Goal: Information Seeking & Learning: Check status

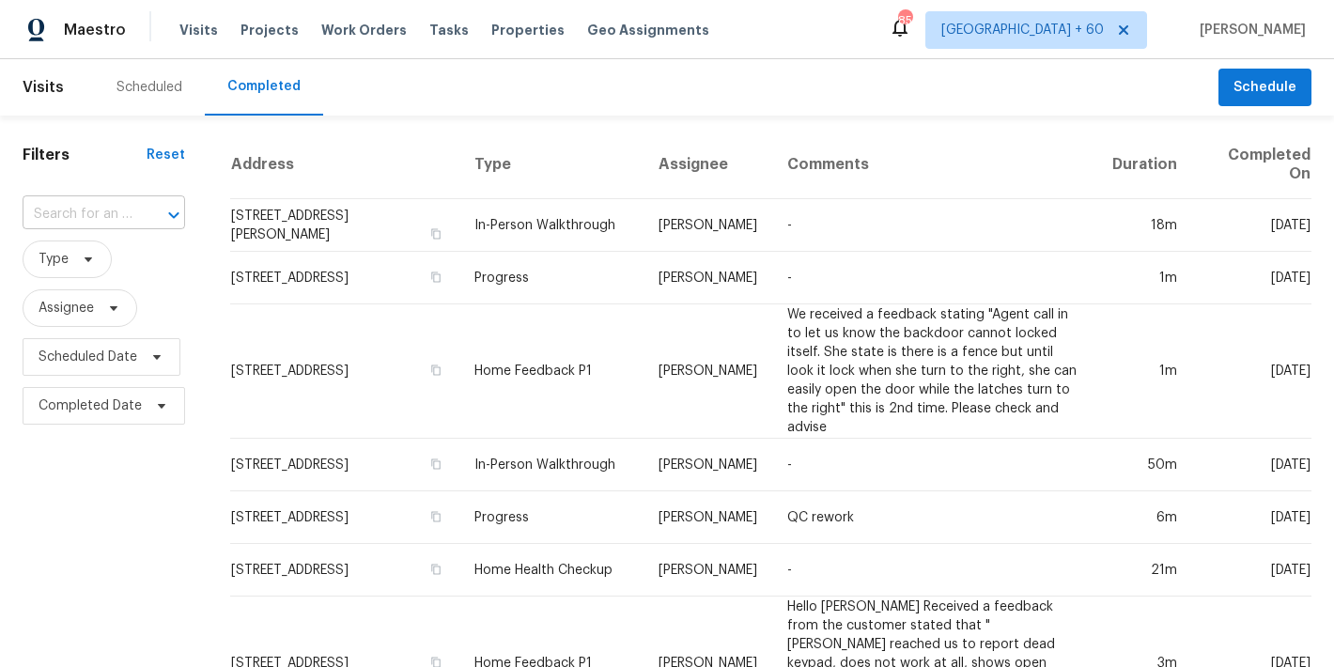
click at [109, 207] on input "text" at bounding box center [78, 214] width 110 height 29
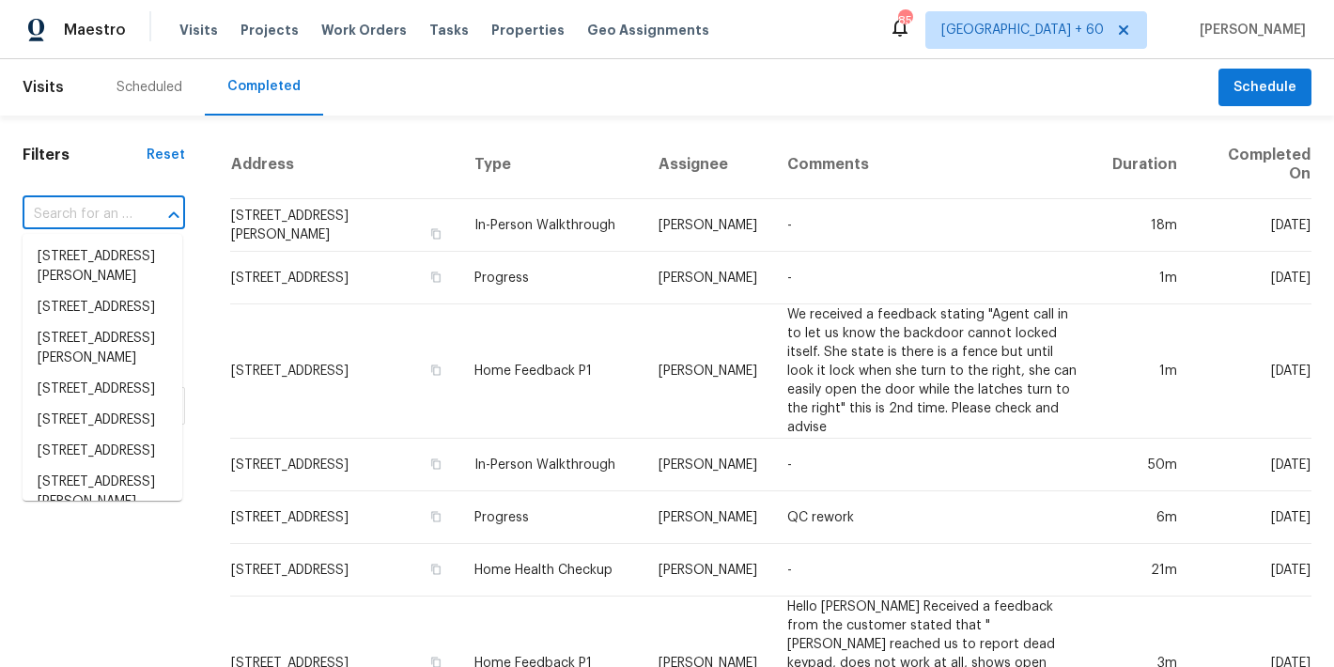
paste input "[STREET_ADDRESS]"
type input "[STREET_ADDRESS]"
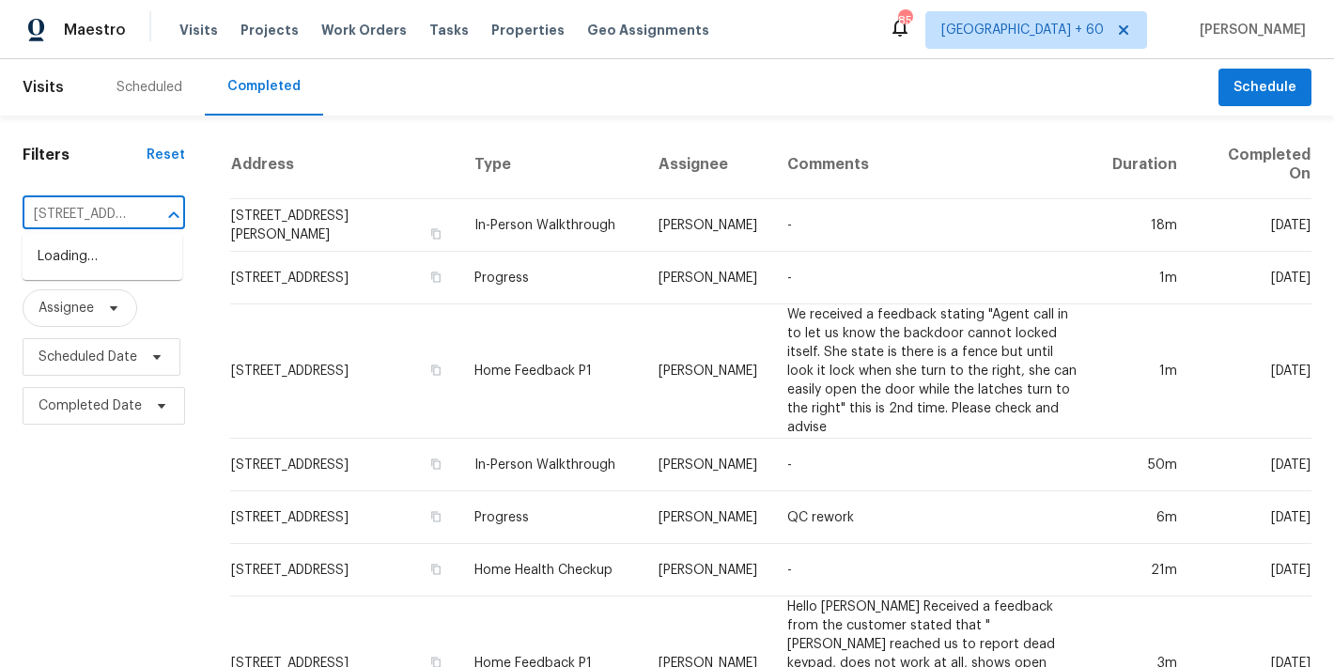
scroll to position [0, 177]
click at [86, 272] on li "[STREET_ADDRESS]" at bounding box center [103, 256] width 160 height 31
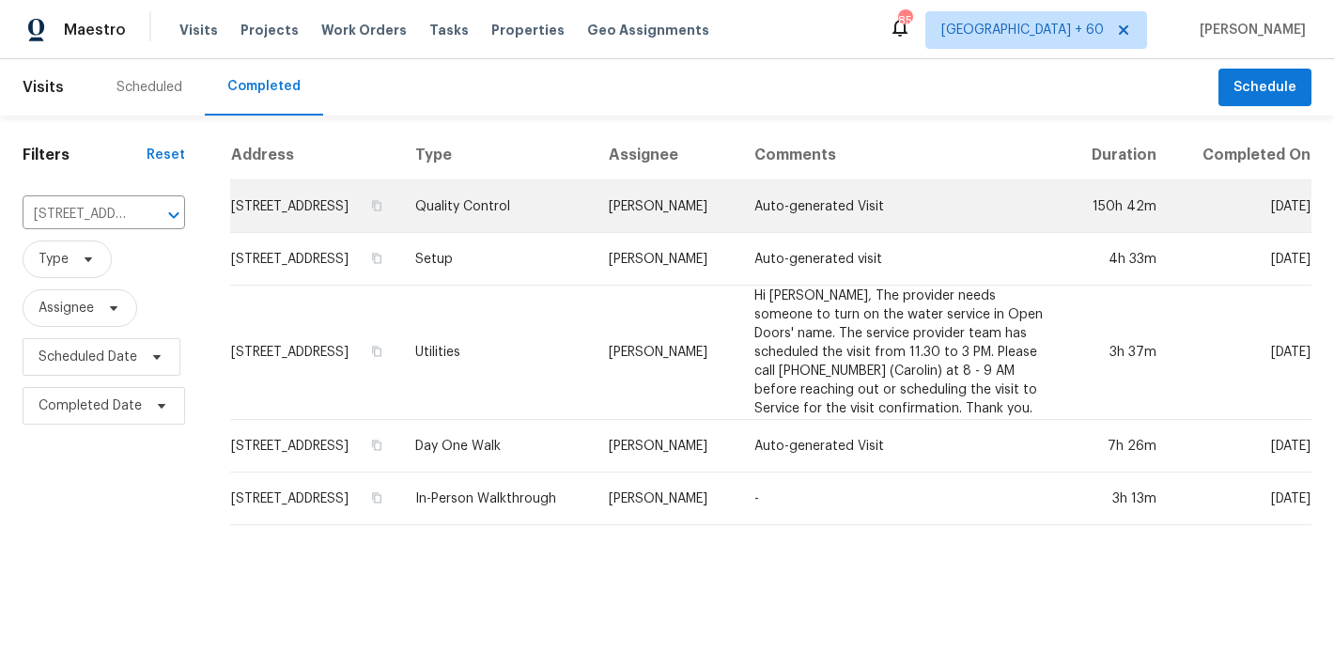
click at [254, 225] on td "[STREET_ADDRESS]" at bounding box center [315, 206] width 170 height 53
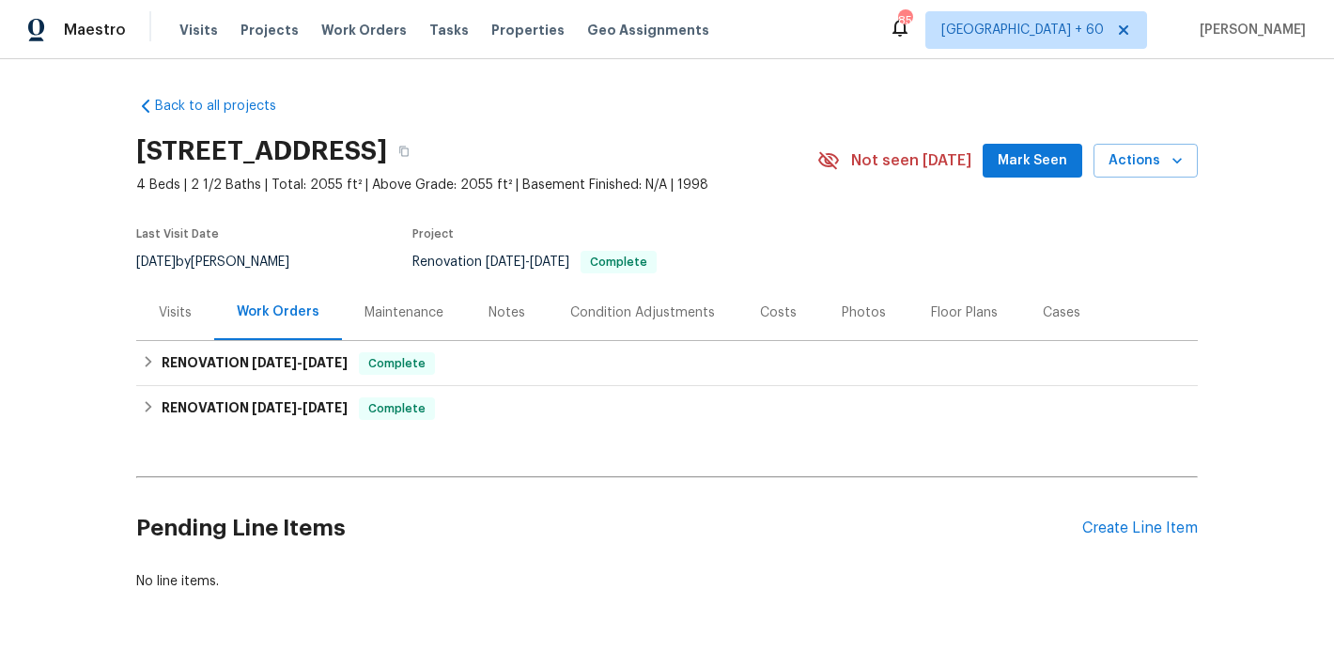
click at [1051, 167] on span "Mark Seen" at bounding box center [1033, 160] width 70 height 23
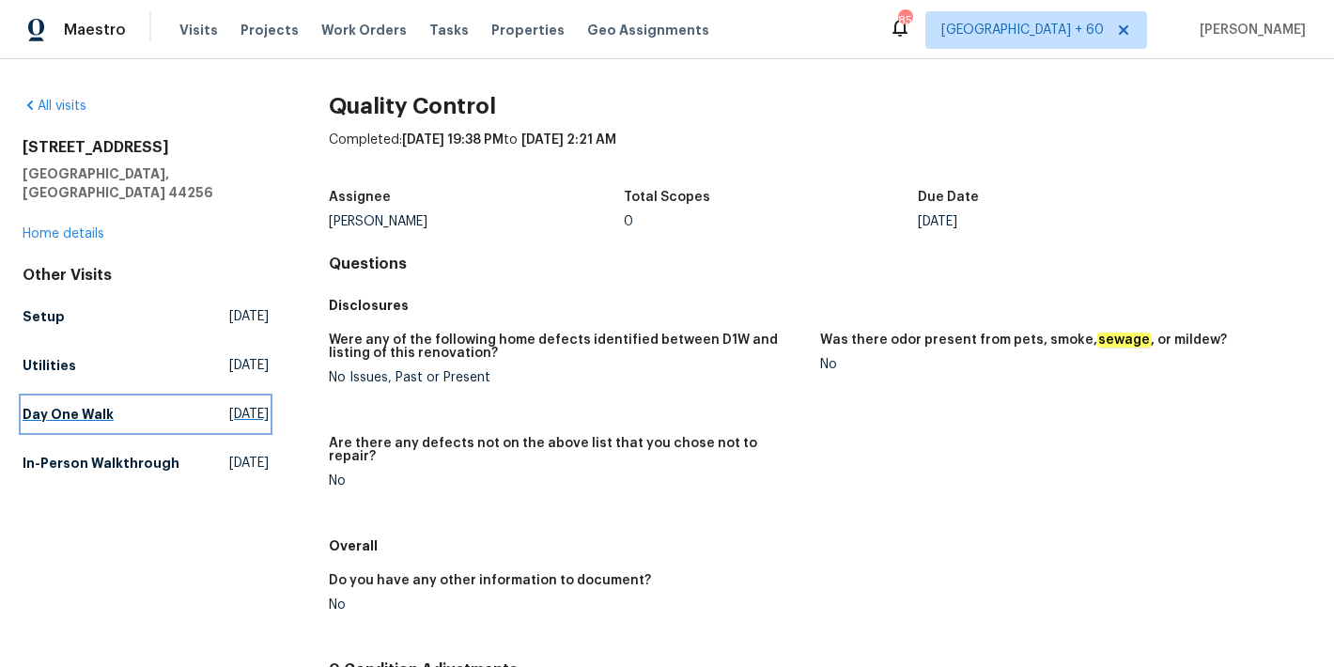
click at [87, 405] on h5 "Day One Walk" at bounding box center [68, 414] width 91 height 19
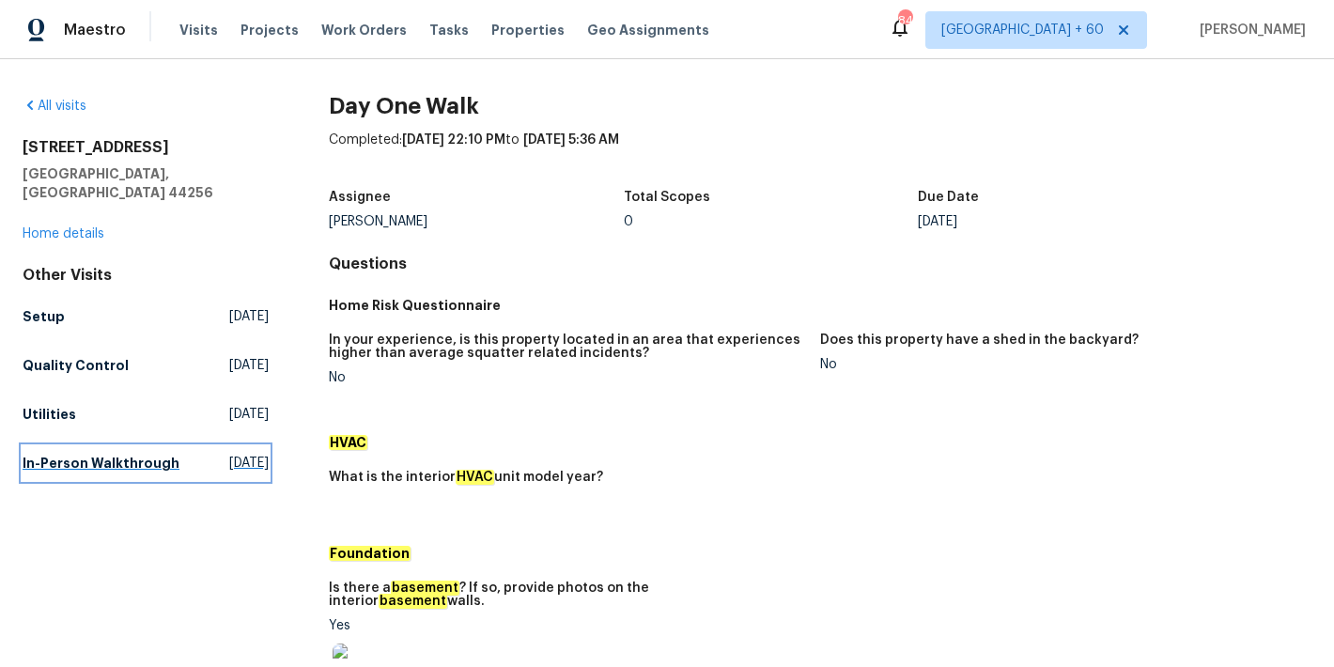
click at [107, 454] on h5 "In-Person Walkthrough" at bounding box center [101, 463] width 157 height 19
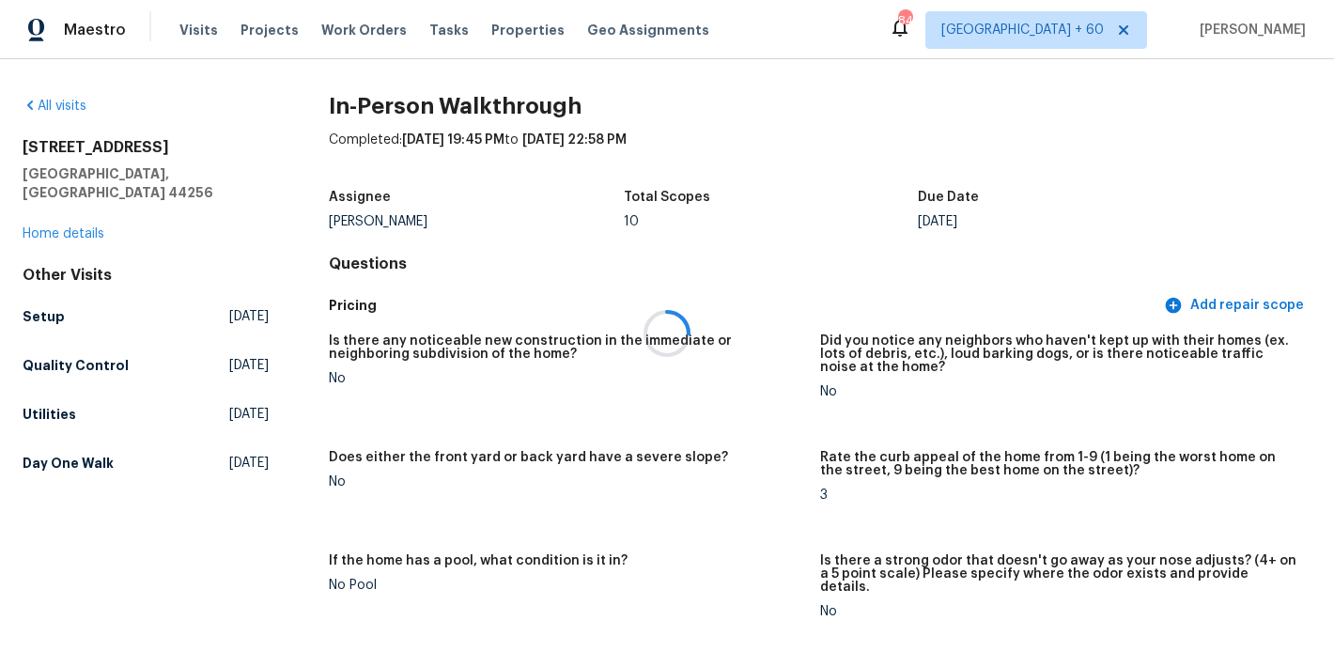
click at [785, 281] on div at bounding box center [667, 333] width 1334 height 667
click at [58, 405] on h5 "Utilities" at bounding box center [50, 414] width 54 height 19
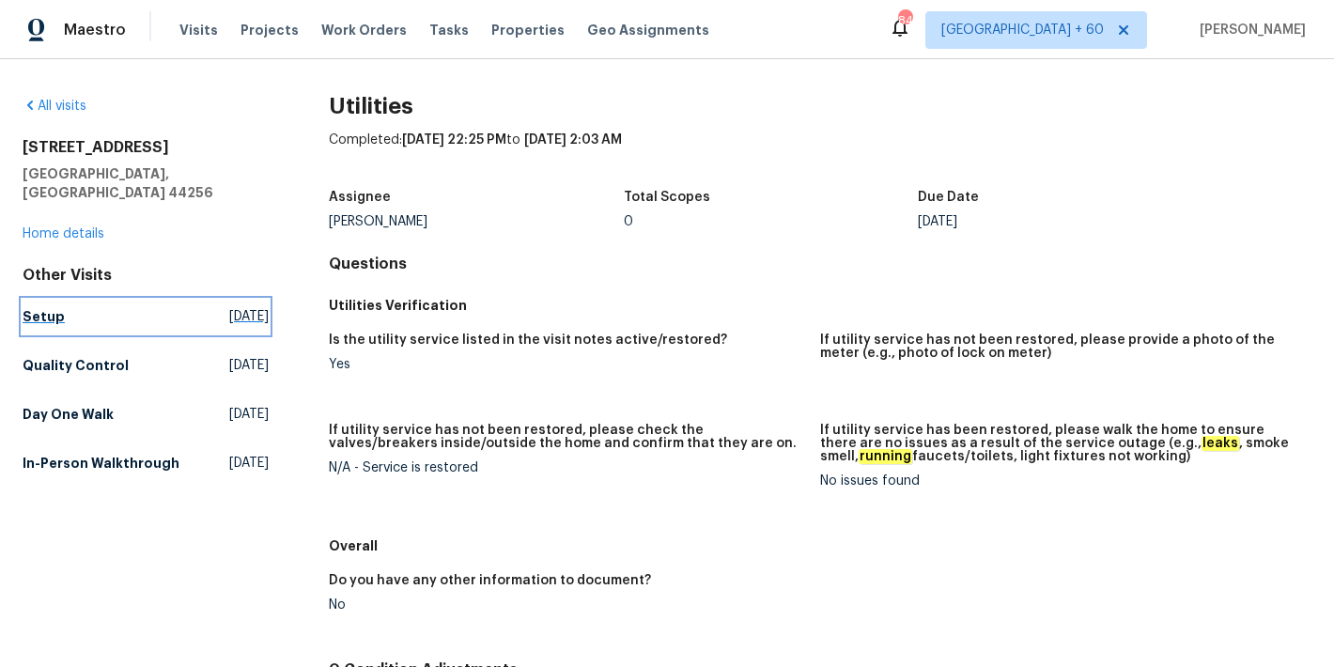
click at [54, 307] on h5 "Setup" at bounding box center [44, 316] width 42 height 19
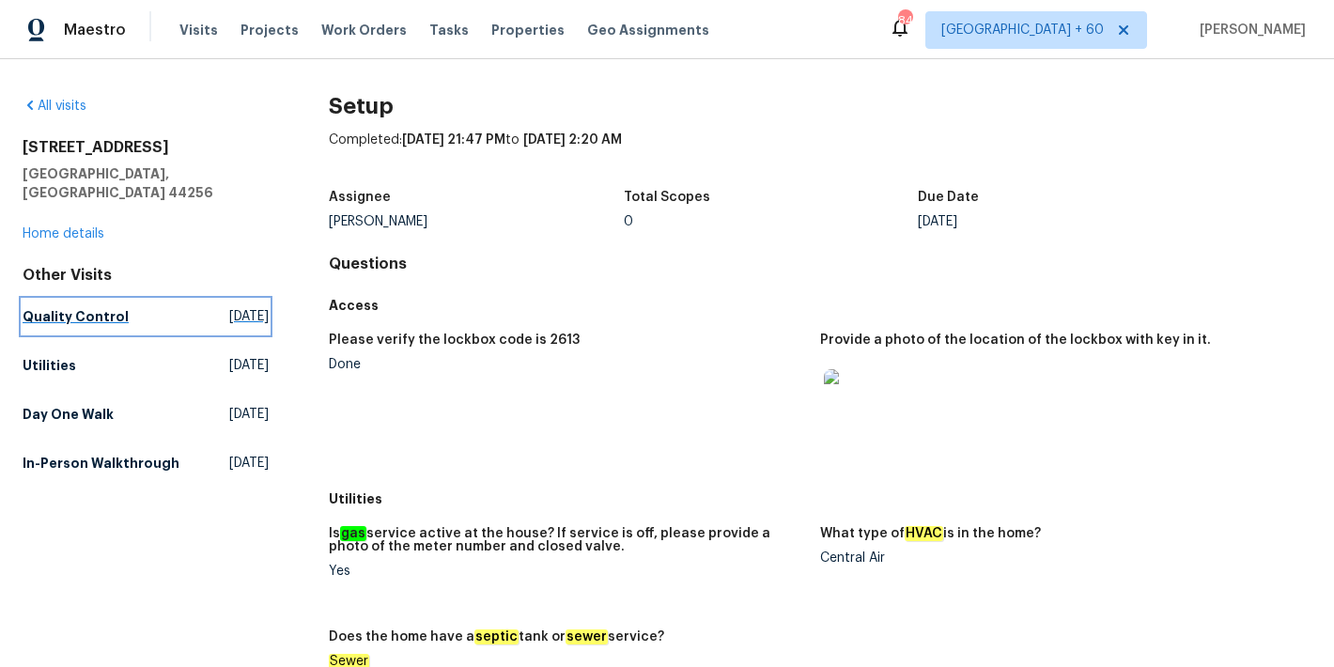
click at [87, 307] on h5 "Quality Control" at bounding box center [76, 316] width 106 height 19
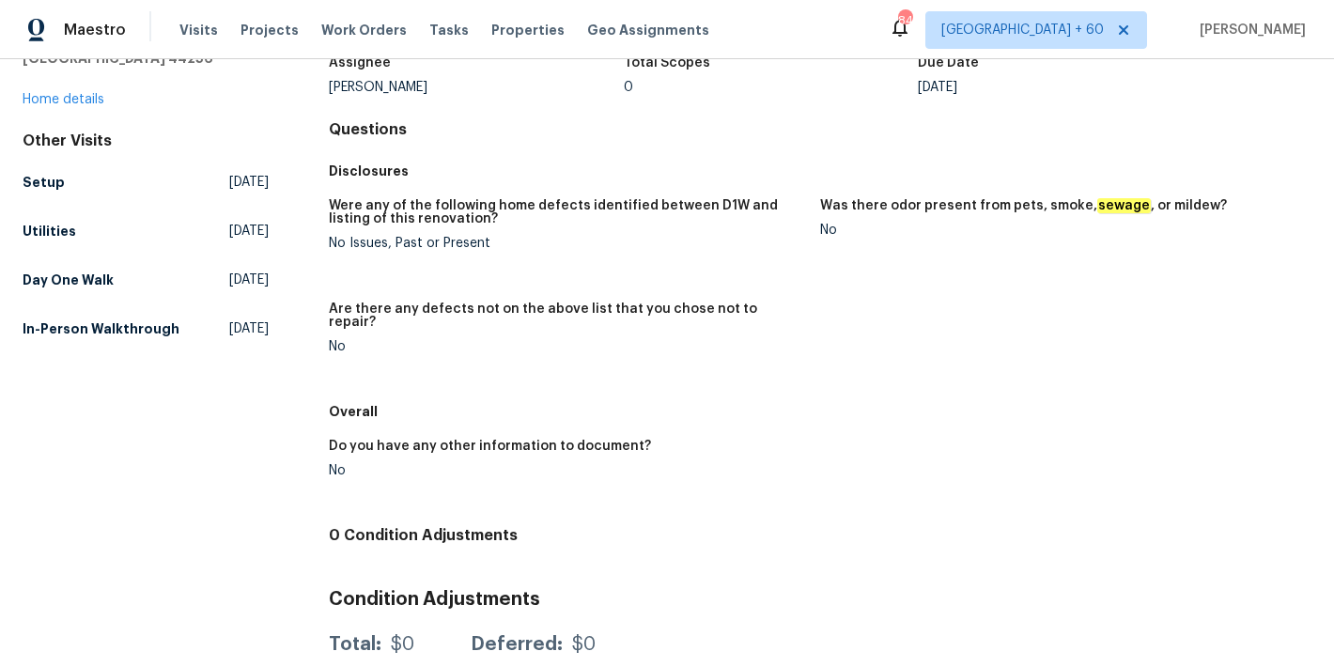
scroll to position [194, 0]
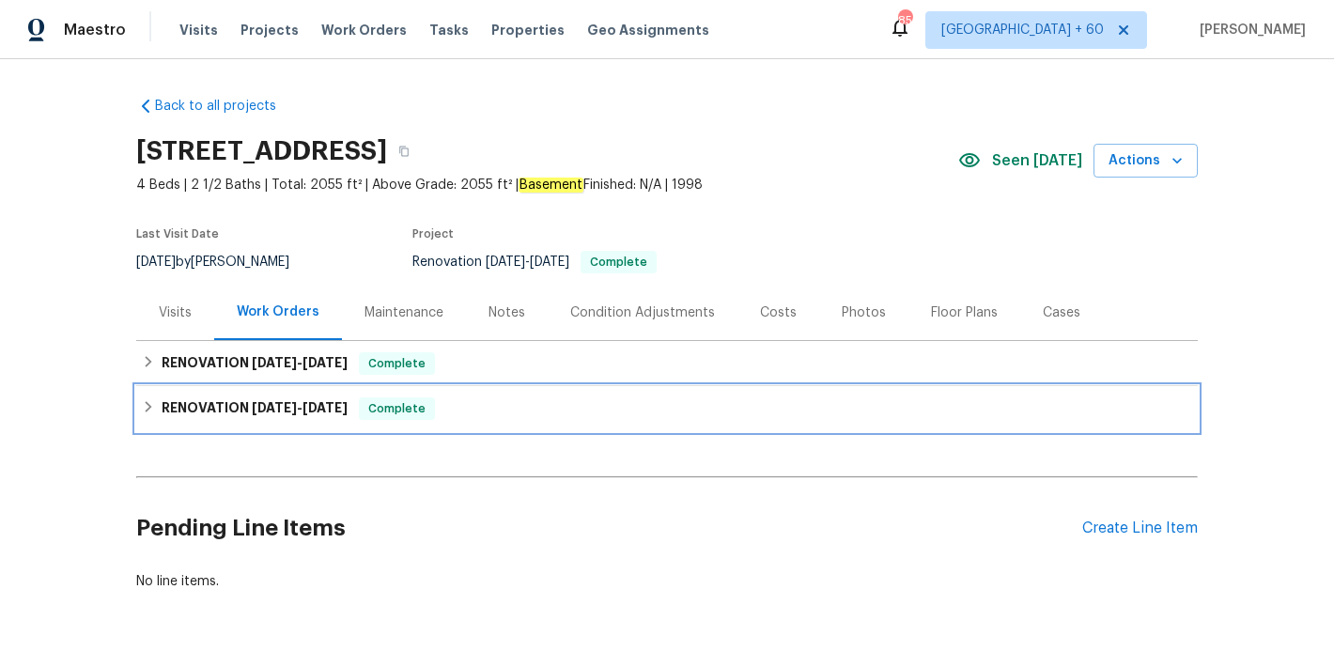
click at [255, 418] on h6 "RENOVATION [DATE] - [DATE]" at bounding box center [255, 408] width 186 height 23
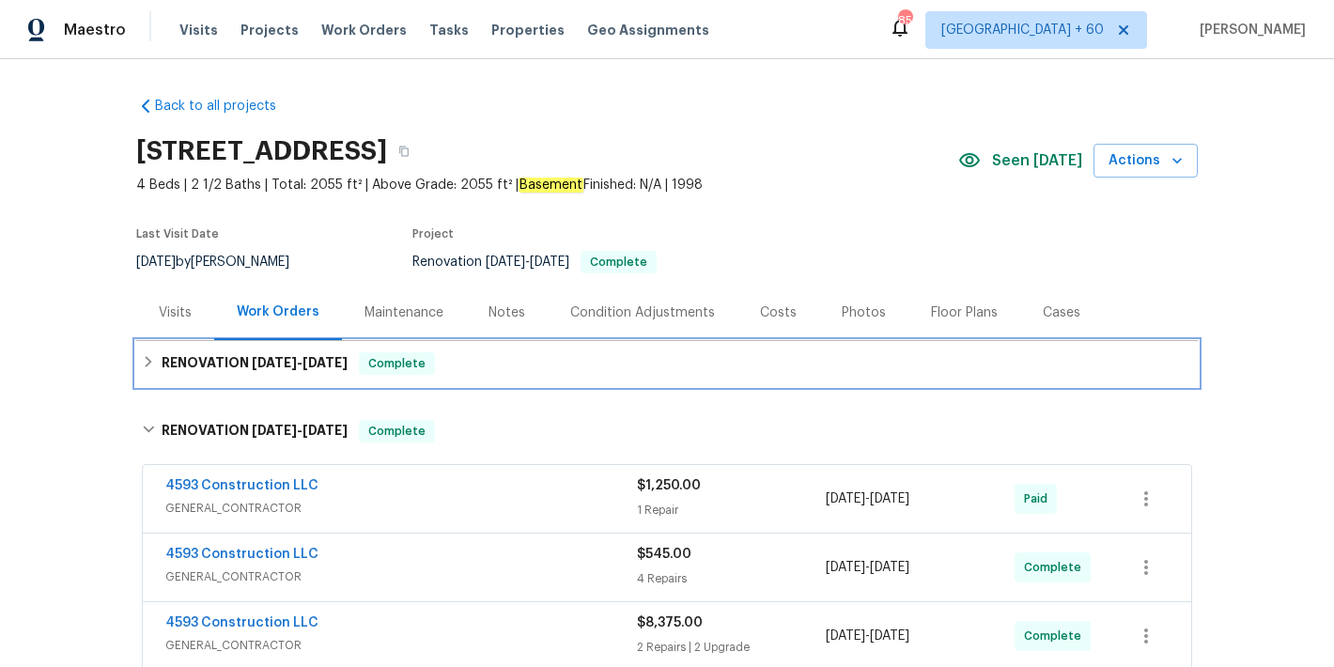
click at [253, 354] on h6 "RENOVATION [DATE] - [DATE]" at bounding box center [255, 363] width 186 height 23
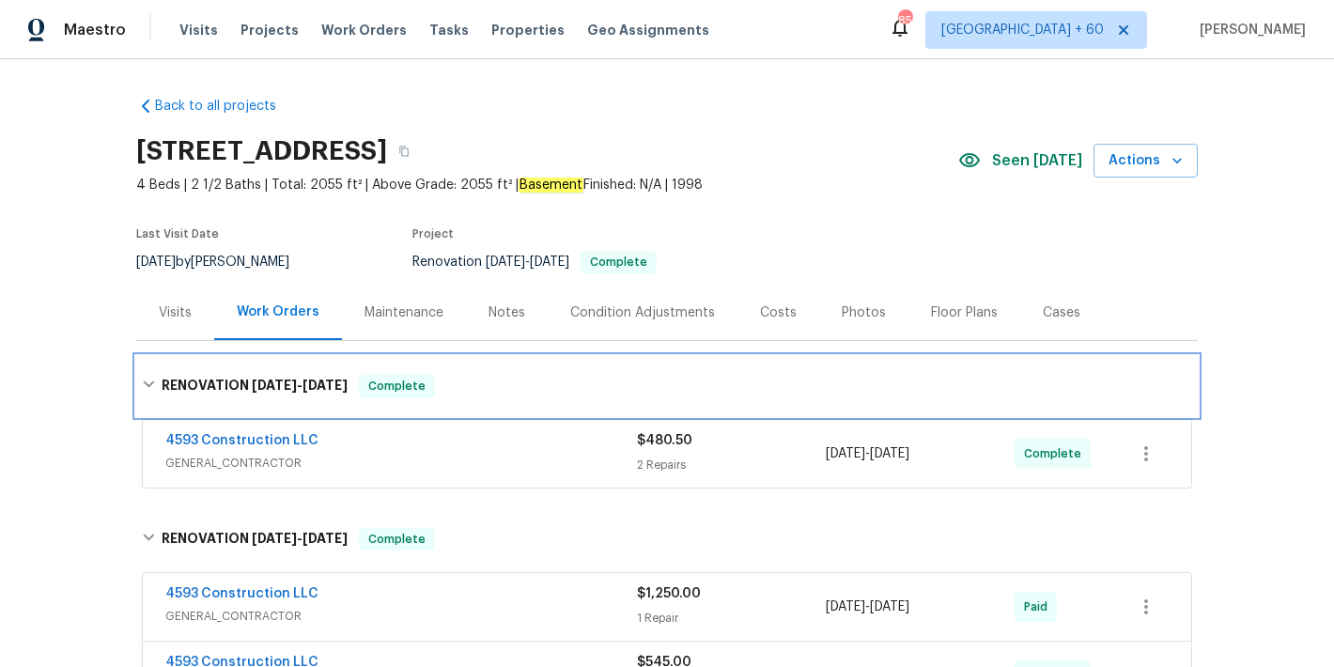
scroll to position [488, 0]
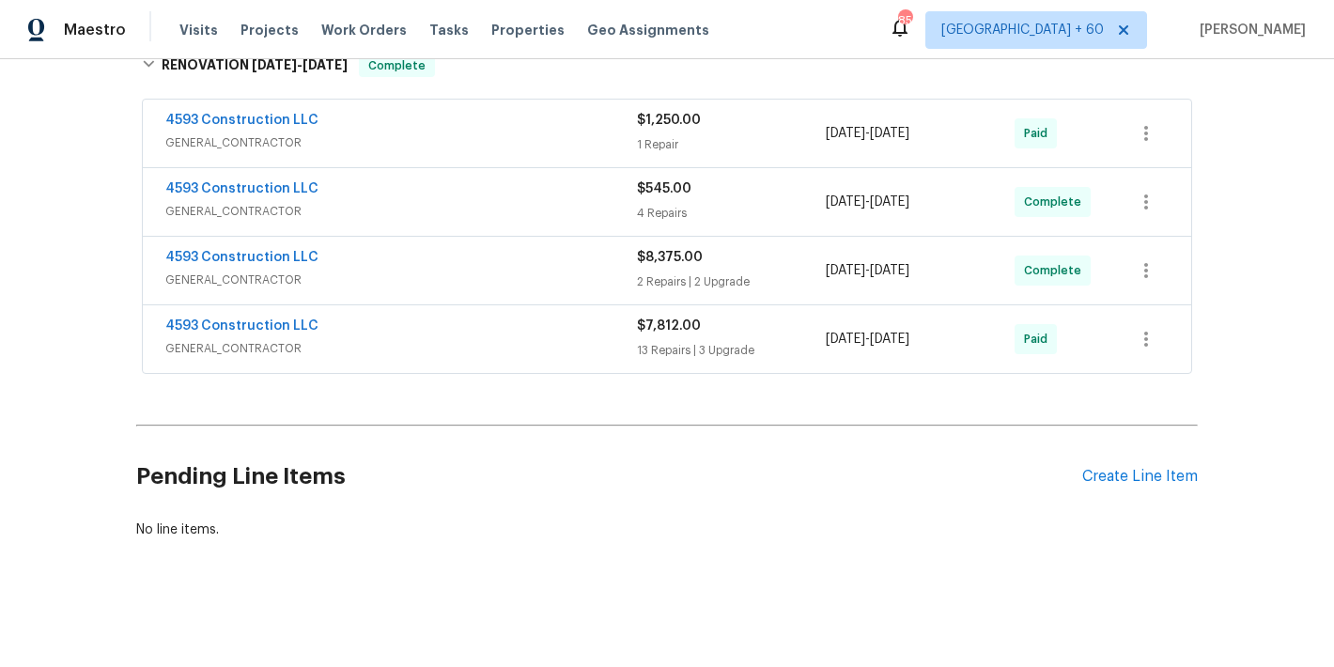
click at [577, 320] on div "4593 Construction LLC" at bounding box center [401, 328] width 472 height 23
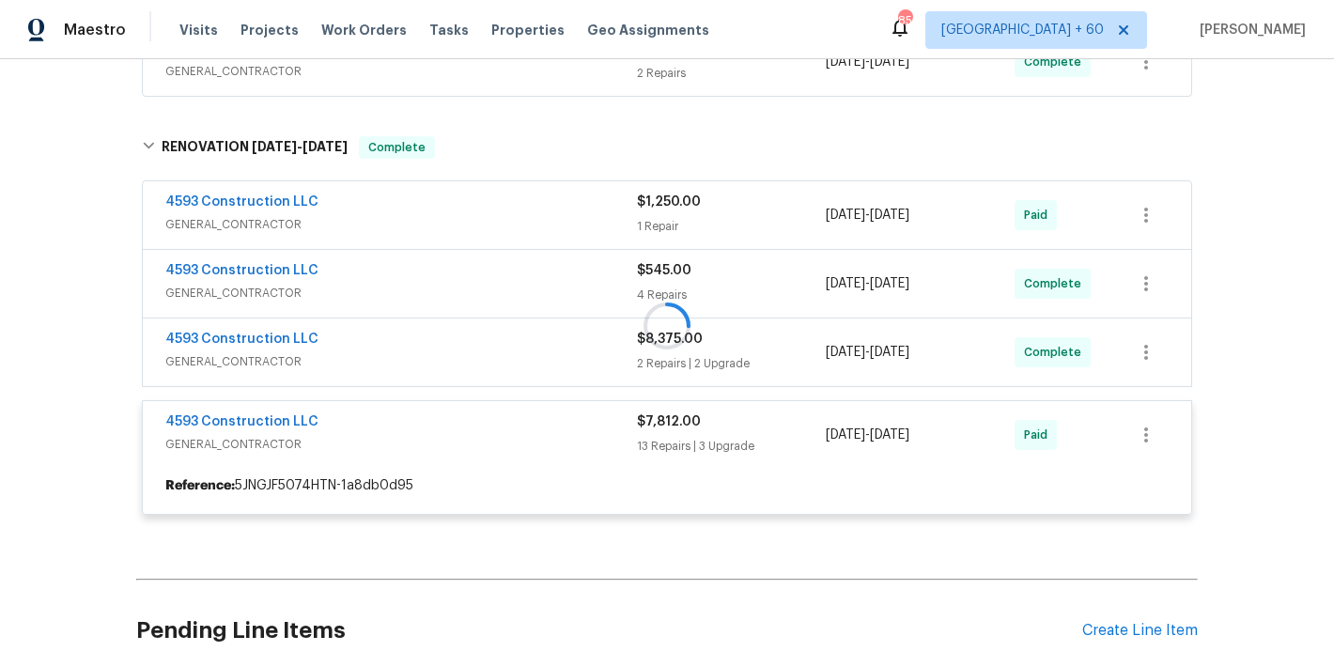
scroll to position [379, 0]
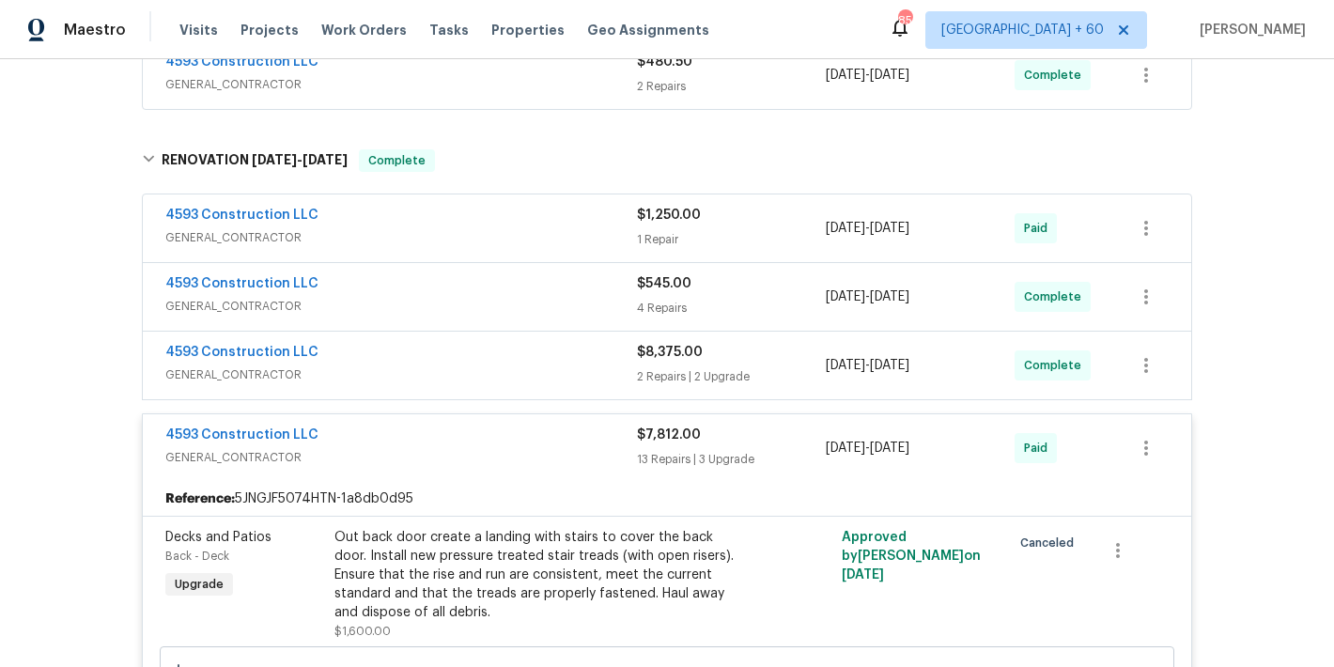
click at [579, 365] on div "4593 Construction LLC" at bounding box center [401, 354] width 472 height 23
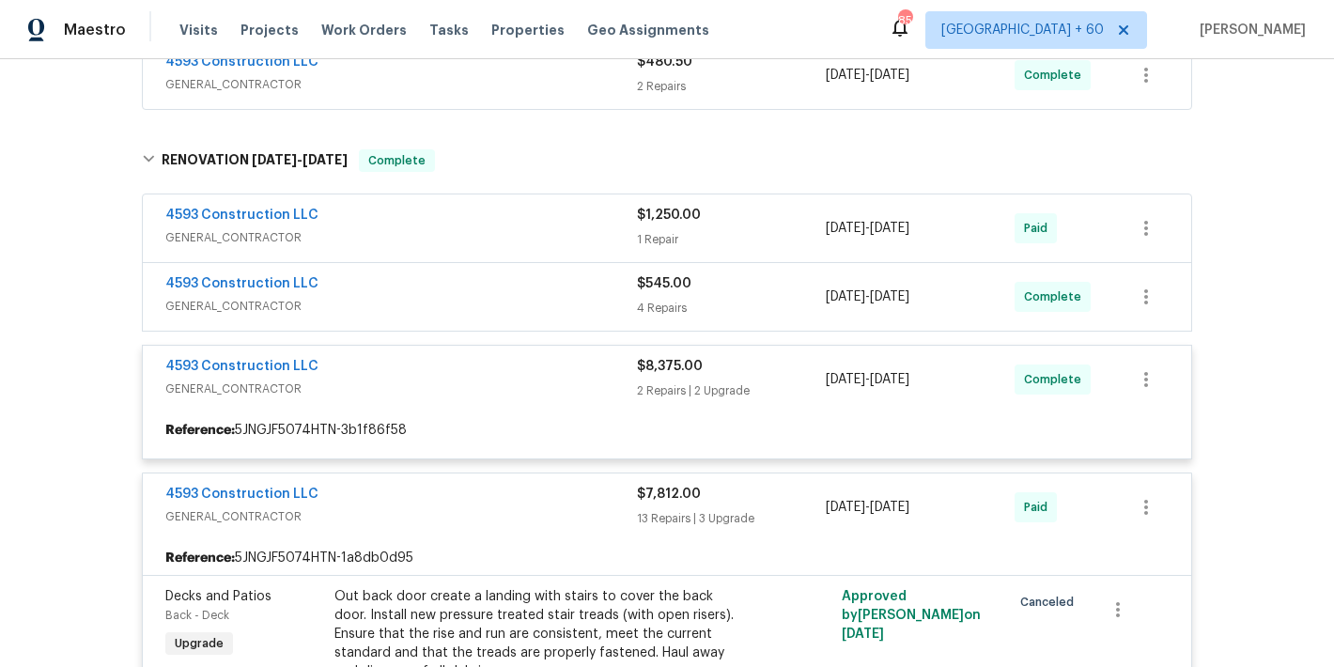
scroll to position [333, 0]
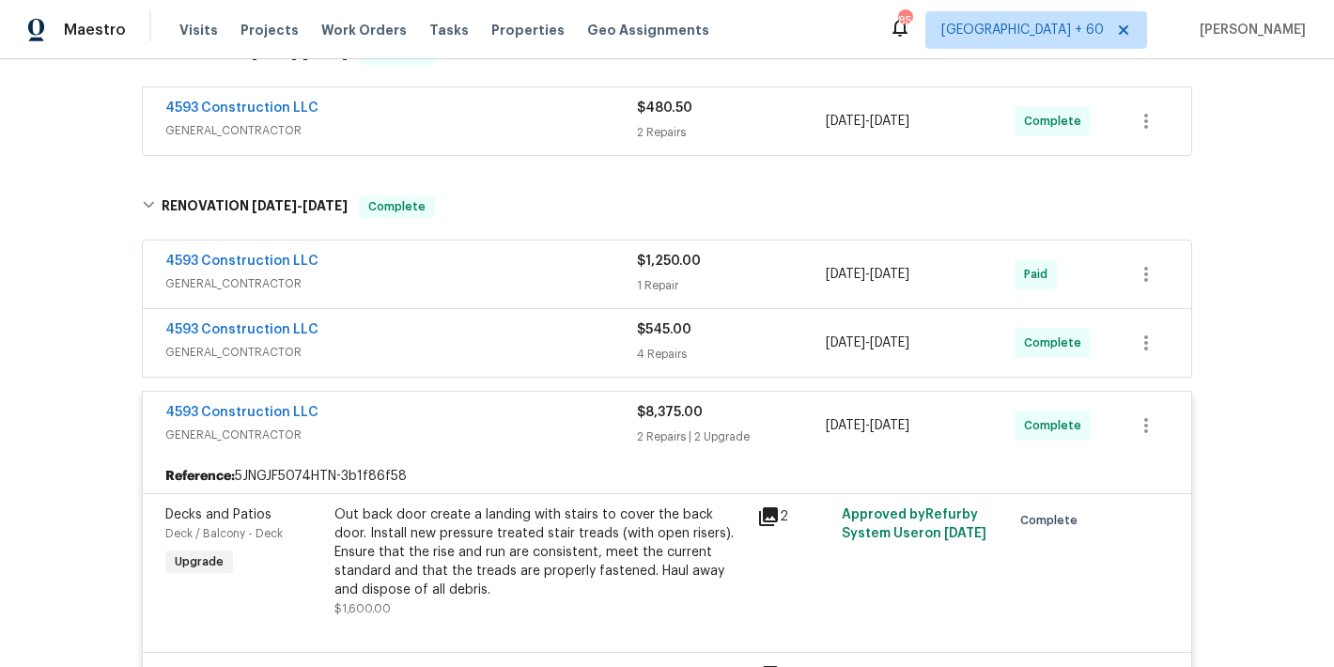
click at [583, 341] on div "4593 Construction LLC" at bounding box center [401, 331] width 472 height 23
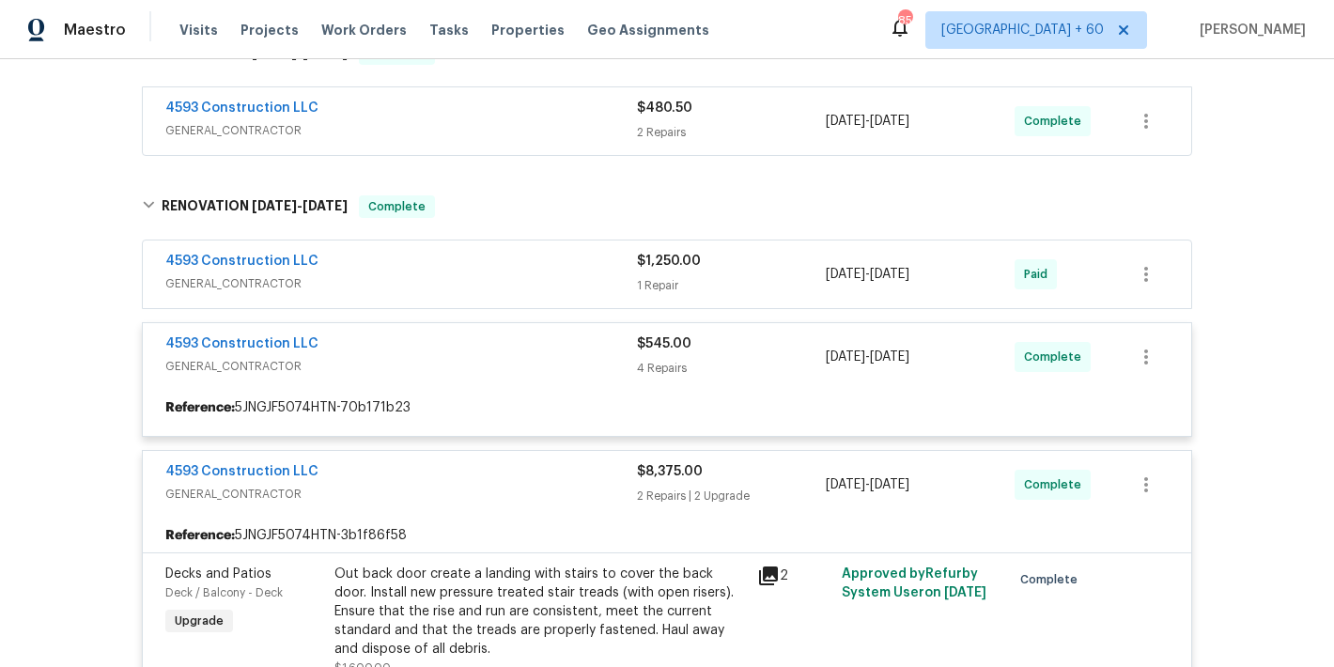
scroll to position [254, 0]
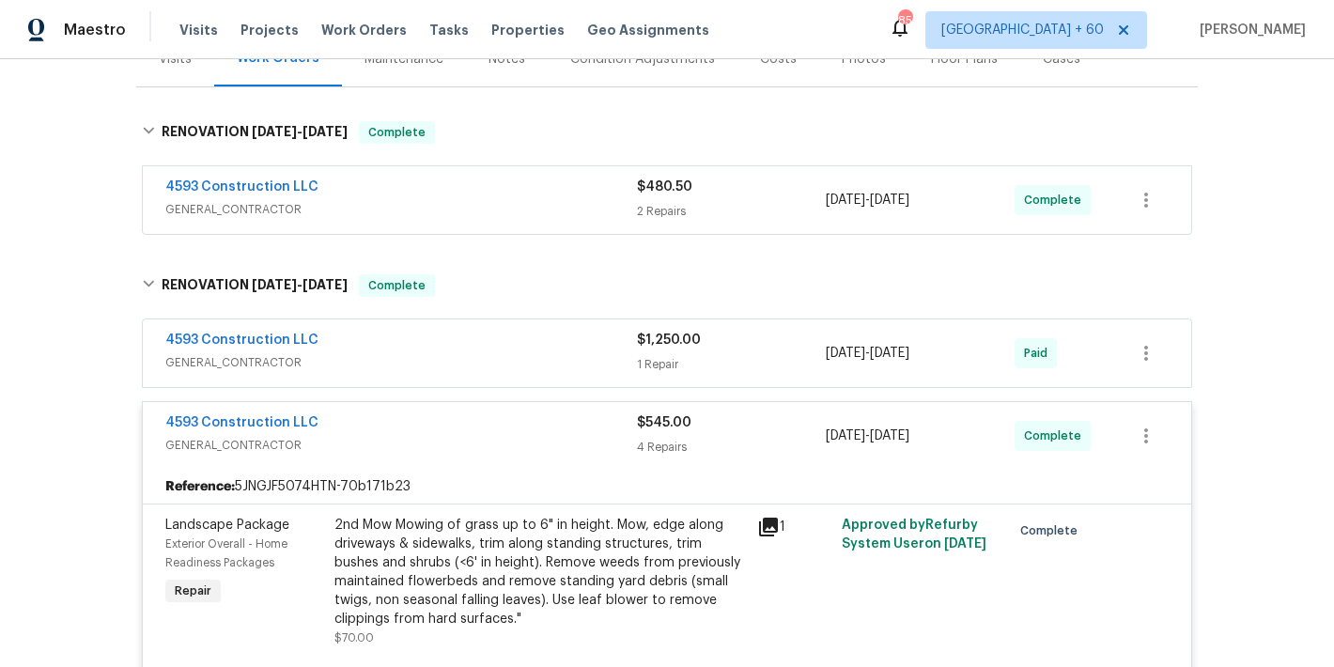
click at [596, 355] on span "GENERAL_CONTRACTOR" at bounding box center [401, 362] width 472 height 19
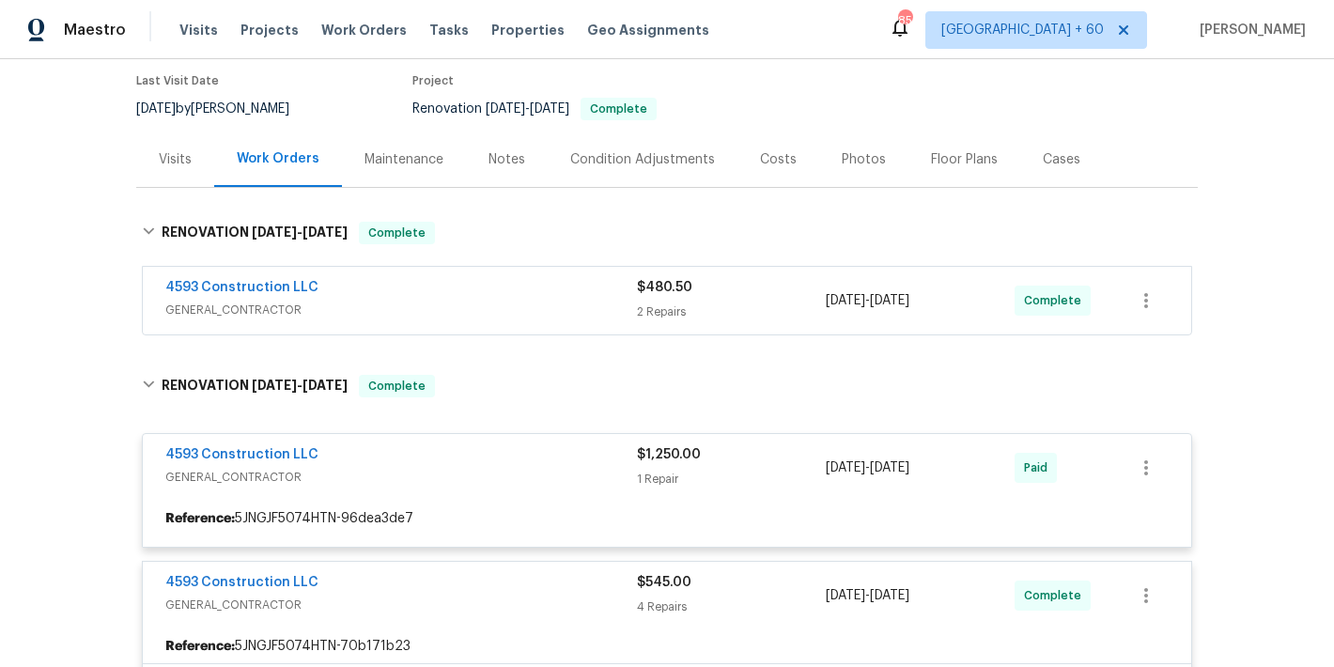
scroll to position [152, 0]
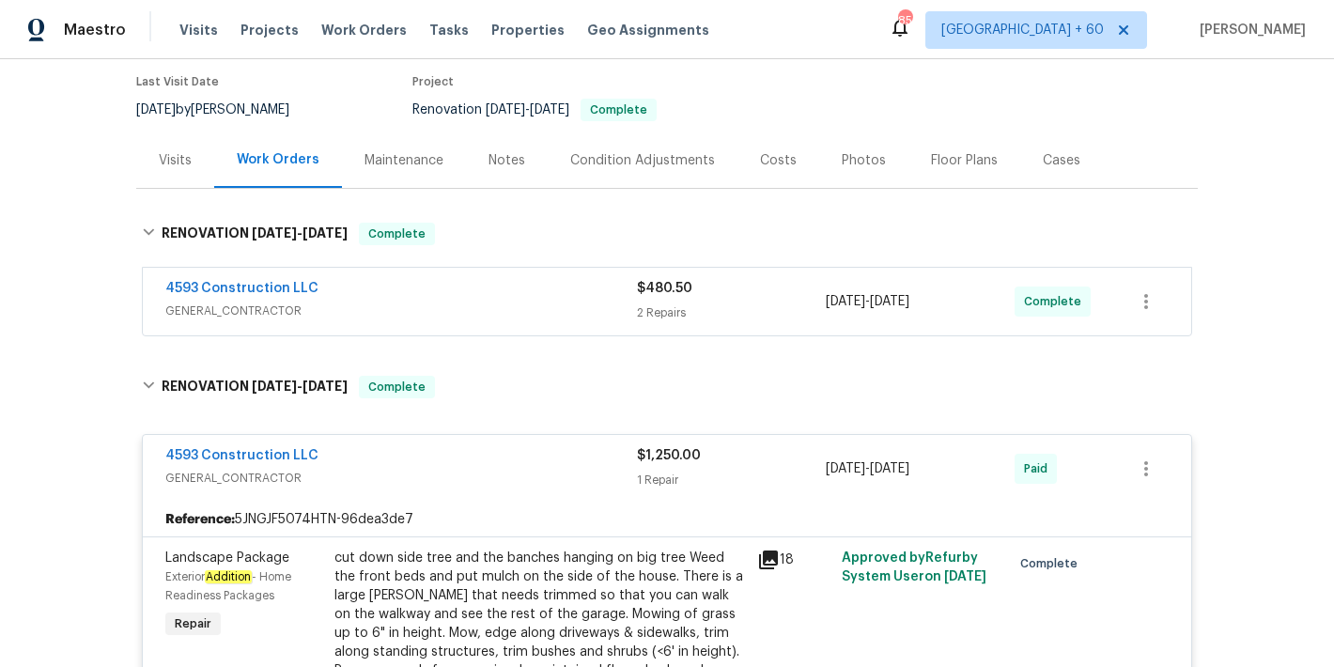
click at [595, 315] on span "GENERAL_CONTRACTOR" at bounding box center [401, 311] width 472 height 19
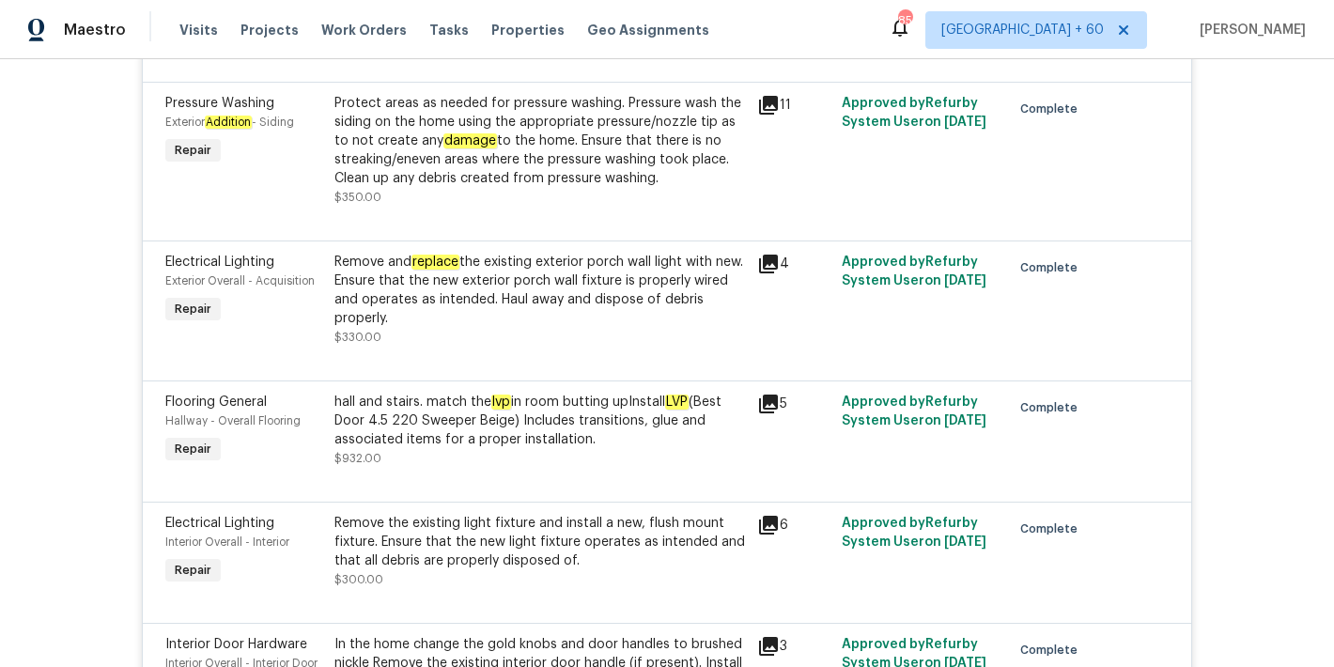
scroll to position [3113, 0]
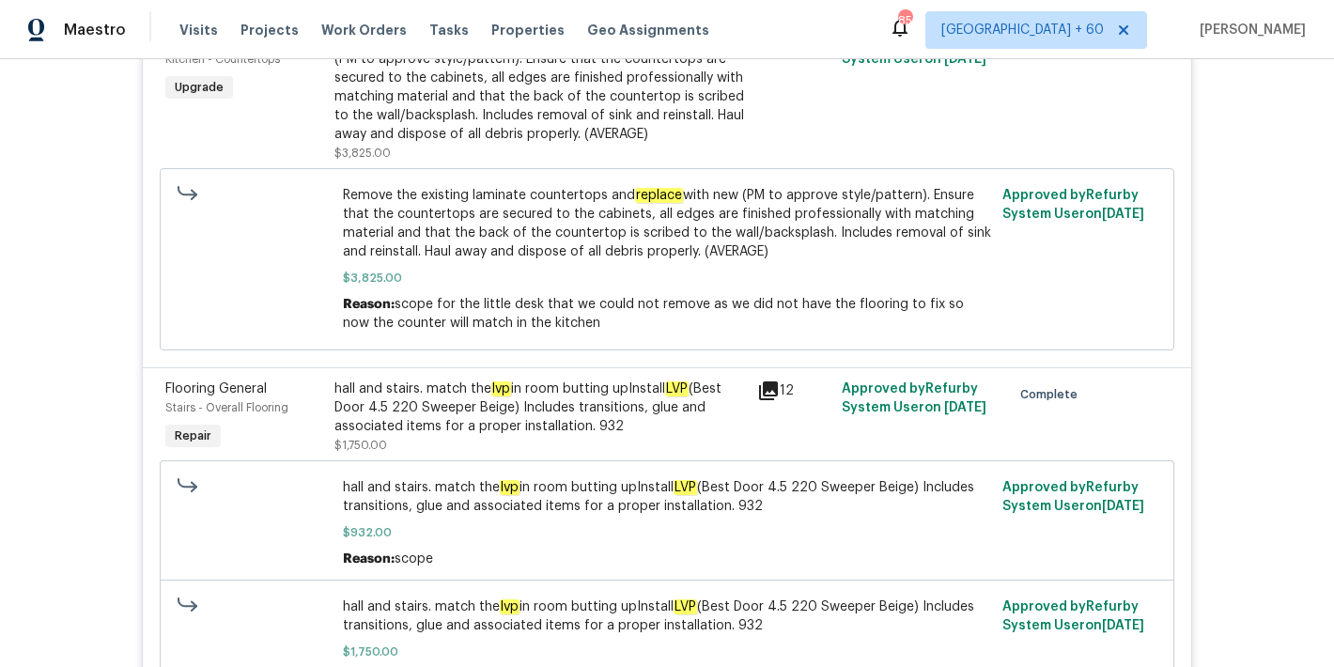
click at [1250, 347] on div "Back to all projects [STREET_ADDRESS] 4 Beds | 2 1/2 Baths | Total: 2055 ft² | …" at bounding box center [667, 363] width 1334 height 608
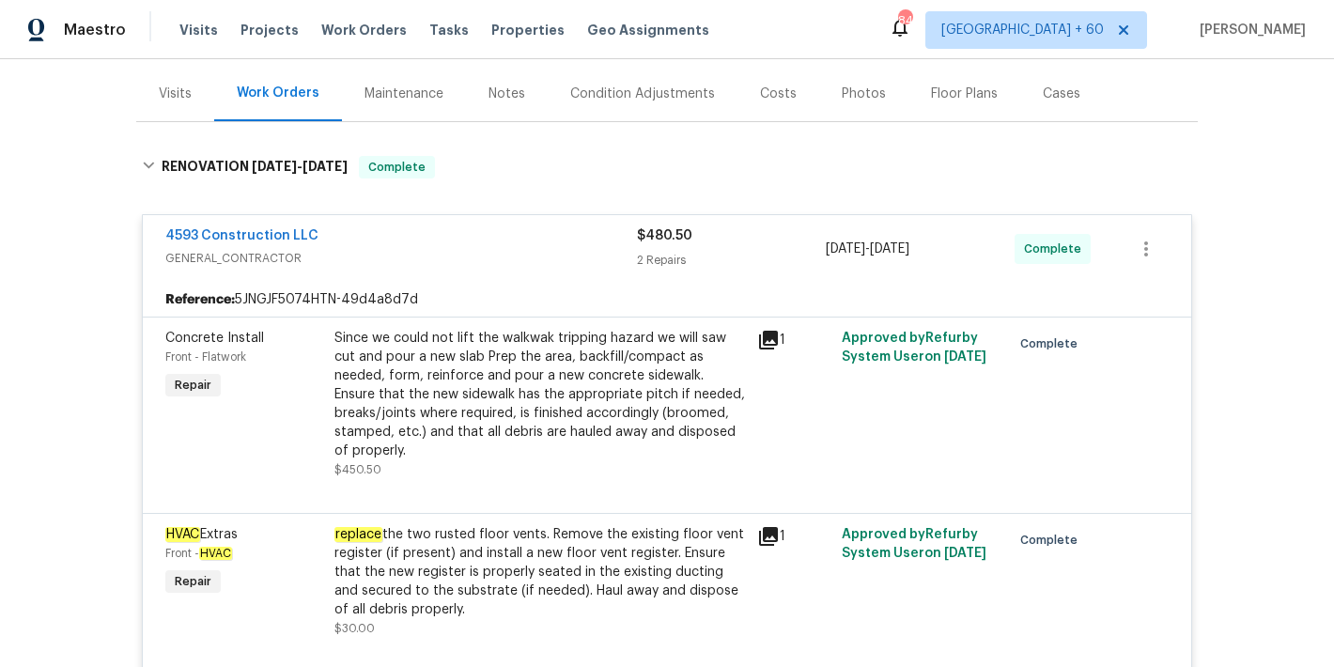
scroll to position [0, 0]
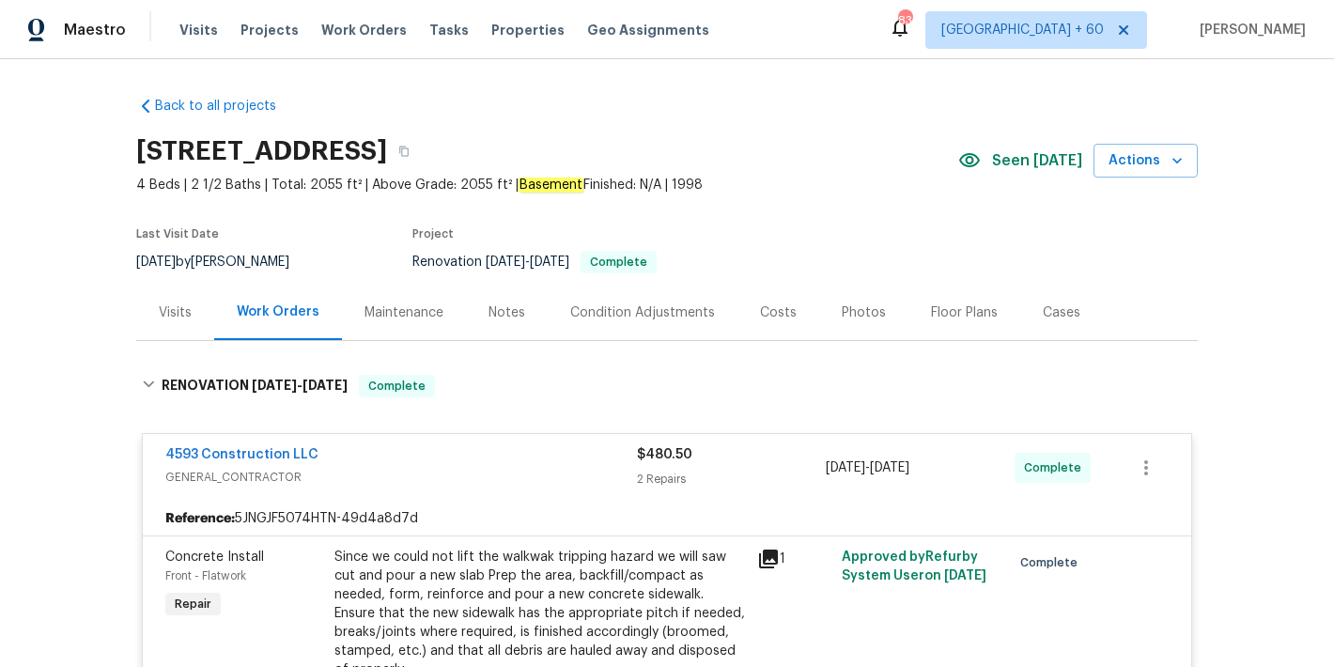
click at [163, 28] on div "Maestro Visits Projects Work Orders Tasks Properties Geo Assignments" at bounding box center [366, 30] width 732 height 38
click at [201, 36] on span "Visits" at bounding box center [198, 30] width 39 height 19
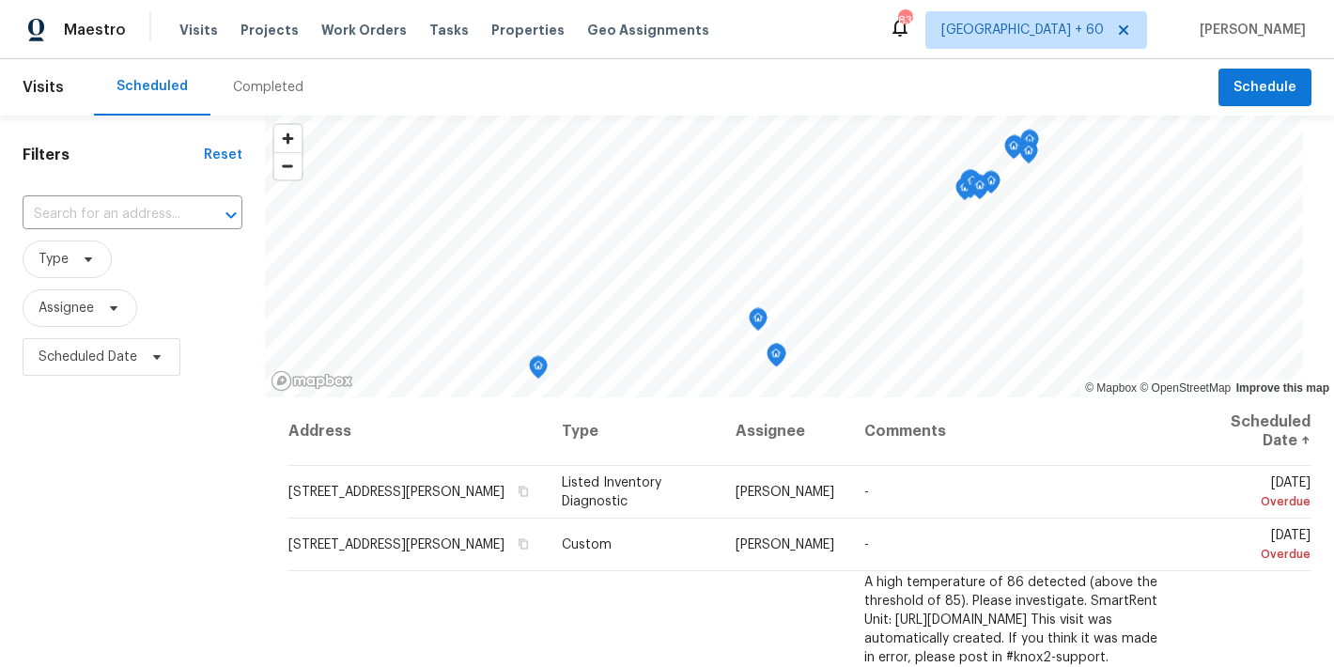
click at [275, 82] on div "Completed" at bounding box center [268, 87] width 70 height 19
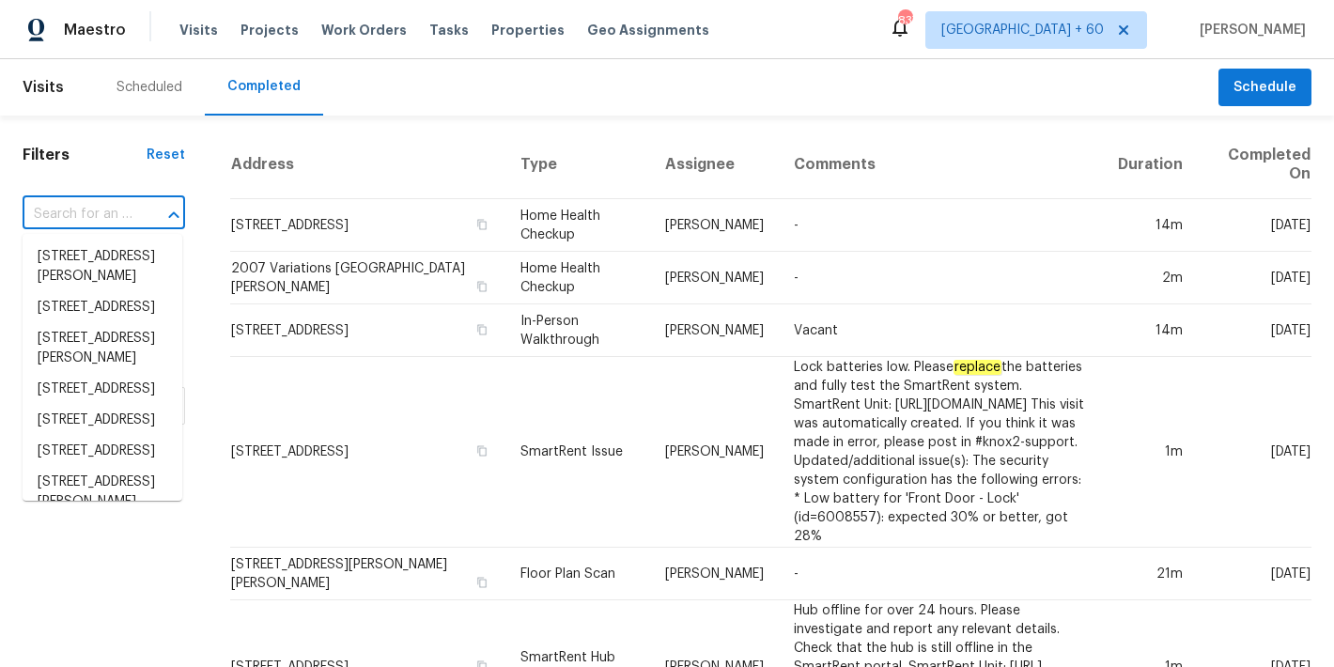
click at [107, 215] on input "text" at bounding box center [78, 214] width 110 height 29
paste input "[STREET_ADDRESS]"
type input "[STREET_ADDRESS]"
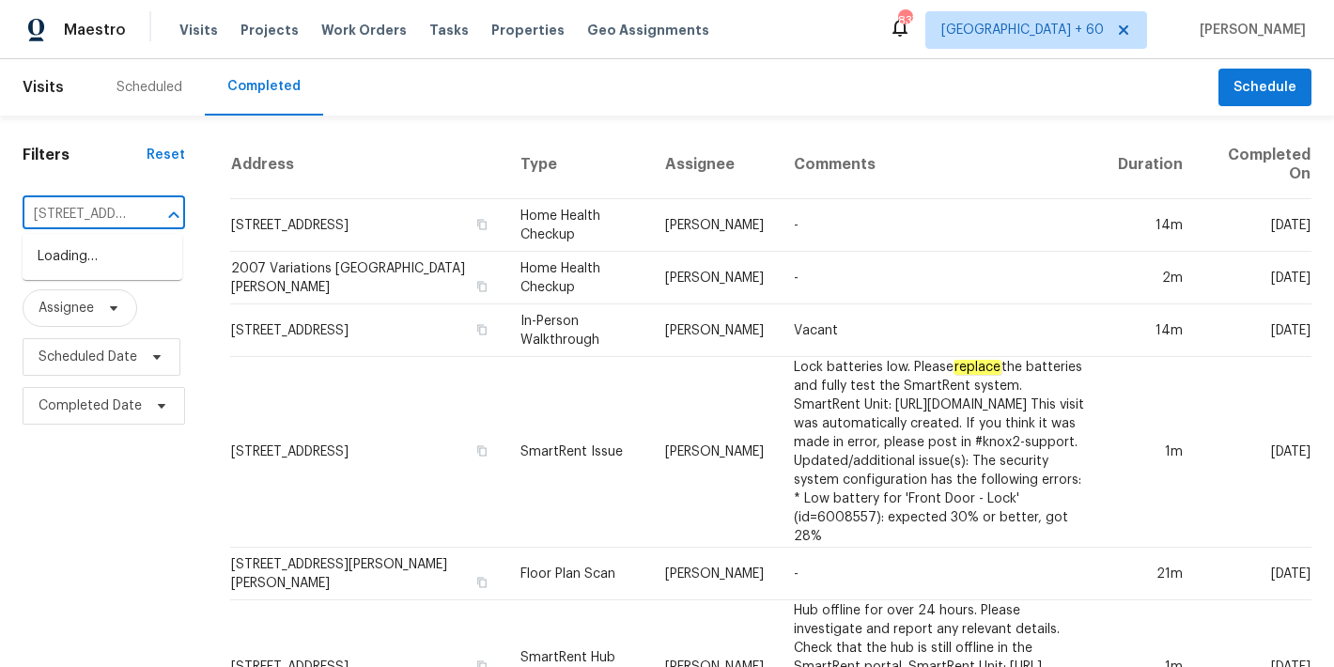
scroll to position [0, 145]
click at [70, 263] on li "[STREET_ADDRESS]" at bounding box center [103, 256] width 160 height 31
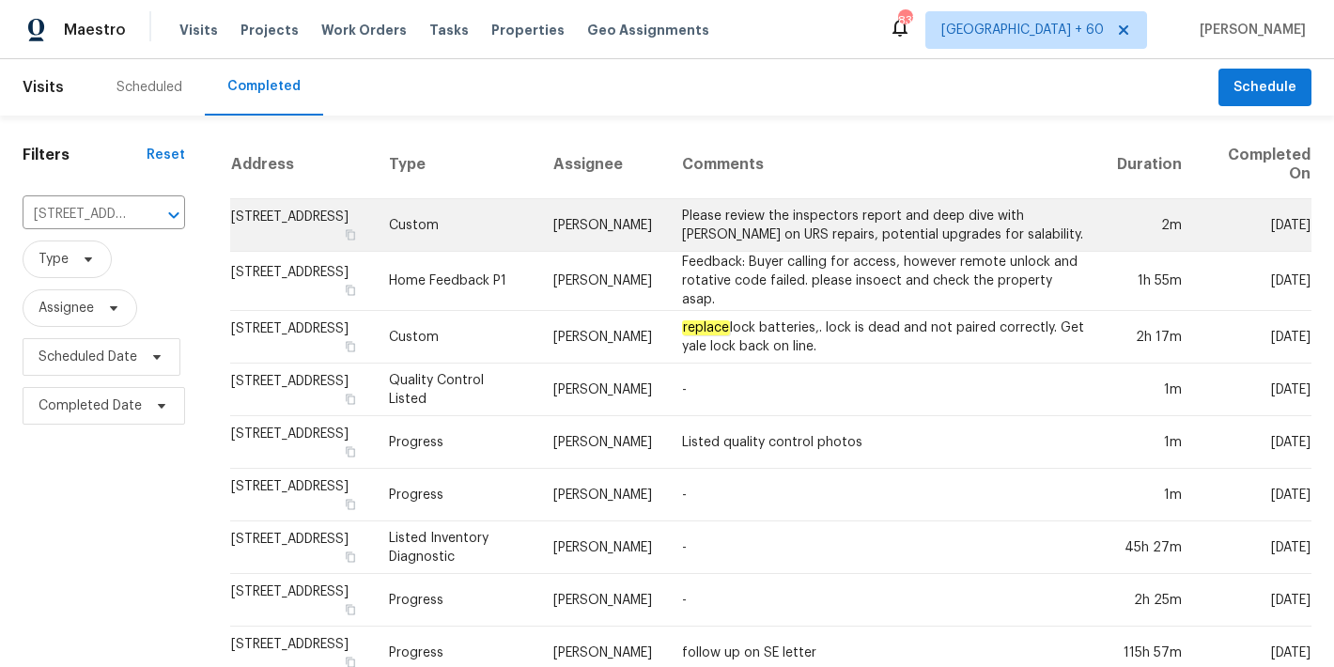
click at [286, 223] on td "[STREET_ADDRESS]" at bounding box center [302, 225] width 144 height 53
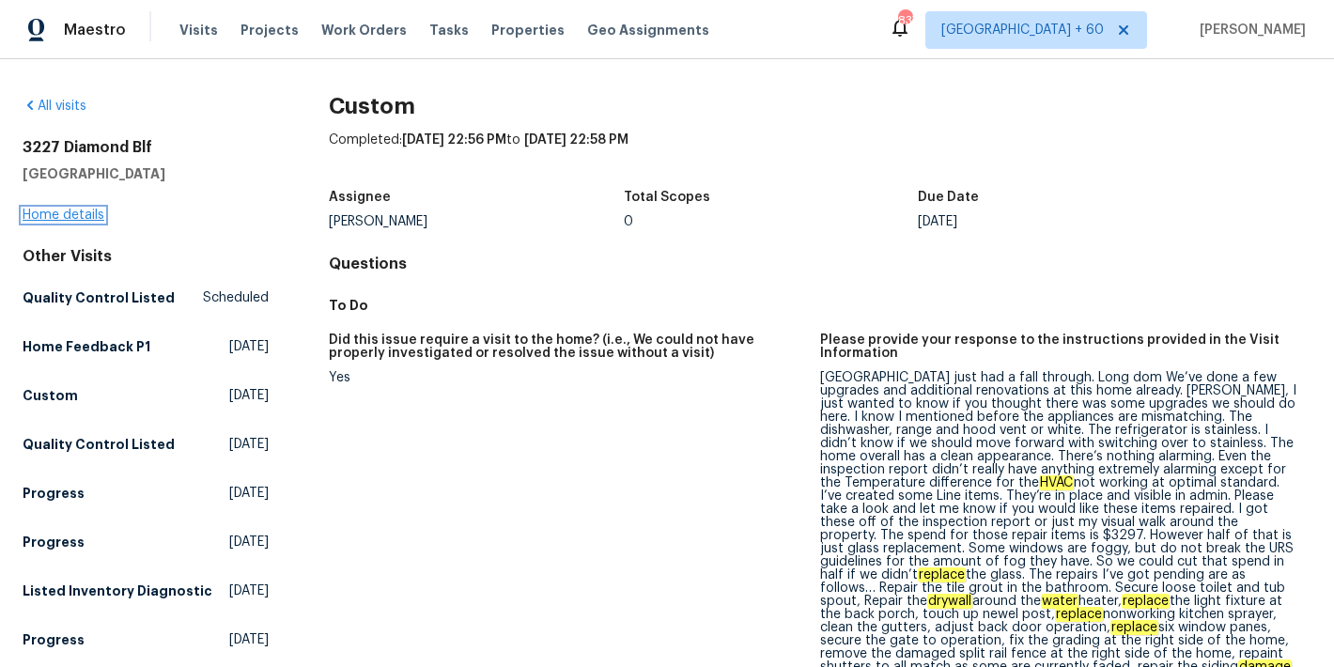
click at [92, 211] on link "Home details" at bounding box center [64, 215] width 82 height 13
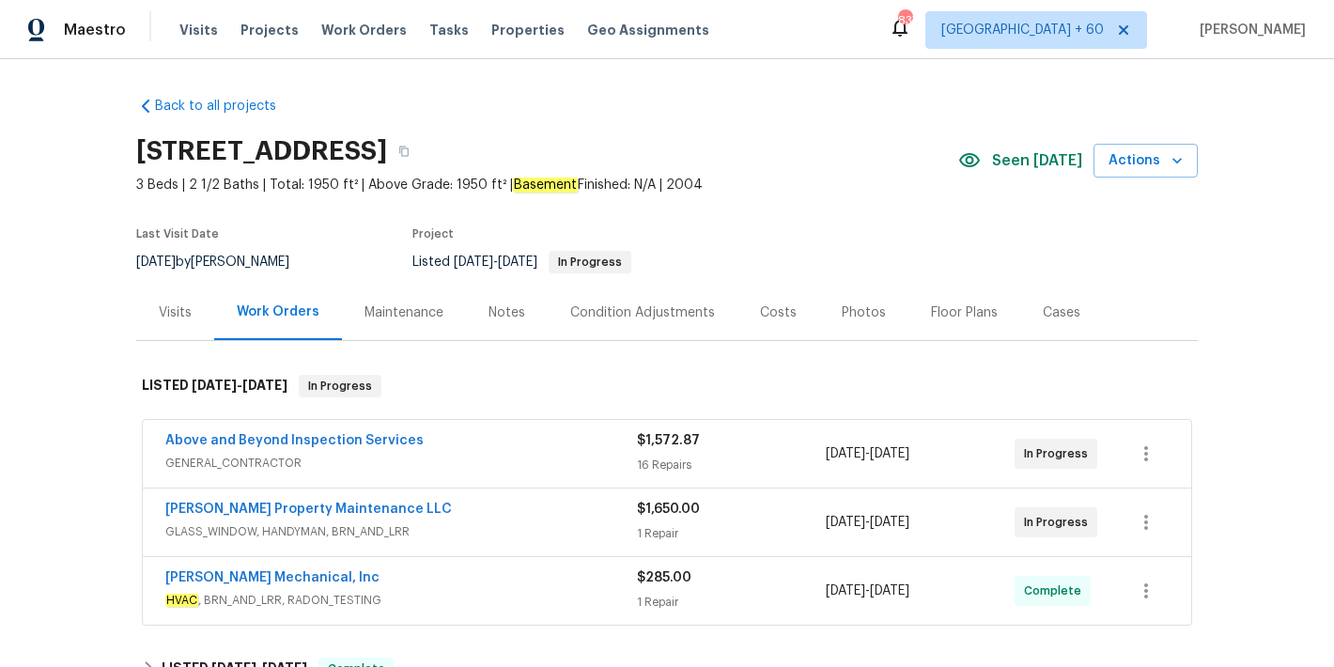
click at [1027, 153] on span "Seen [DATE]" at bounding box center [1037, 160] width 90 height 19
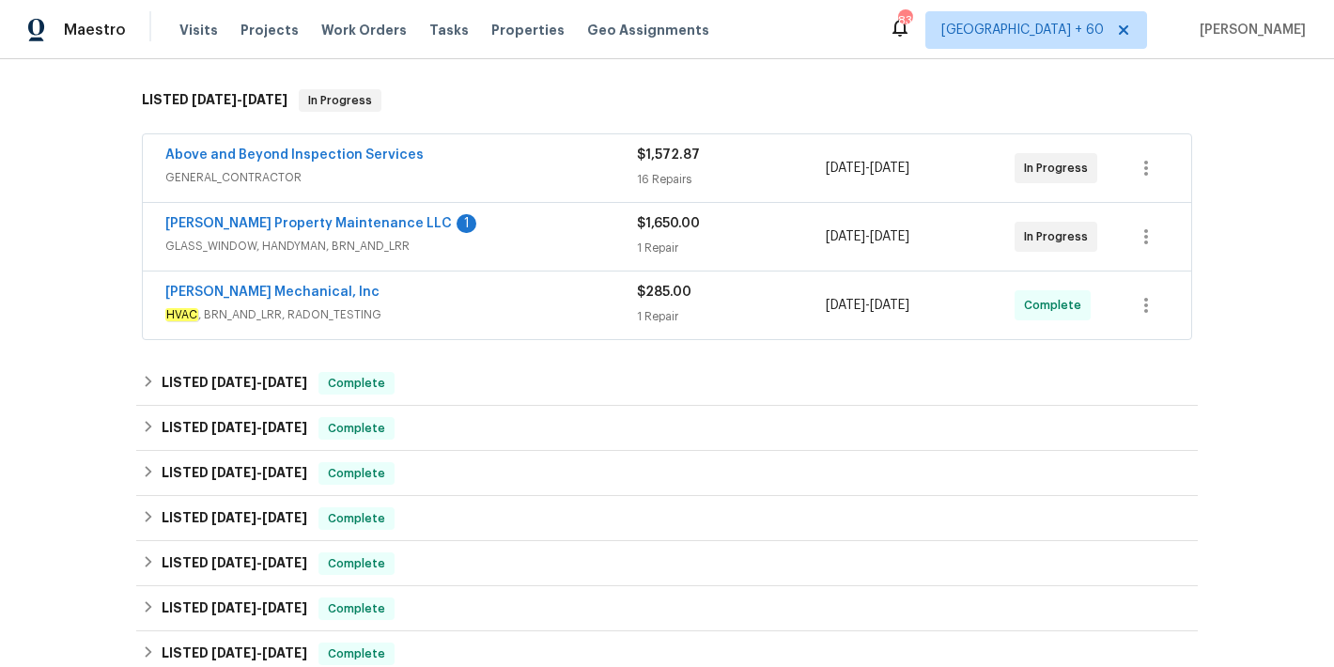
scroll to position [292, 0]
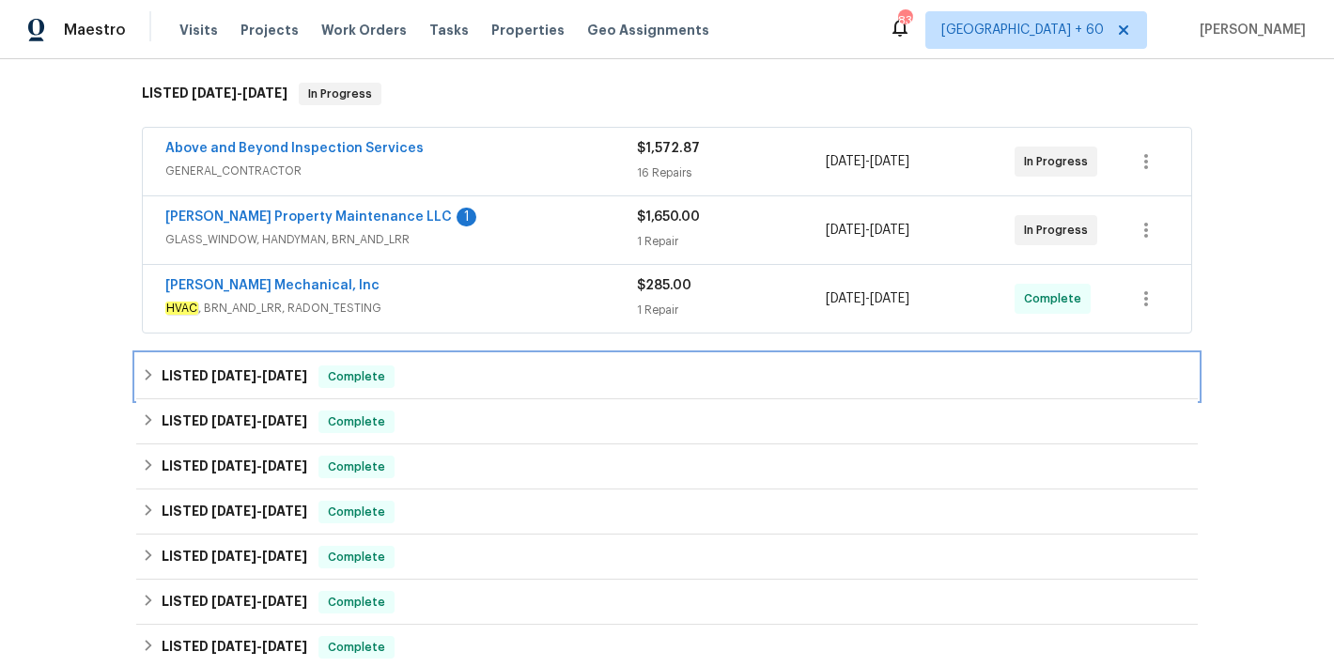
click at [436, 368] on div "LISTED [DATE] - [DATE] Complete" at bounding box center [667, 377] width 1050 height 23
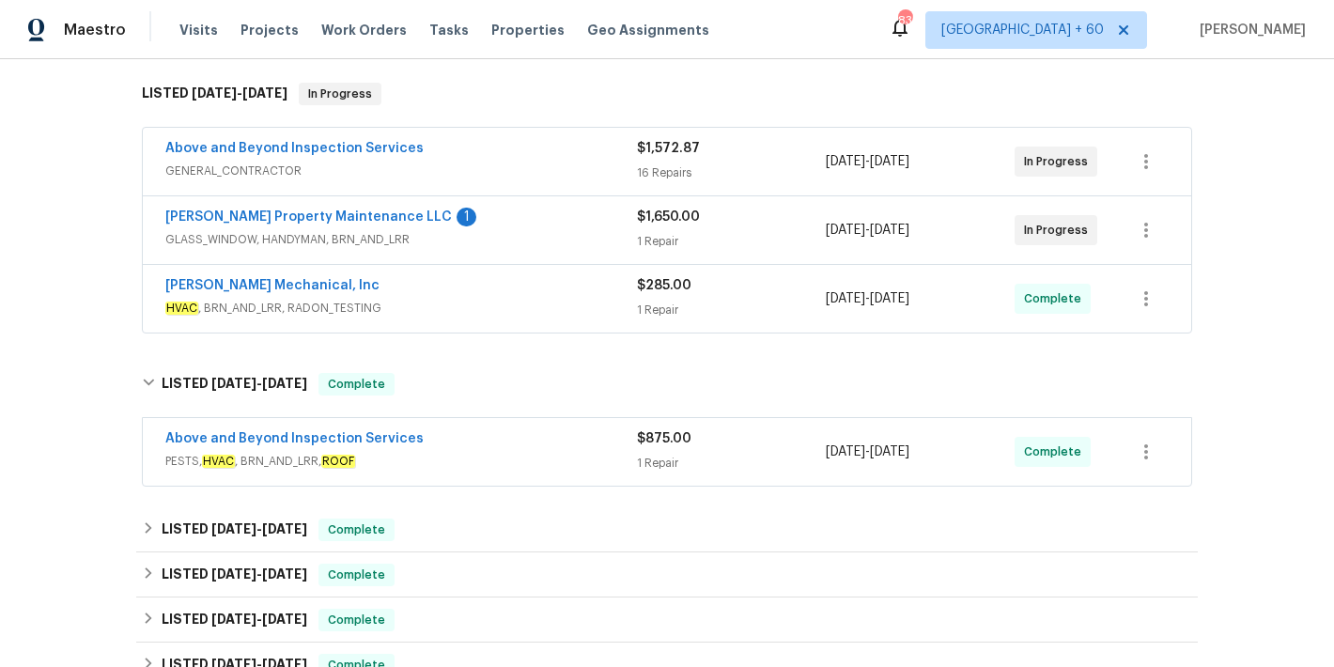
click at [550, 456] on span "PESTS, HVAC , BRN_AND_LRR, ROOF" at bounding box center [401, 461] width 472 height 19
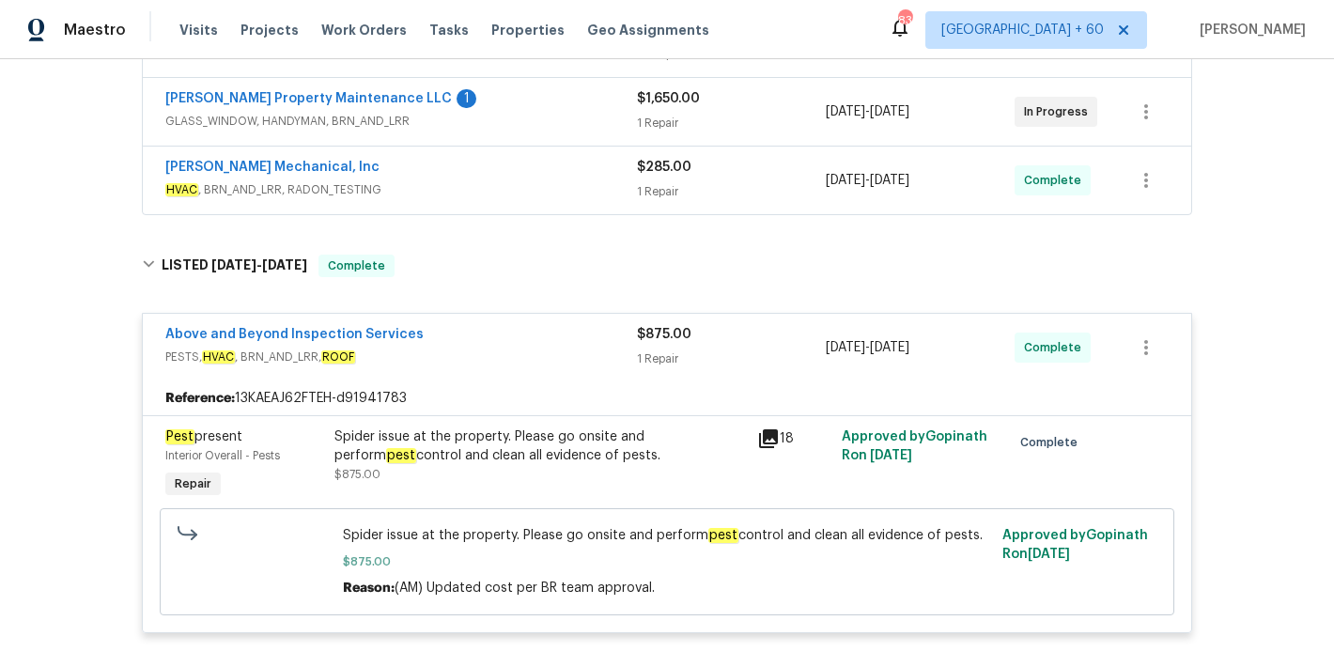
scroll to position [338, 0]
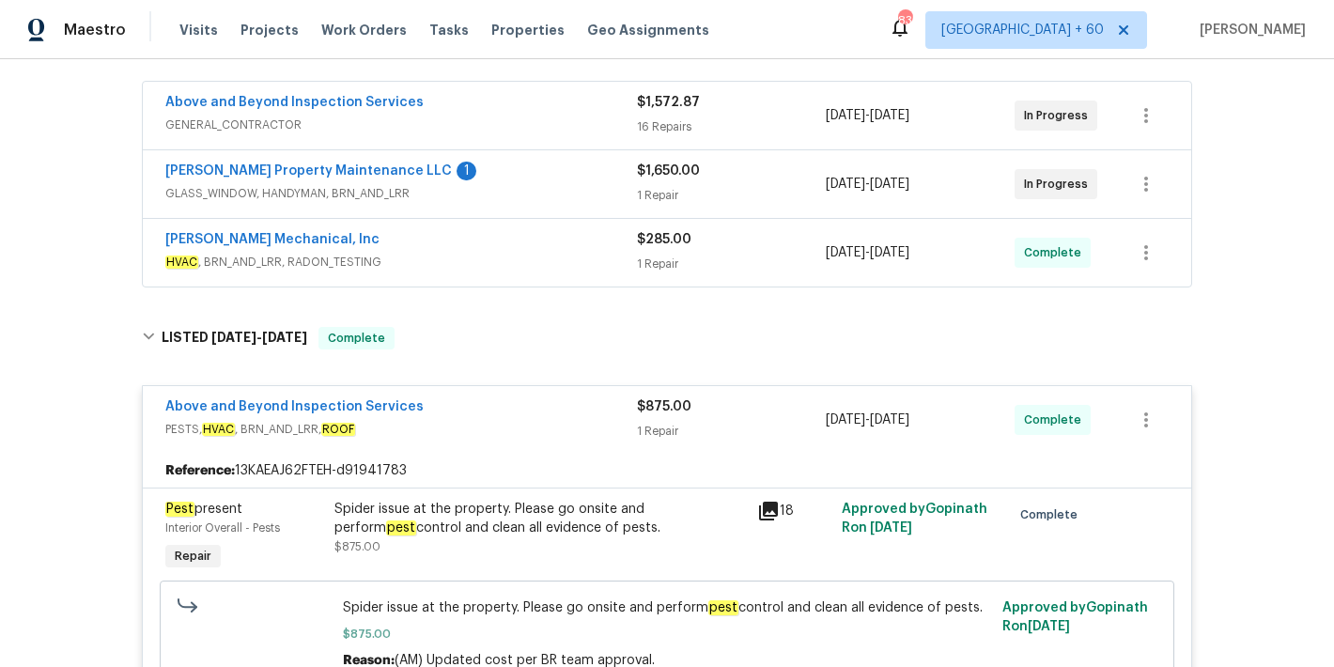
click at [491, 248] on div "[PERSON_NAME] Mechanical, Inc" at bounding box center [401, 241] width 472 height 23
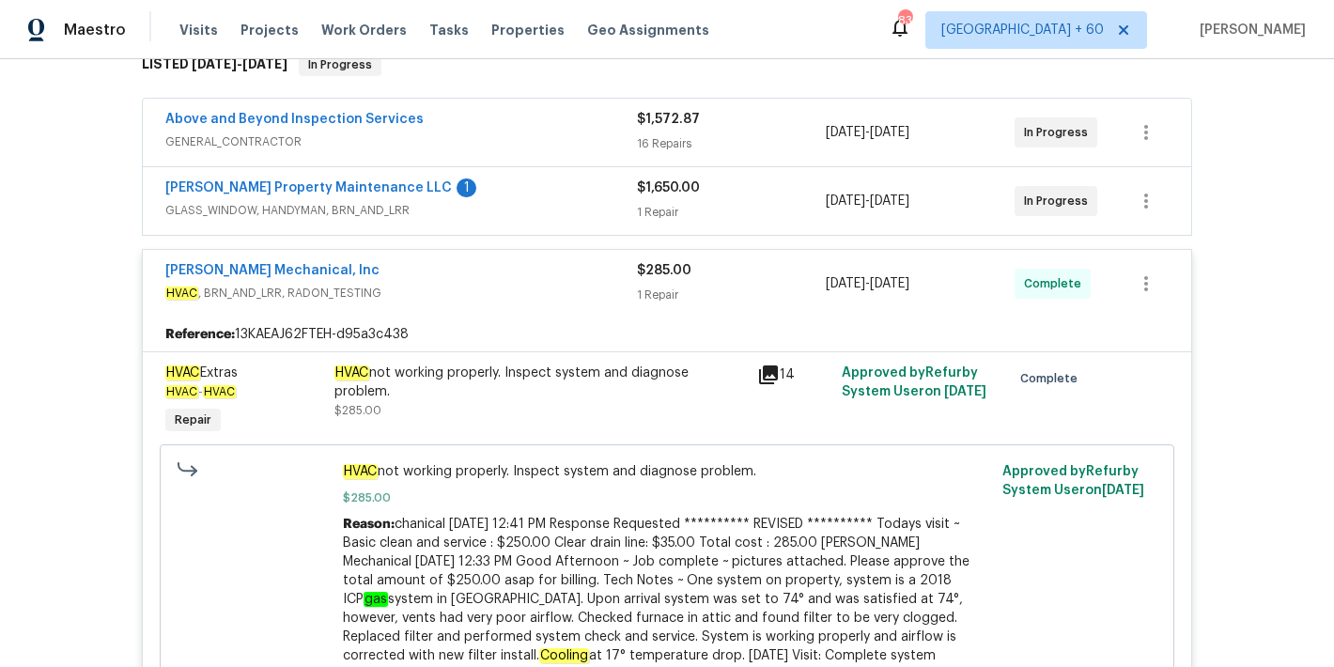
scroll to position [301, 0]
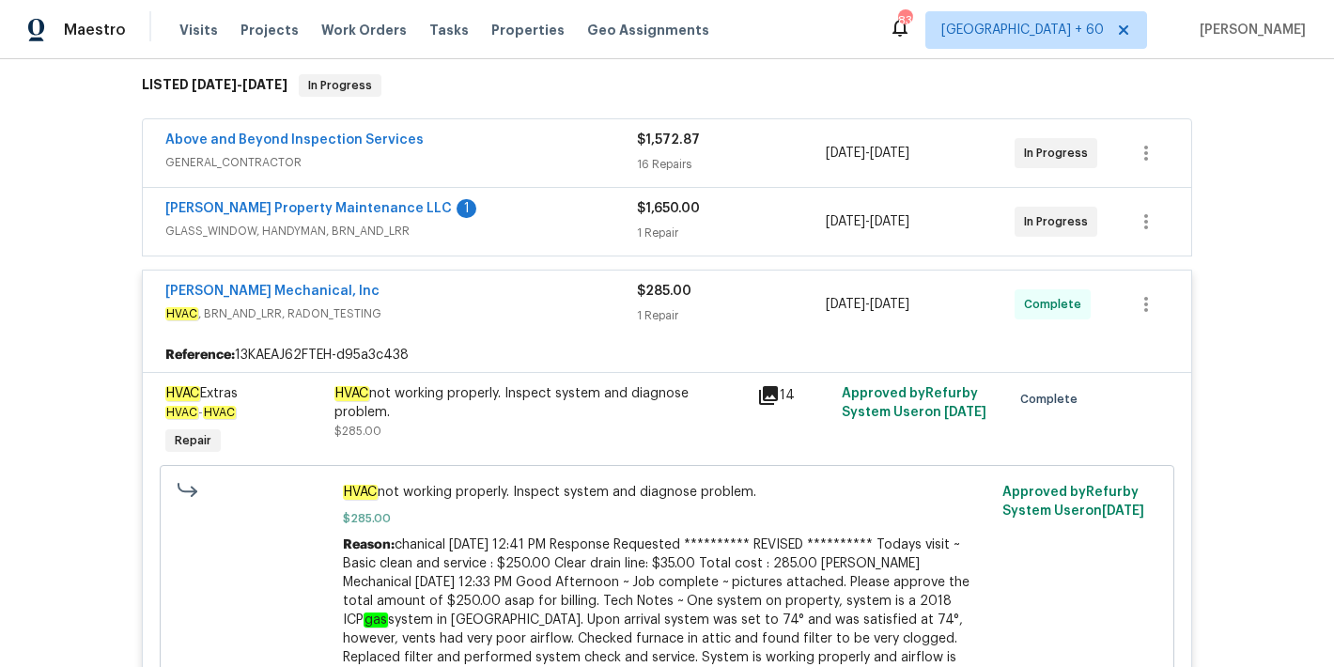
click at [576, 219] on div "[PERSON_NAME] Property Maintenance LLC 1" at bounding box center [401, 210] width 472 height 23
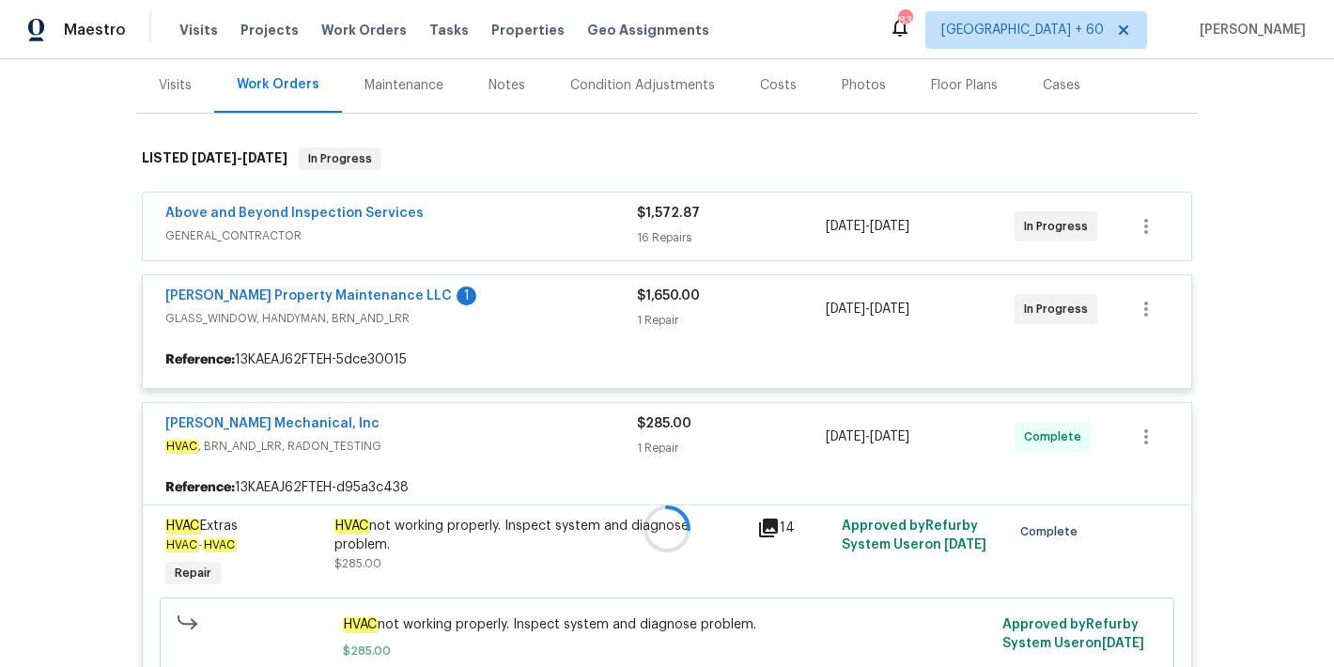
scroll to position [226, 0]
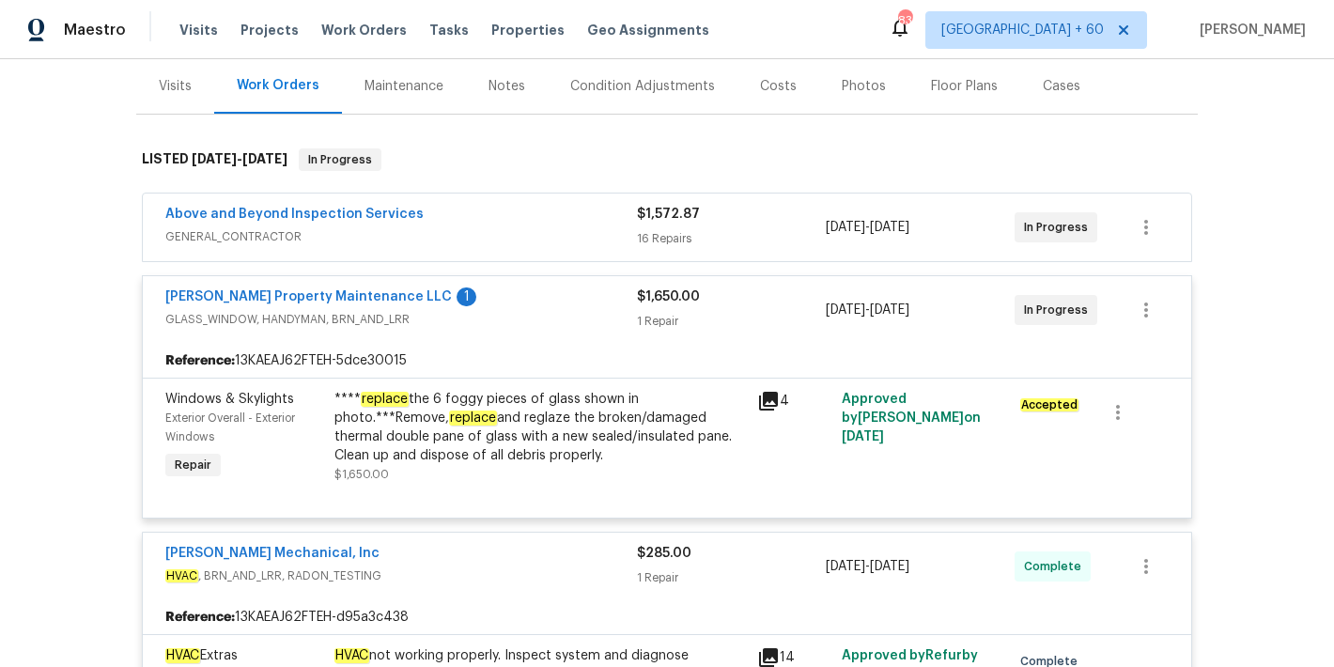
click at [541, 225] on div "Above and Beyond Inspection Services" at bounding box center [401, 216] width 472 height 23
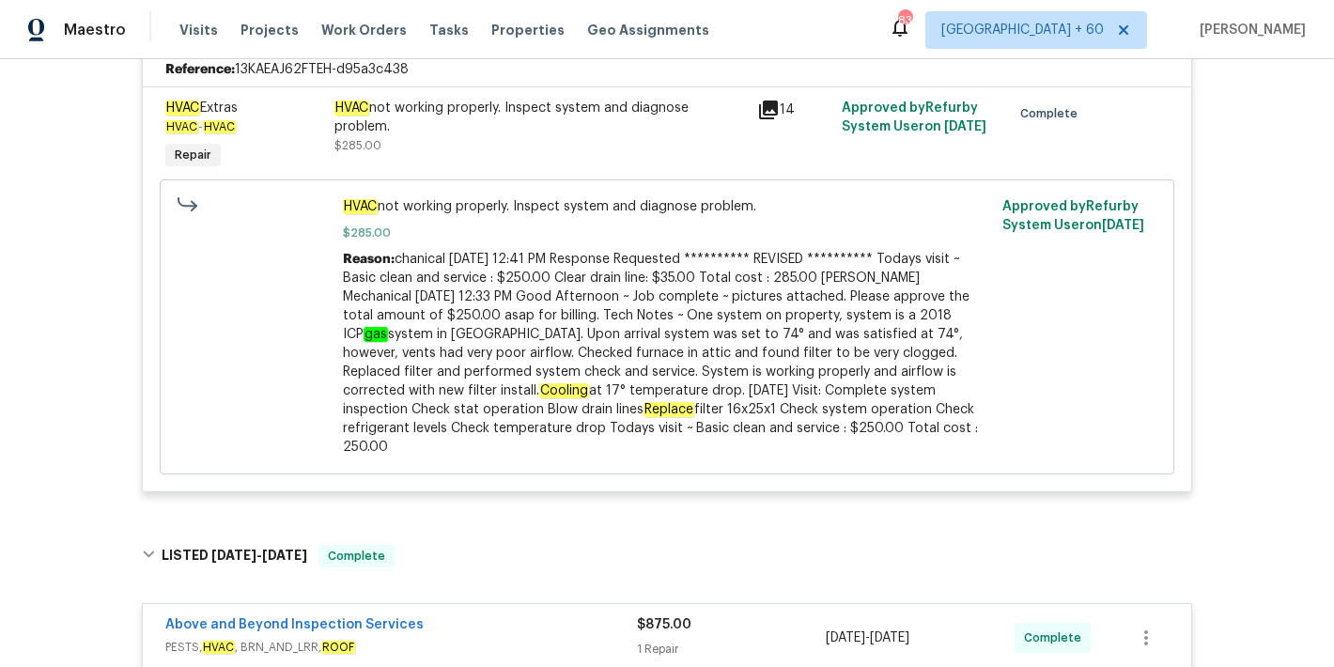
scroll to position [2933, 0]
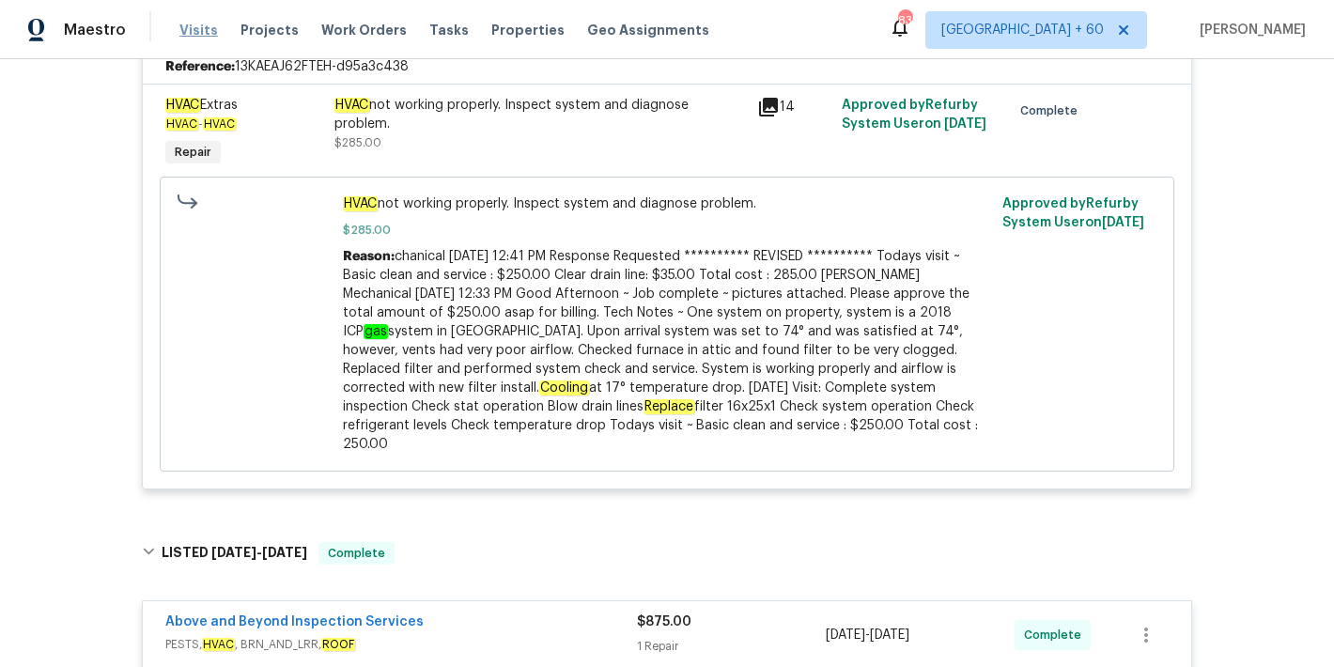
click at [202, 27] on span "Visits" at bounding box center [198, 30] width 39 height 19
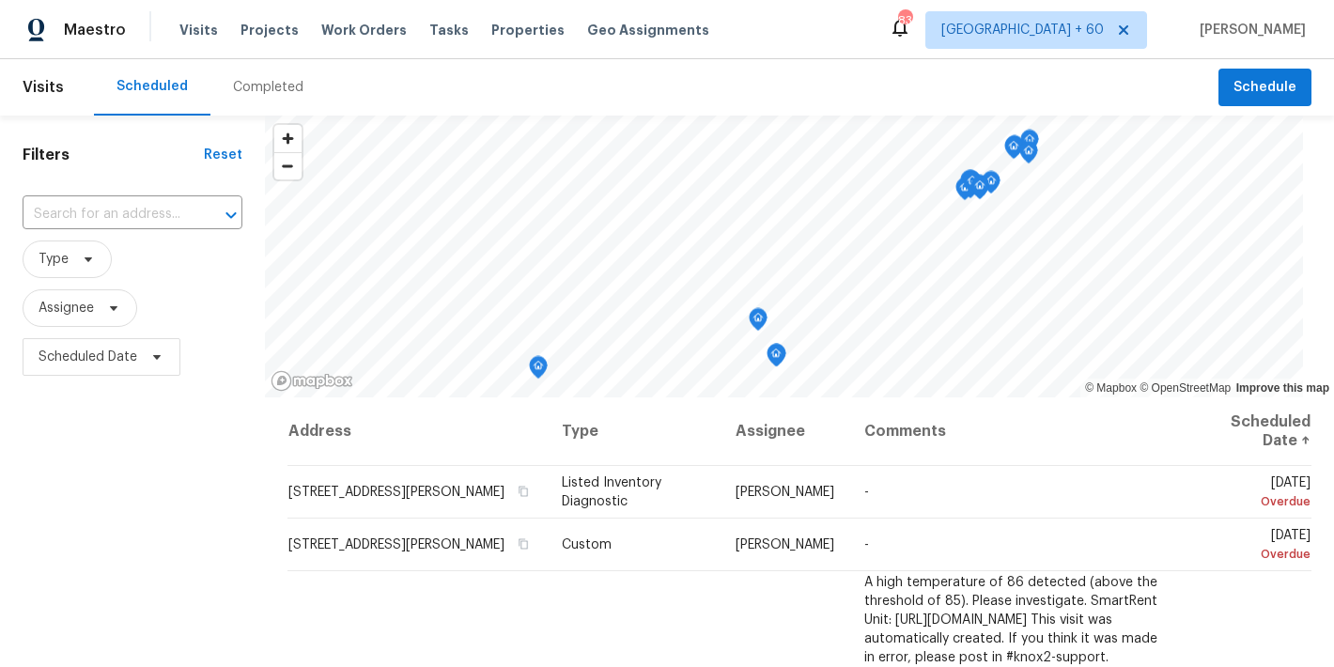
click at [286, 87] on div "Completed" at bounding box center [268, 87] width 70 height 19
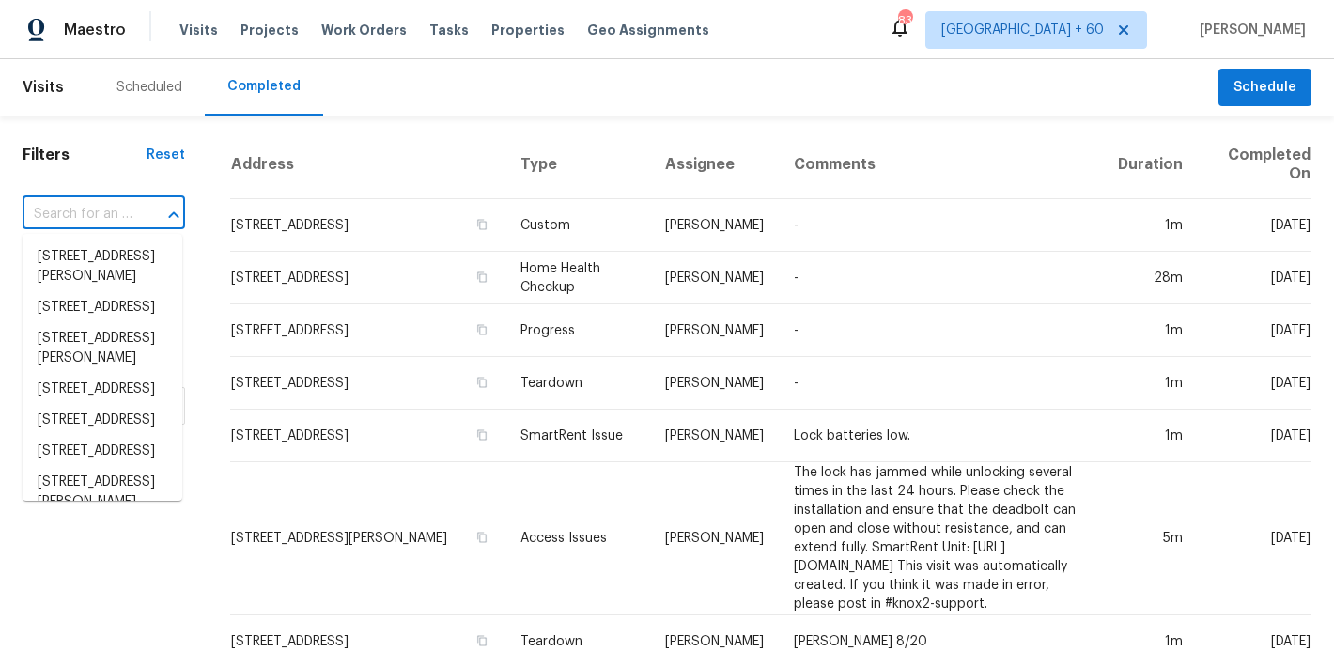
click at [98, 211] on input "text" at bounding box center [78, 214] width 110 height 29
paste input "[STREET_ADDRESS]"
type input "[STREET_ADDRESS]"
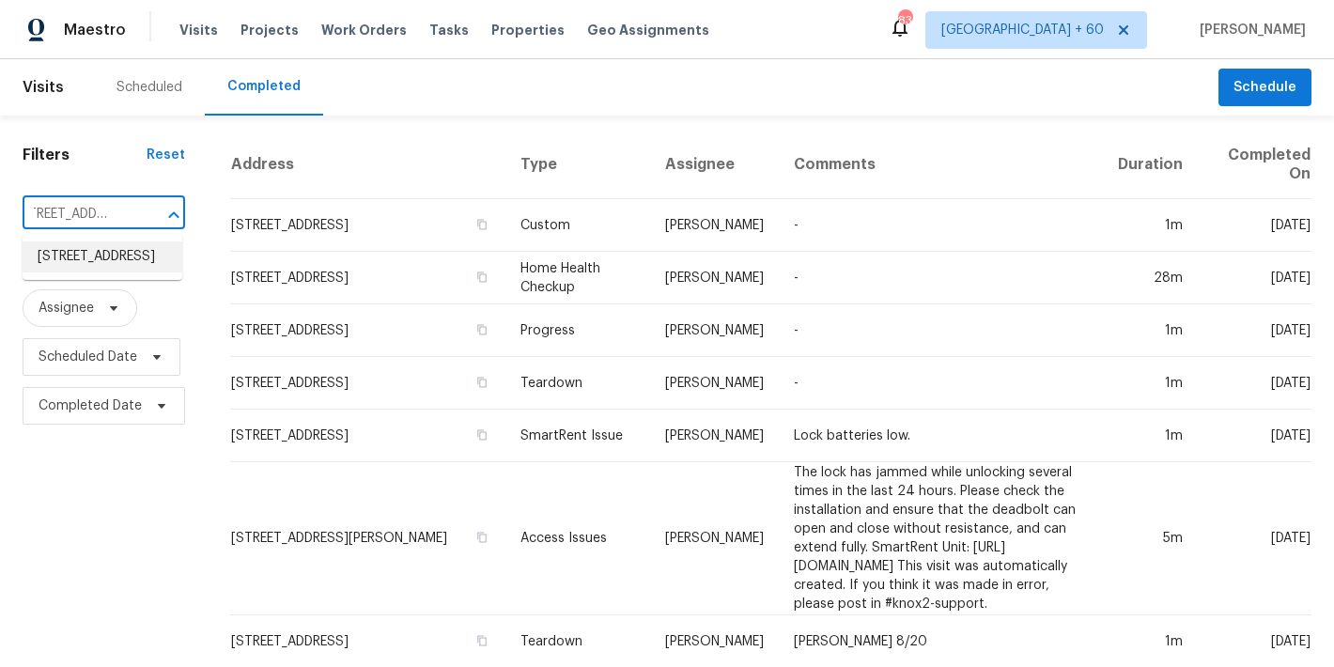
click at [84, 263] on li "[STREET_ADDRESS]" at bounding box center [103, 256] width 160 height 31
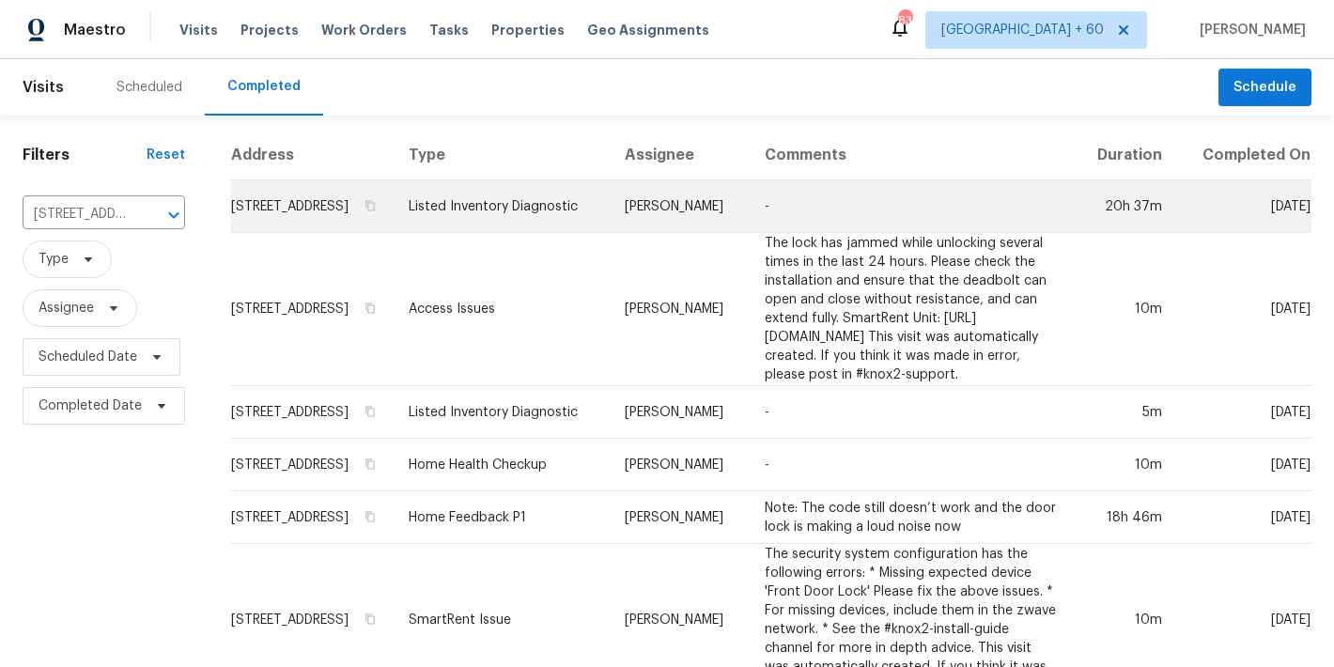
click at [255, 226] on td "[STREET_ADDRESS]" at bounding box center [311, 206] width 163 height 53
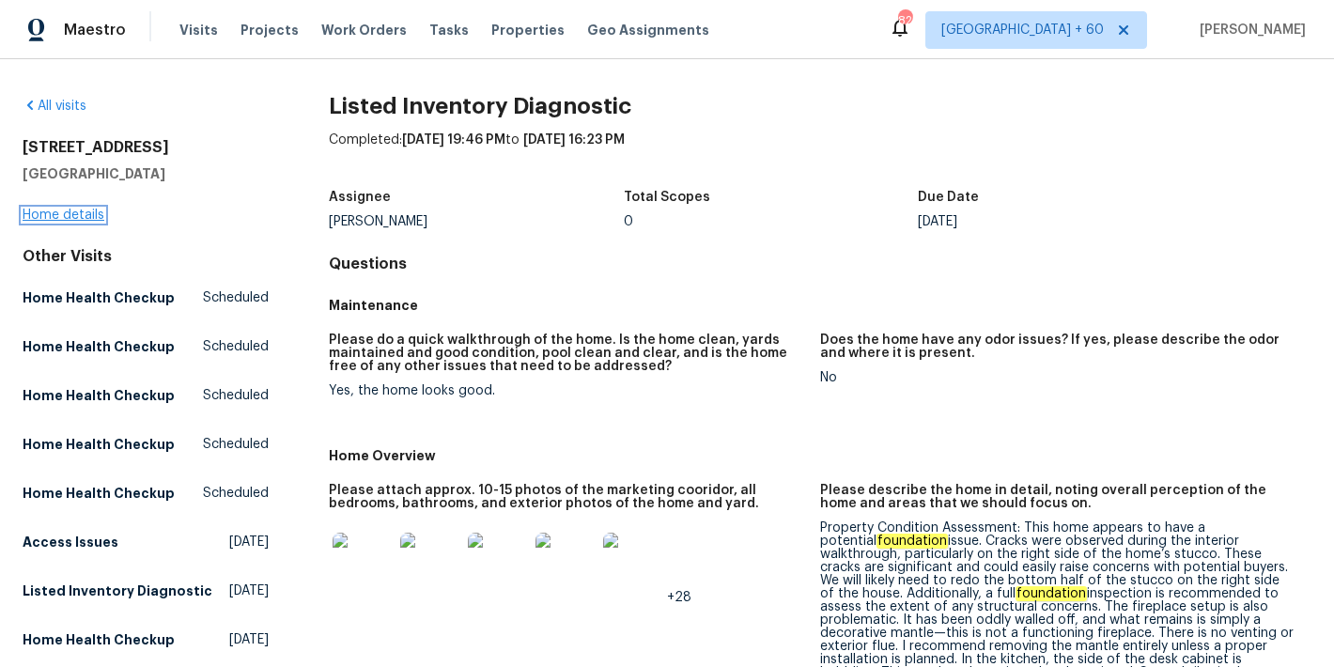
click at [53, 218] on link "Home details" at bounding box center [64, 215] width 82 height 13
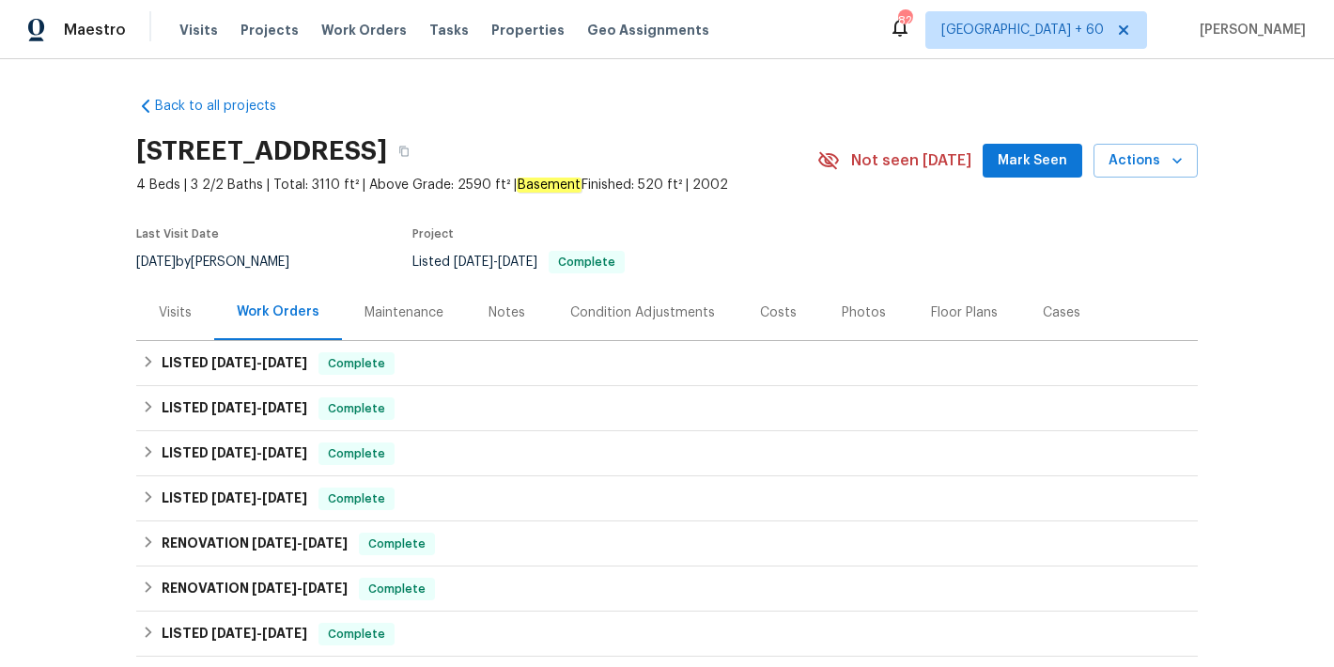
click at [1050, 164] on span "Mark Seen" at bounding box center [1033, 160] width 70 height 23
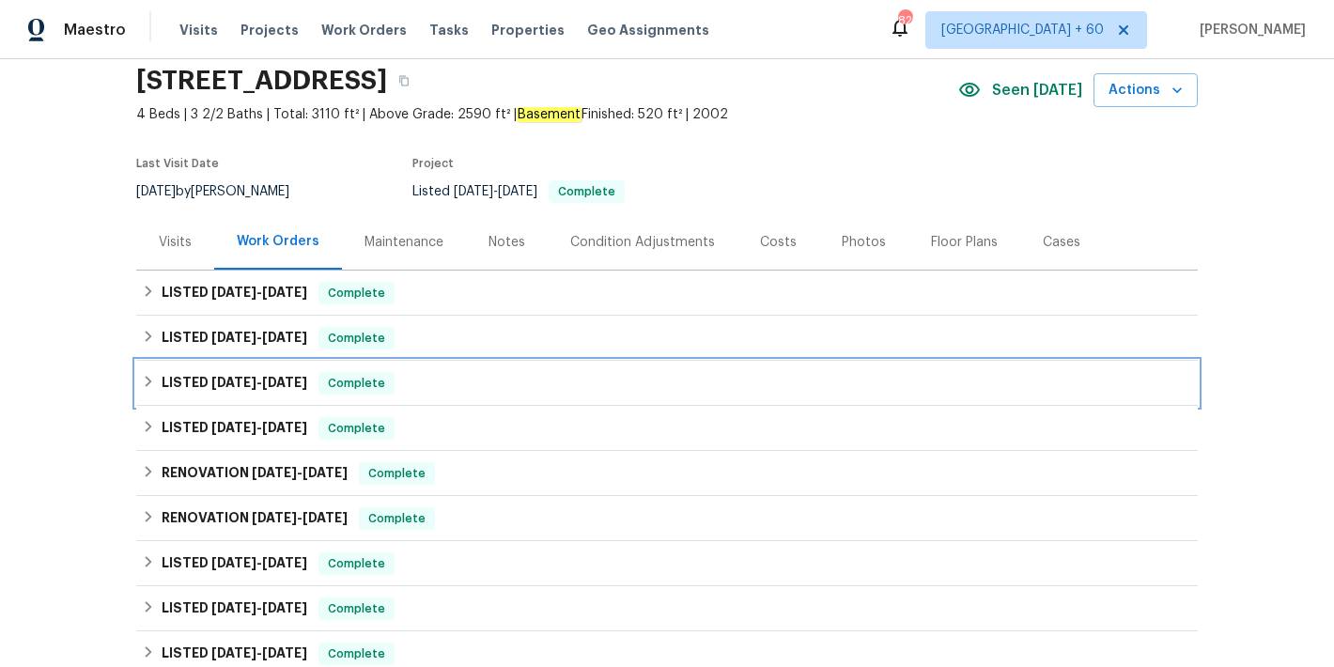
click at [438, 378] on div "LISTED [DATE] - [DATE] Complete" at bounding box center [667, 383] width 1050 height 23
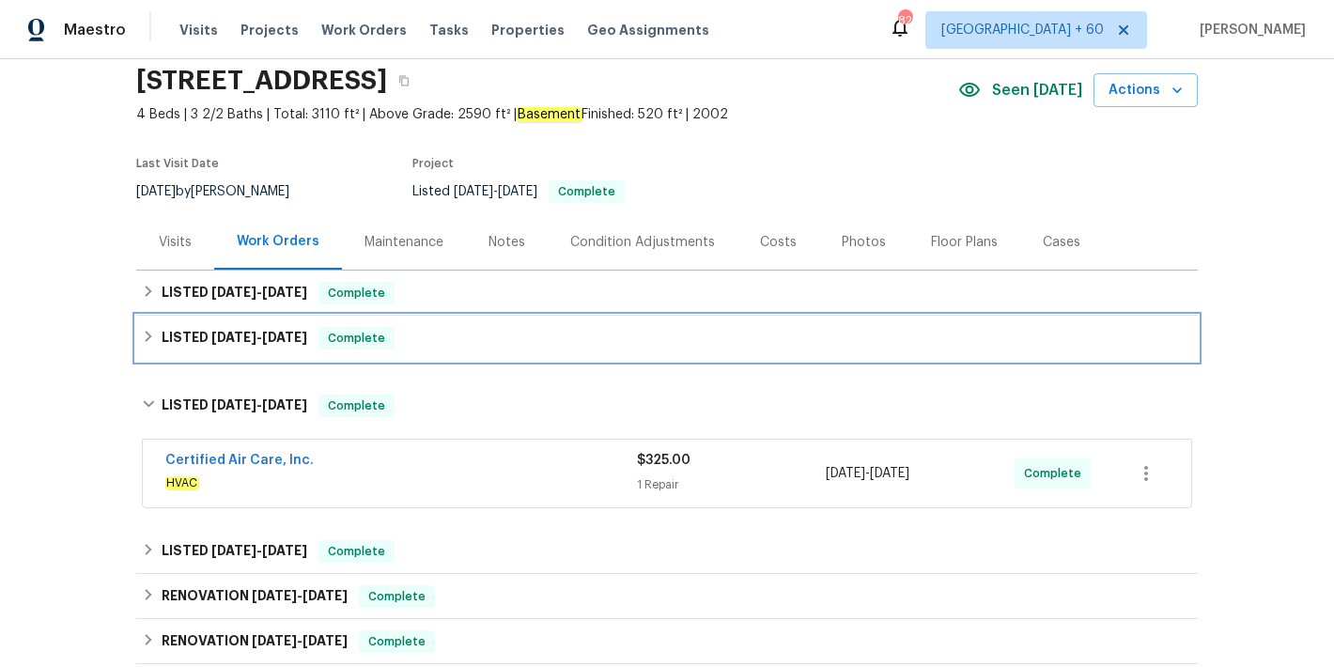
click at [428, 354] on div "LISTED [DATE] - [DATE] Complete" at bounding box center [667, 338] width 1062 height 45
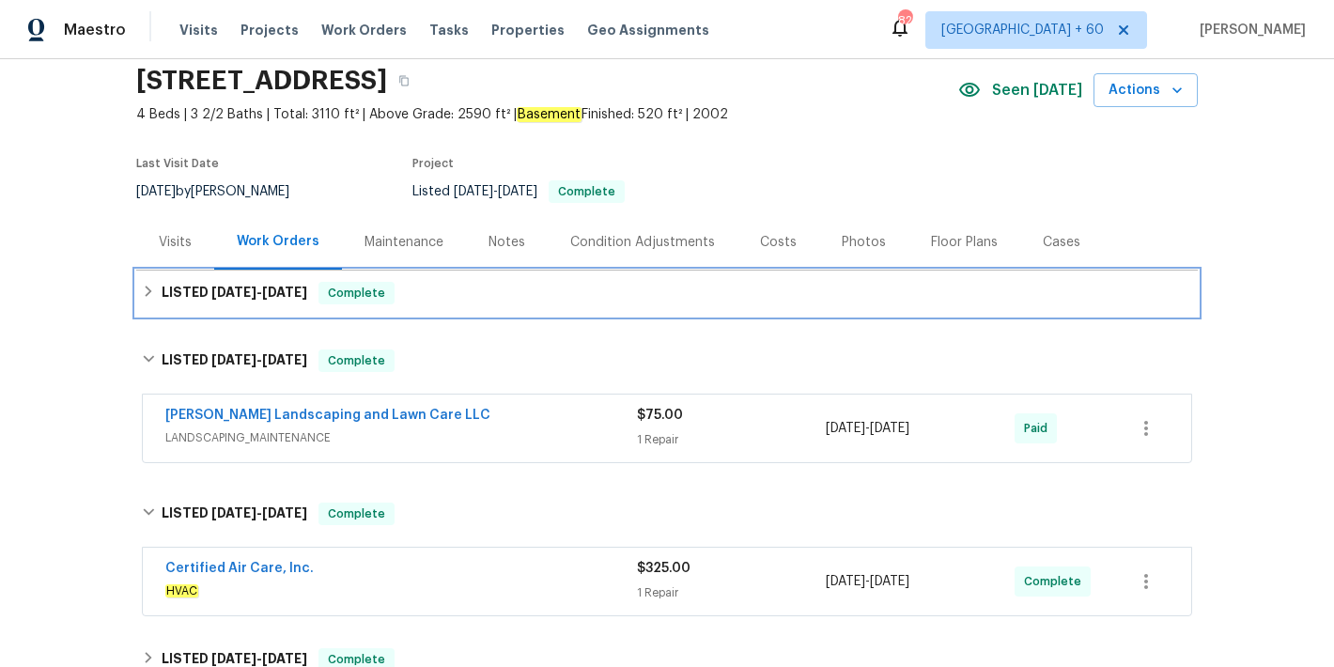
click at [440, 301] on div "LISTED [DATE] - [DATE] Complete" at bounding box center [667, 293] width 1050 height 23
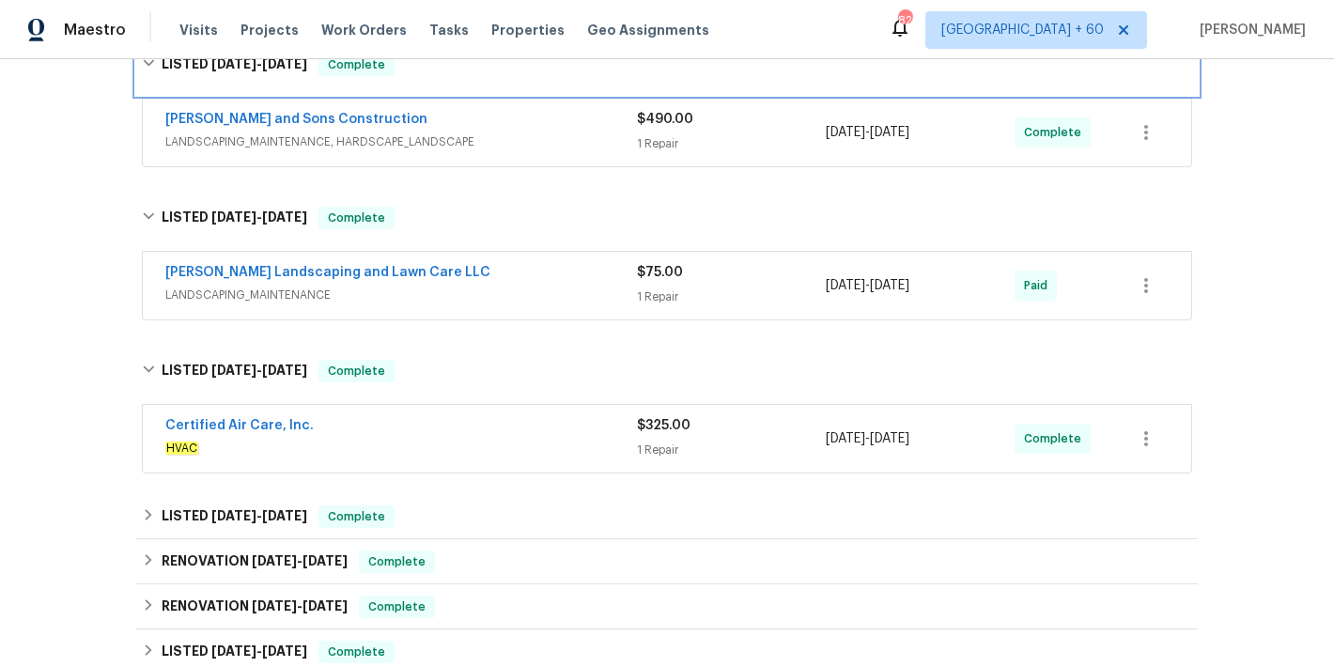
scroll to position [333, 0]
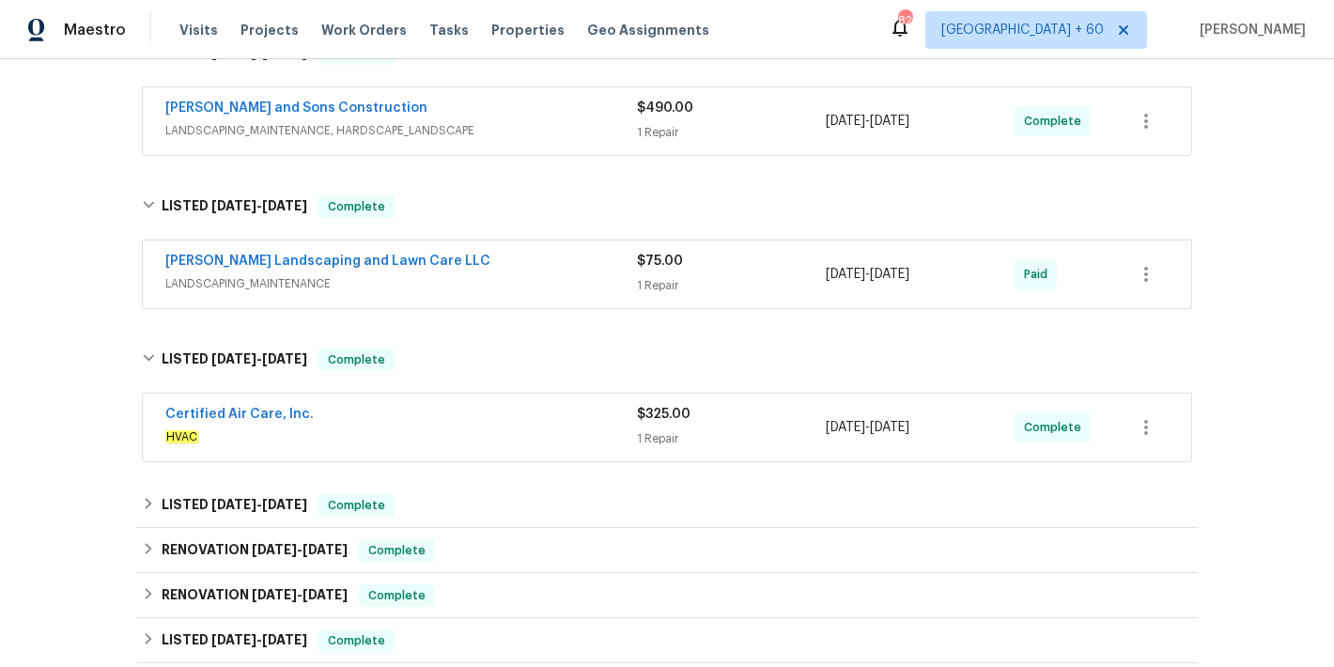
click at [561, 272] on div "[PERSON_NAME] Landscaping and Lawn Care LLC" at bounding box center [401, 263] width 472 height 23
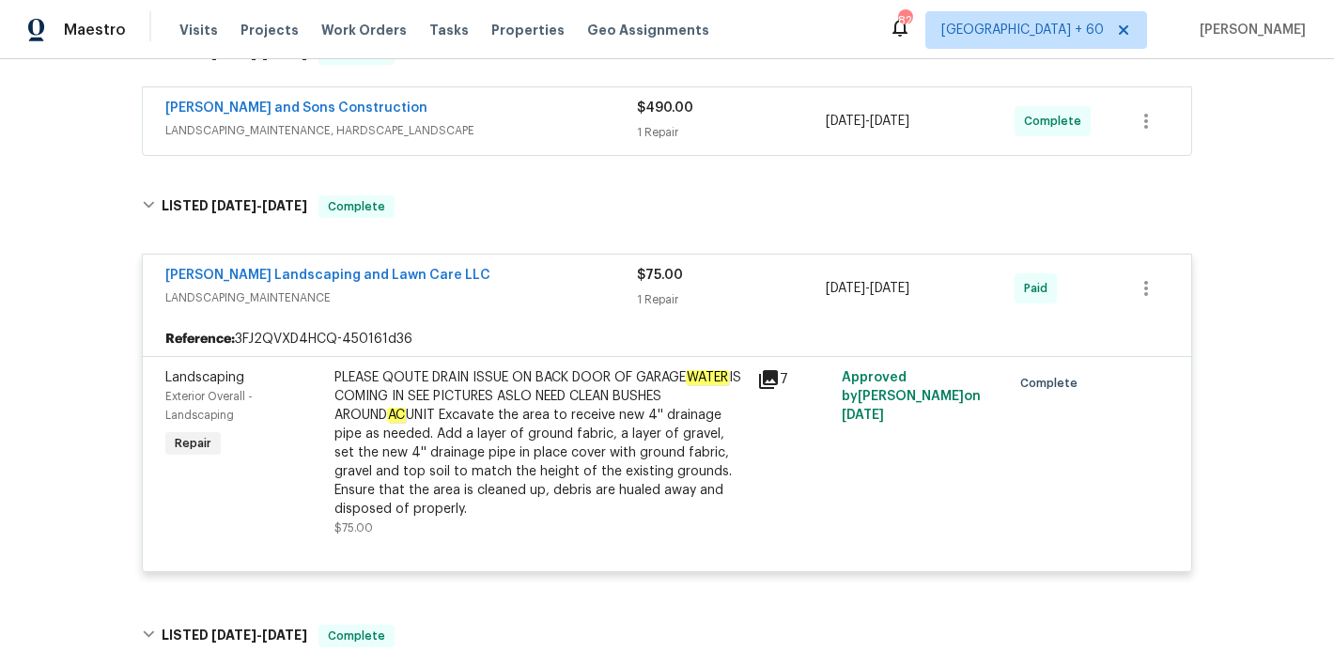
click at [576, 140] on div "[PERSON_NAME] and Sons Construction LANDSCAPING_MAINTENANCE, HARDSCAPE_LANDSCAPE" at bounding box center [401, 121] width 472 height 45
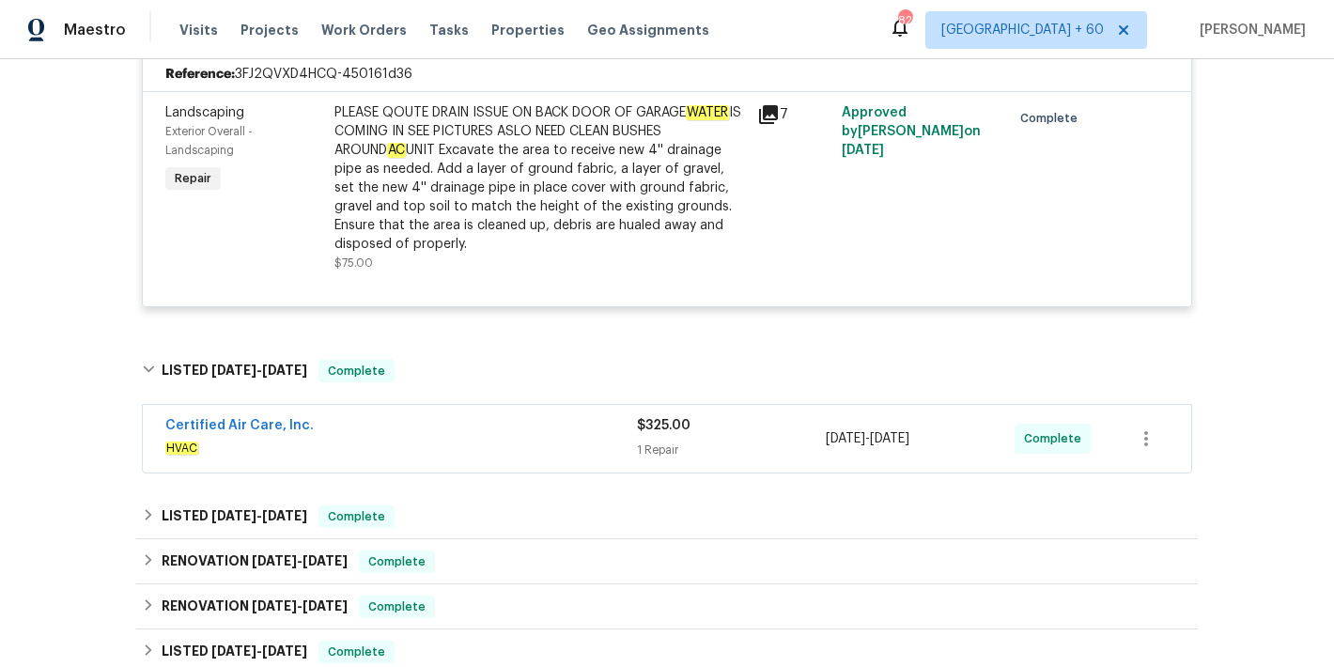
scroll to position [1114, 0]
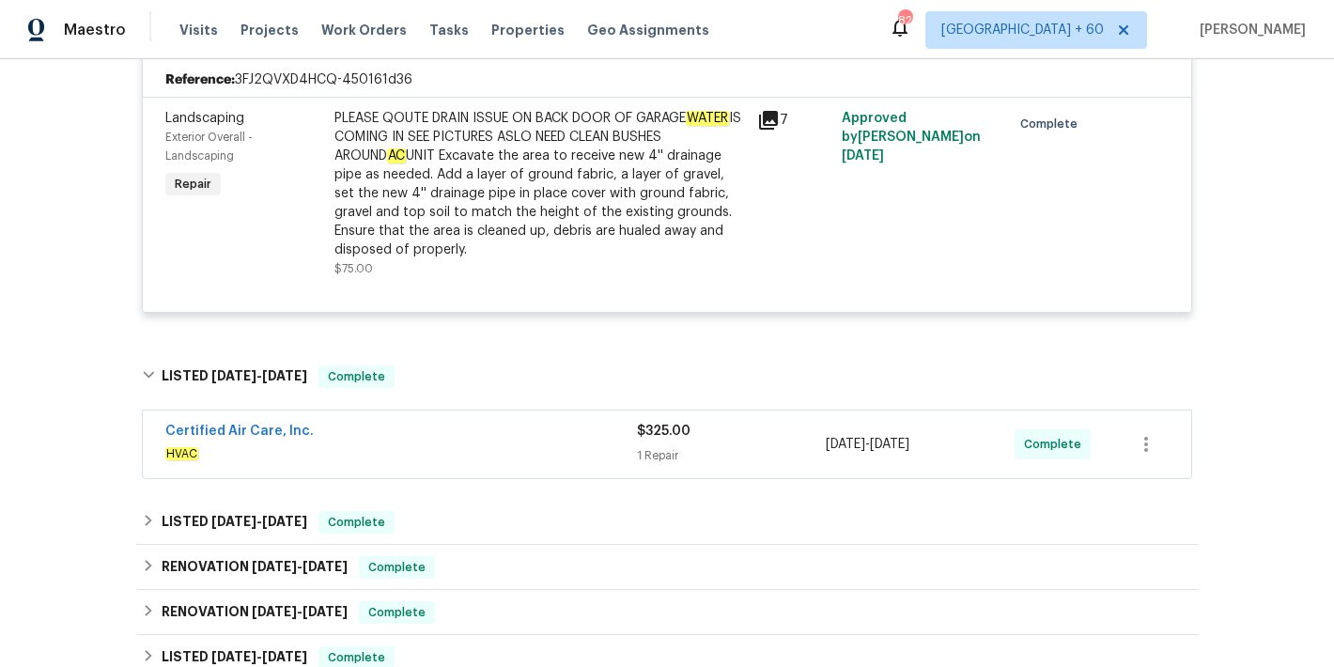
click at [537, 449] on span "HVAC" at bounding box center [401, 453] width 472 height 19
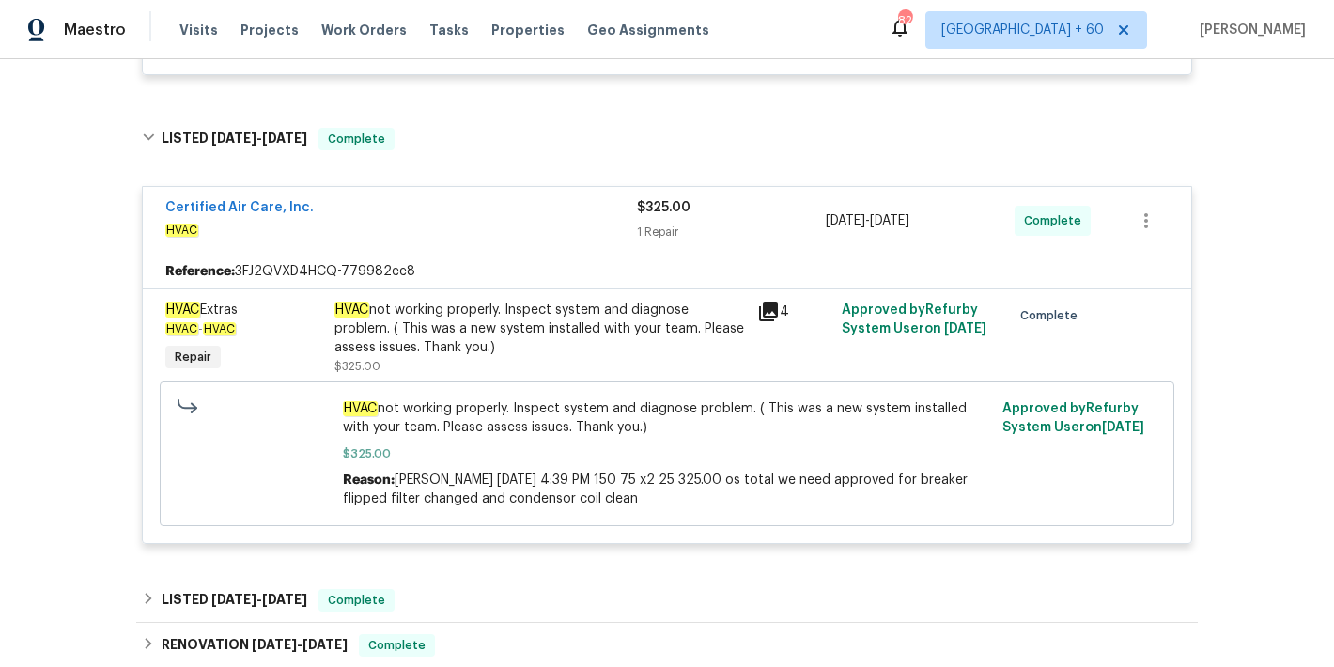
scroll to position [1357, 0]
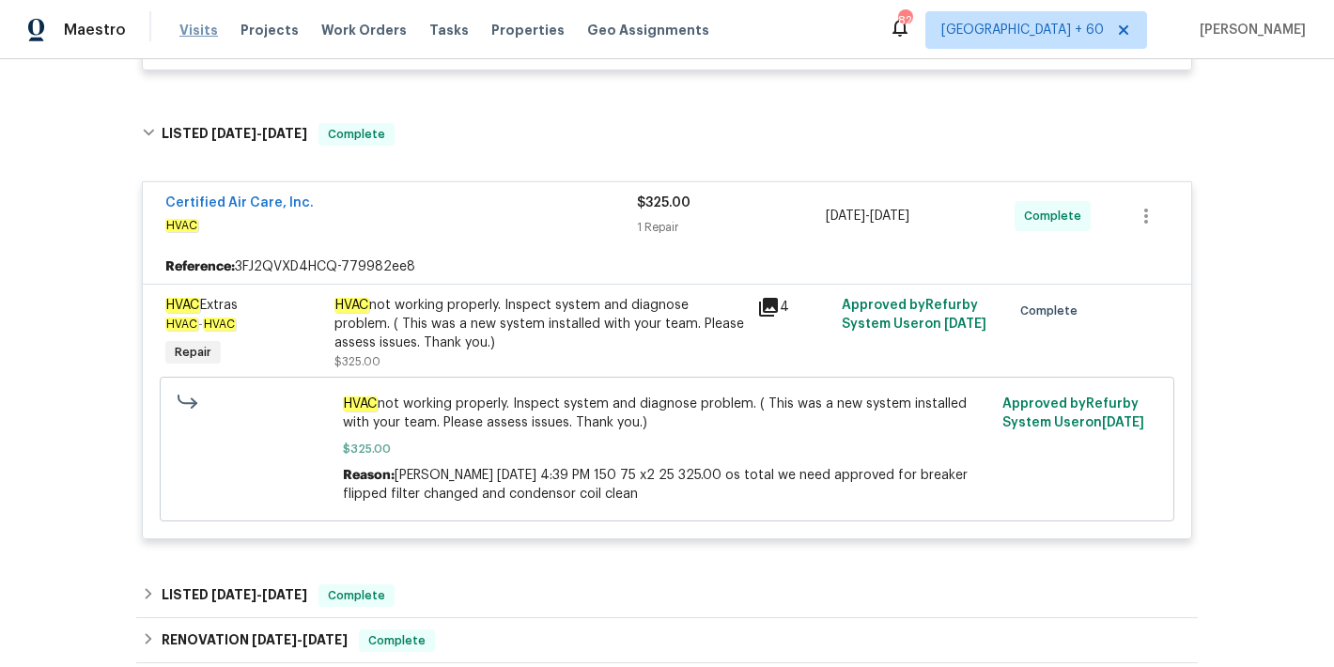
click at [205, 33] on span "Visits" at bounding box center [198, 30] width 39 height 19
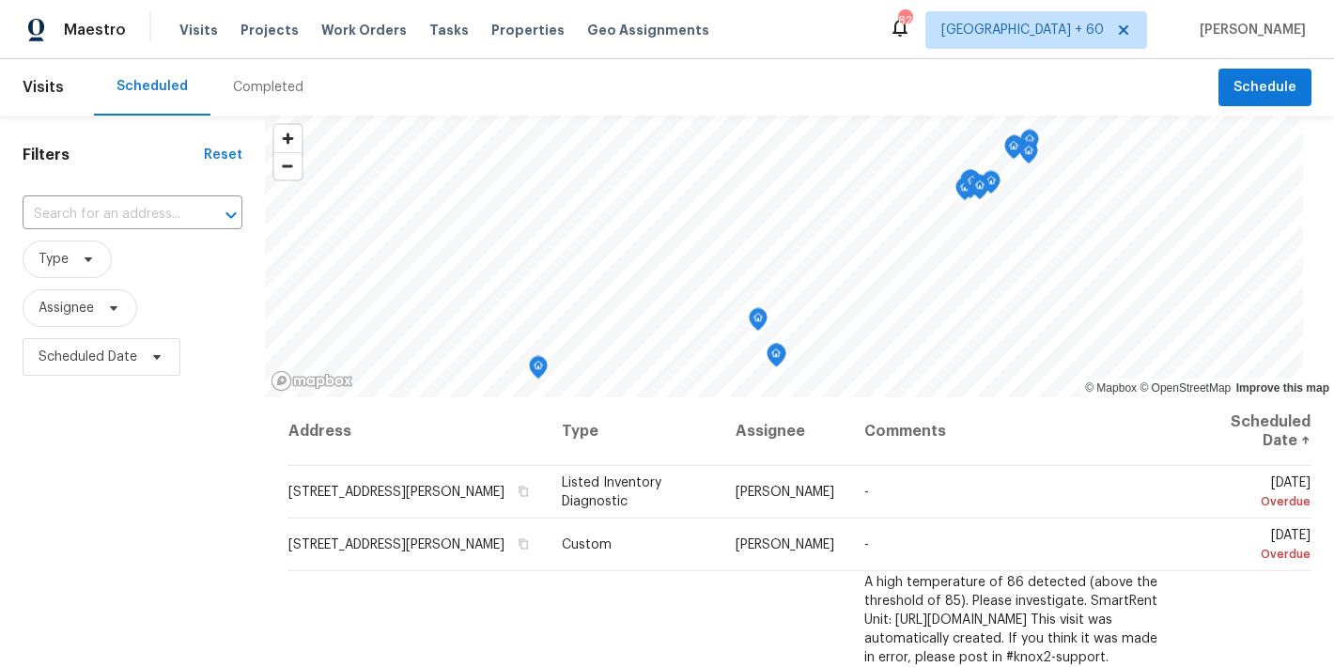
click at [259, 83] on div "Completed" at bounding box center [268, 87] width 70 height 19
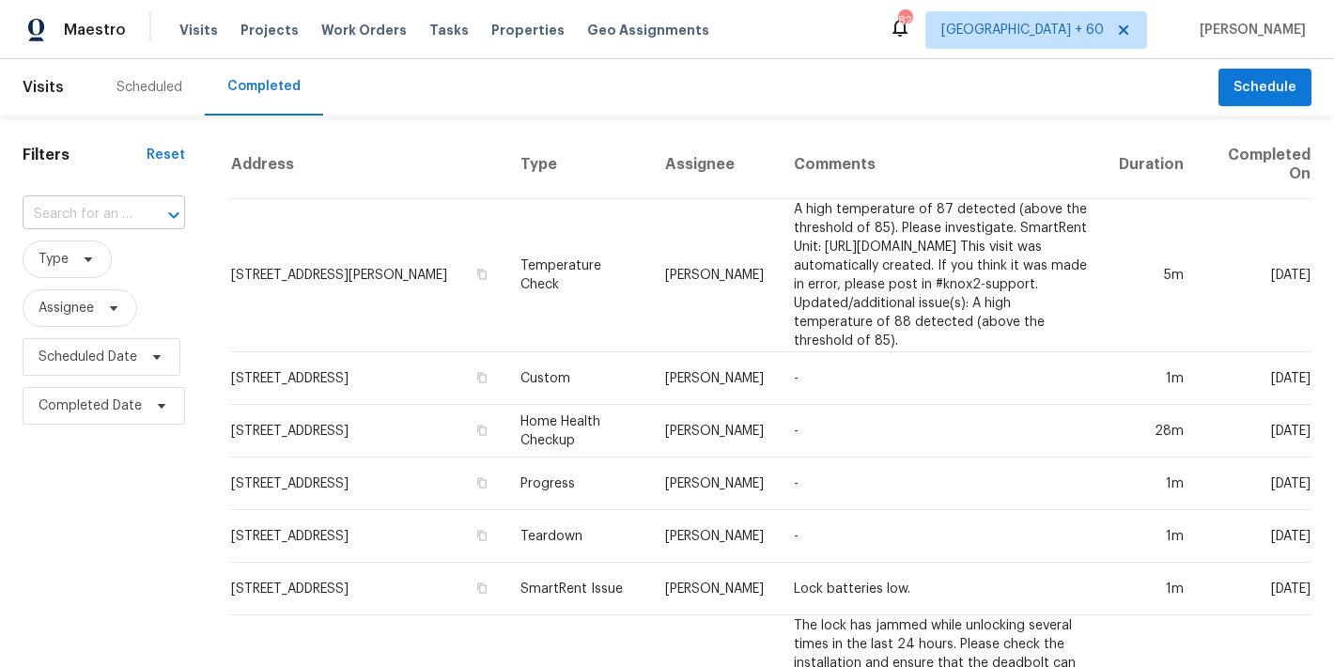
click at [104, 214] on input "text" at bounding box center [78, 214] width 110 height 29
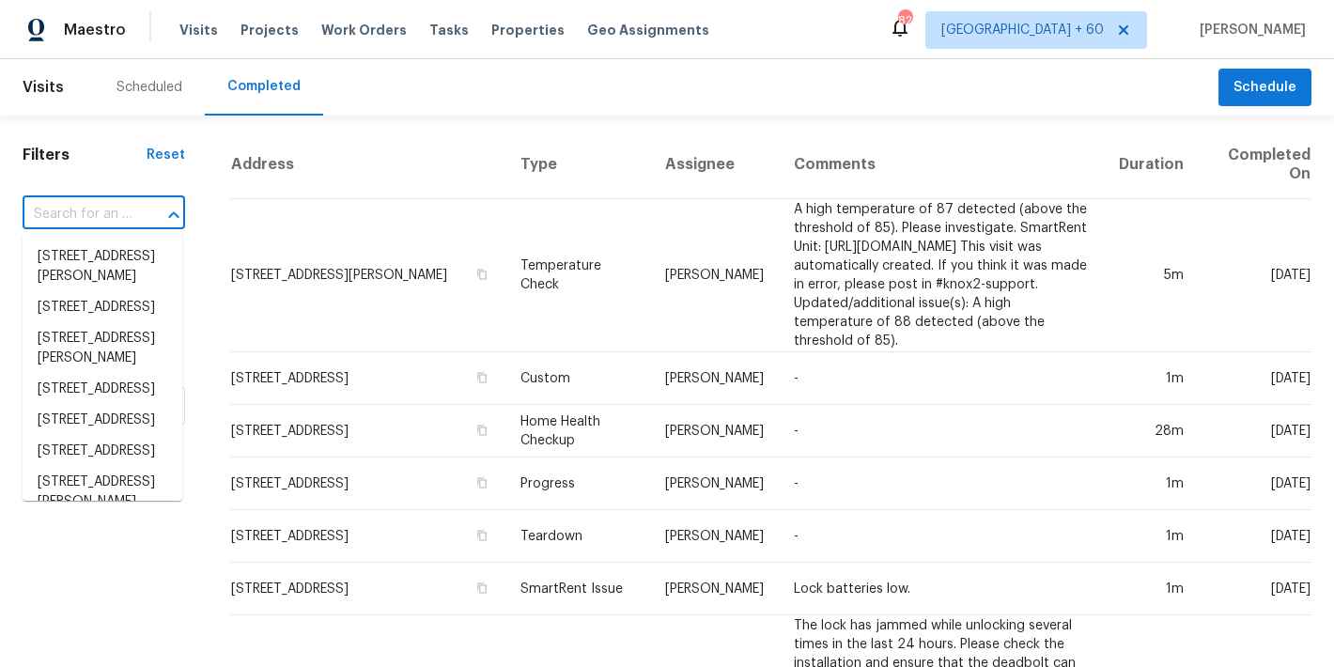
paste input "[STREET_ADDRESS]"
type input "[STREET_ADDRESS]"
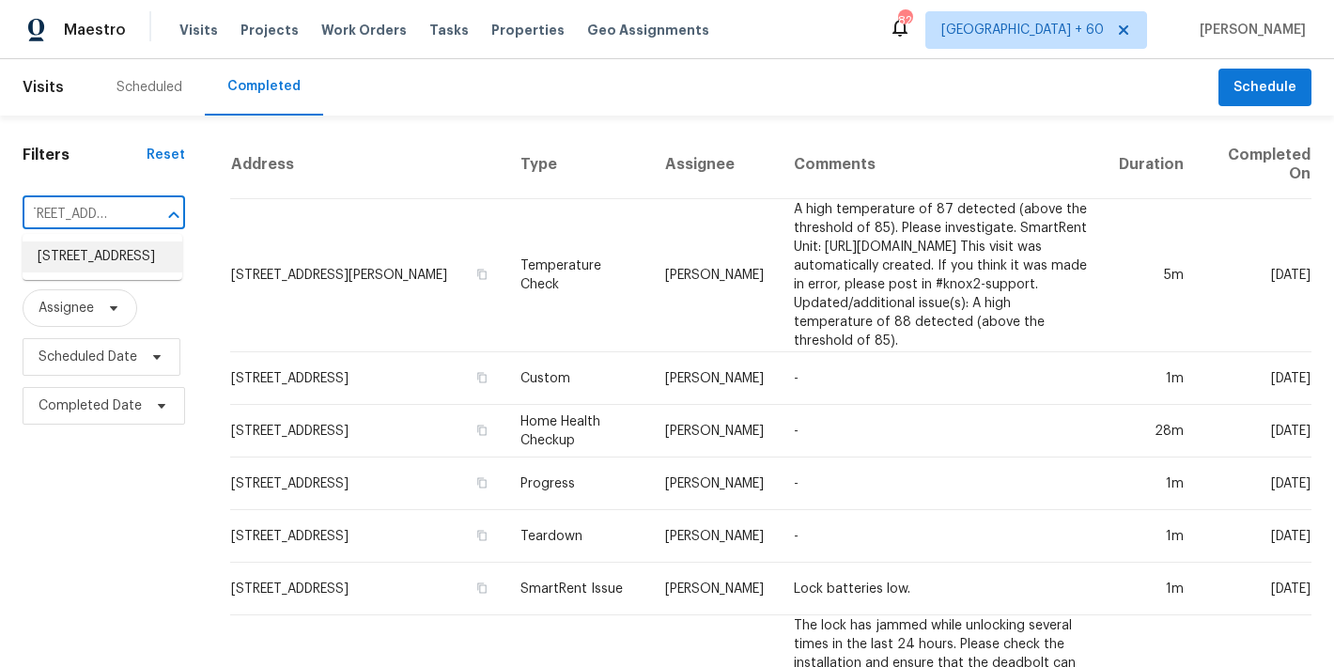
click at [70, 272] on li "[STREET_ADDRESS]" at bounding box center [103, 256] width 160 height 31
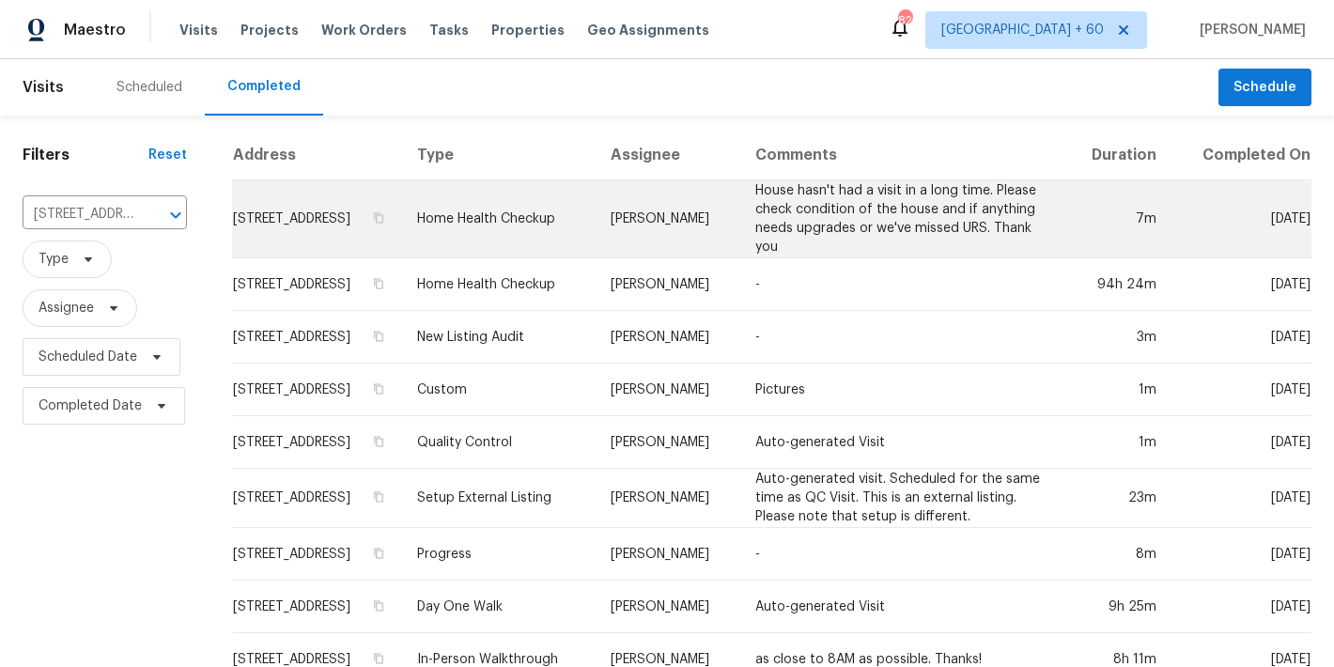
click at [319, 227] on td "[STREET_ADDRESS]" at bounding box center [317, 219] width 170 height 78
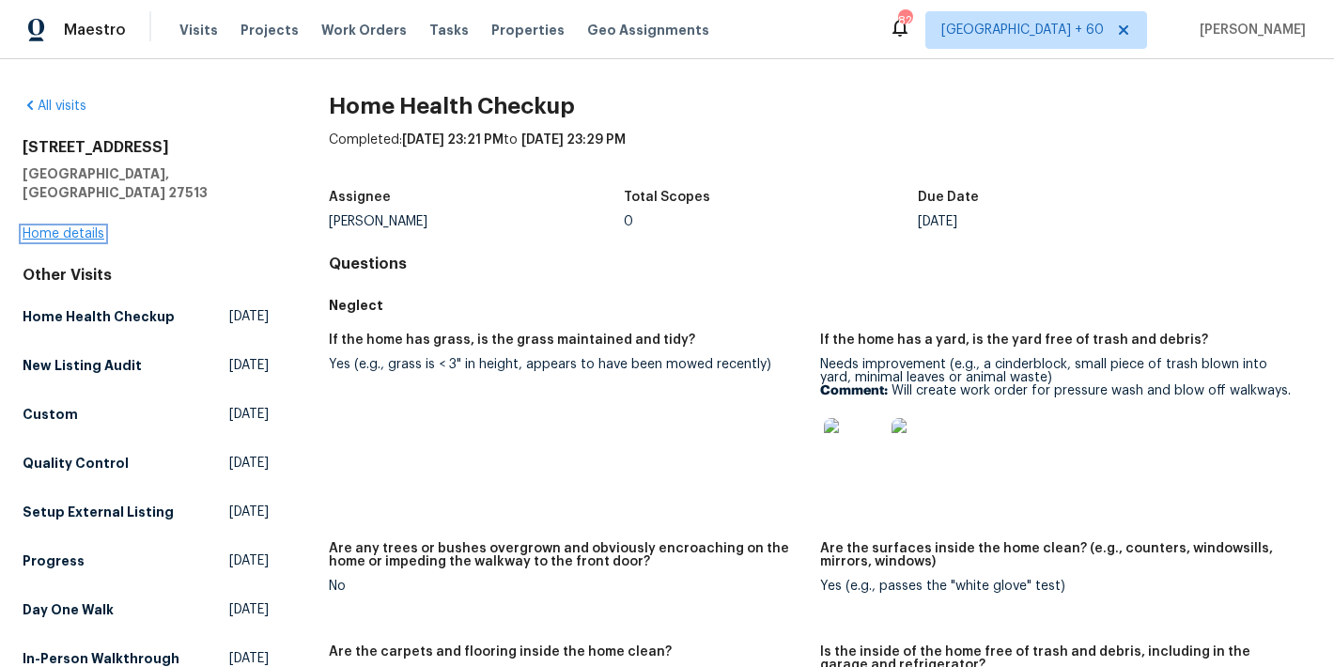
click at [60, 227] on link "Home details" at bounding box center [64, 233] width 82 height 13
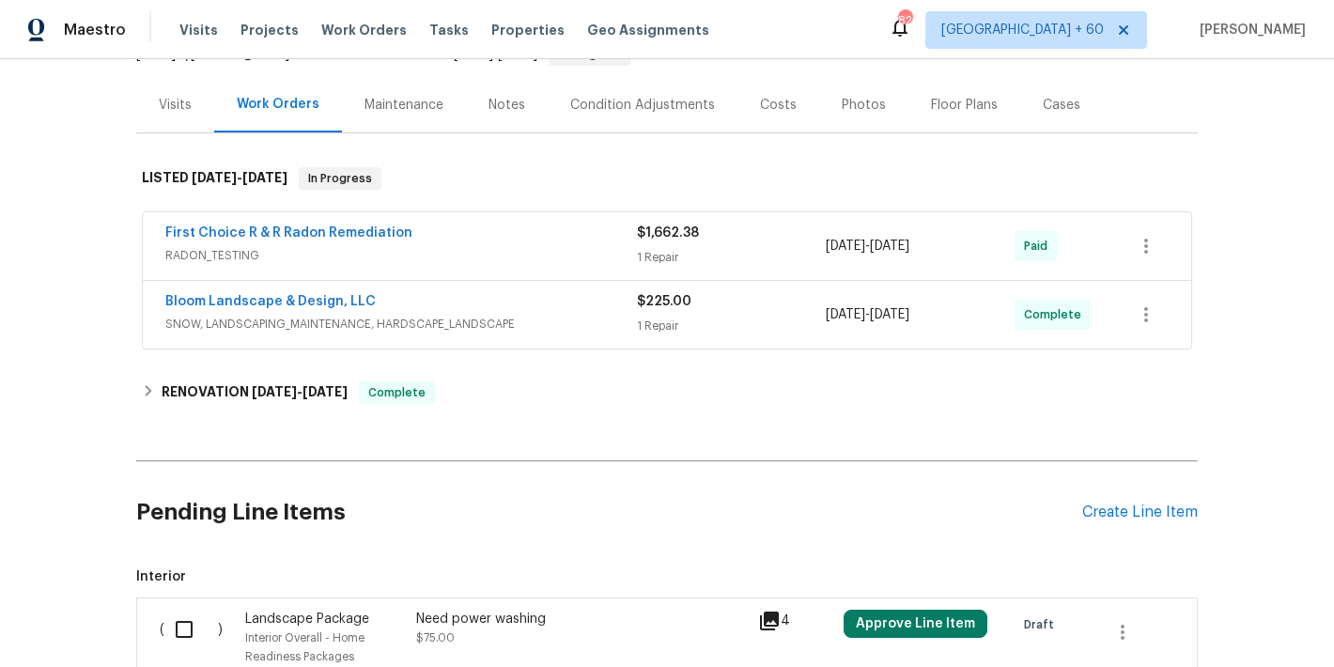
scroll to position [255, 0]
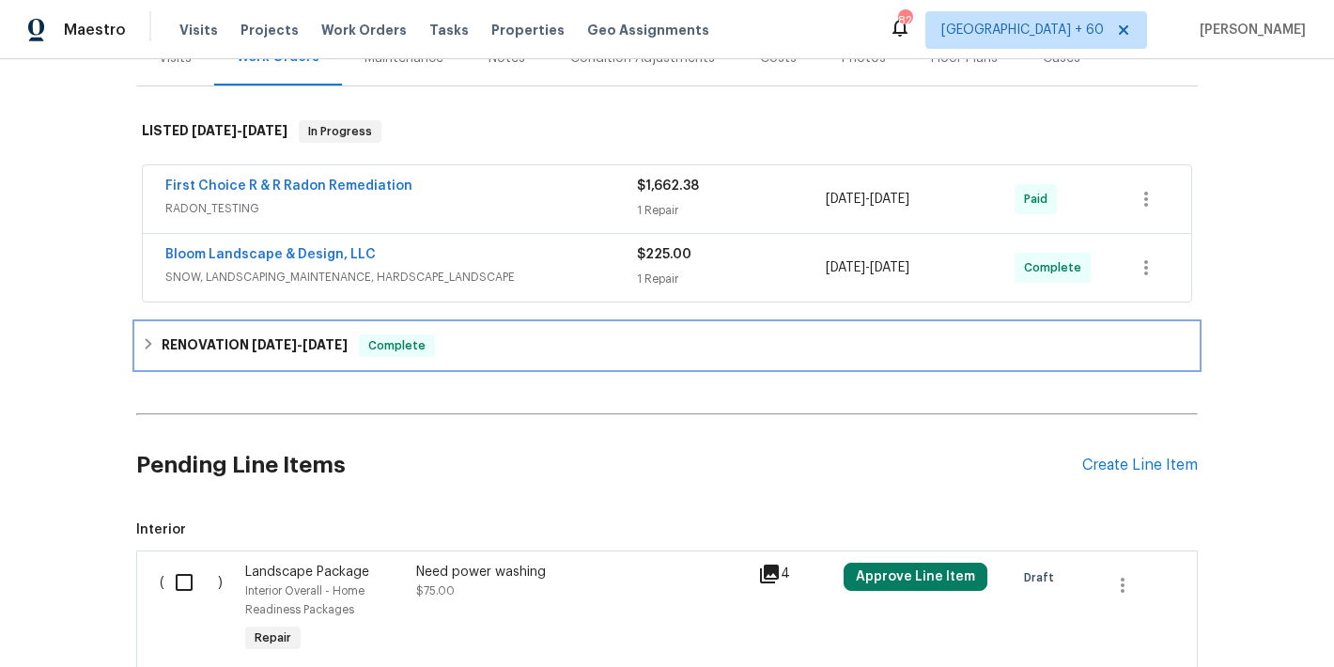
click at [447, 355] on div "RENOVATION [DATE] - [DATE] Complete" at bounding box center [667, 345] width 1050 height 23
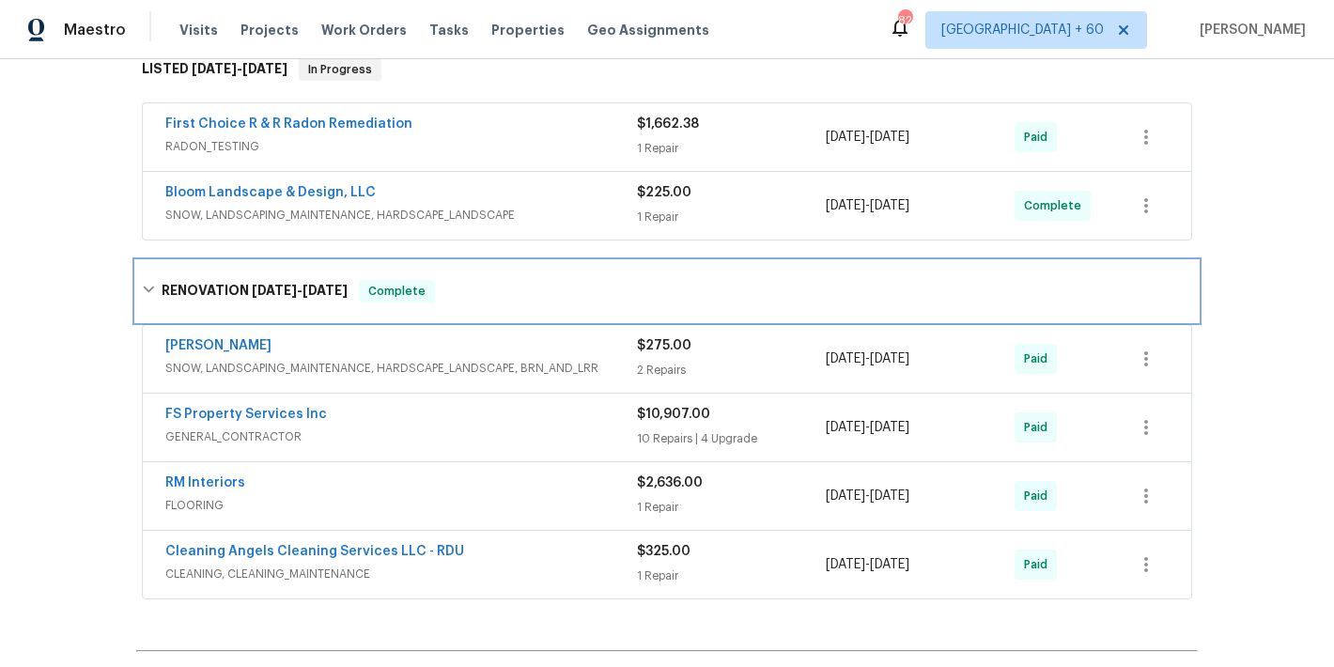
scroll to position [315, 0]
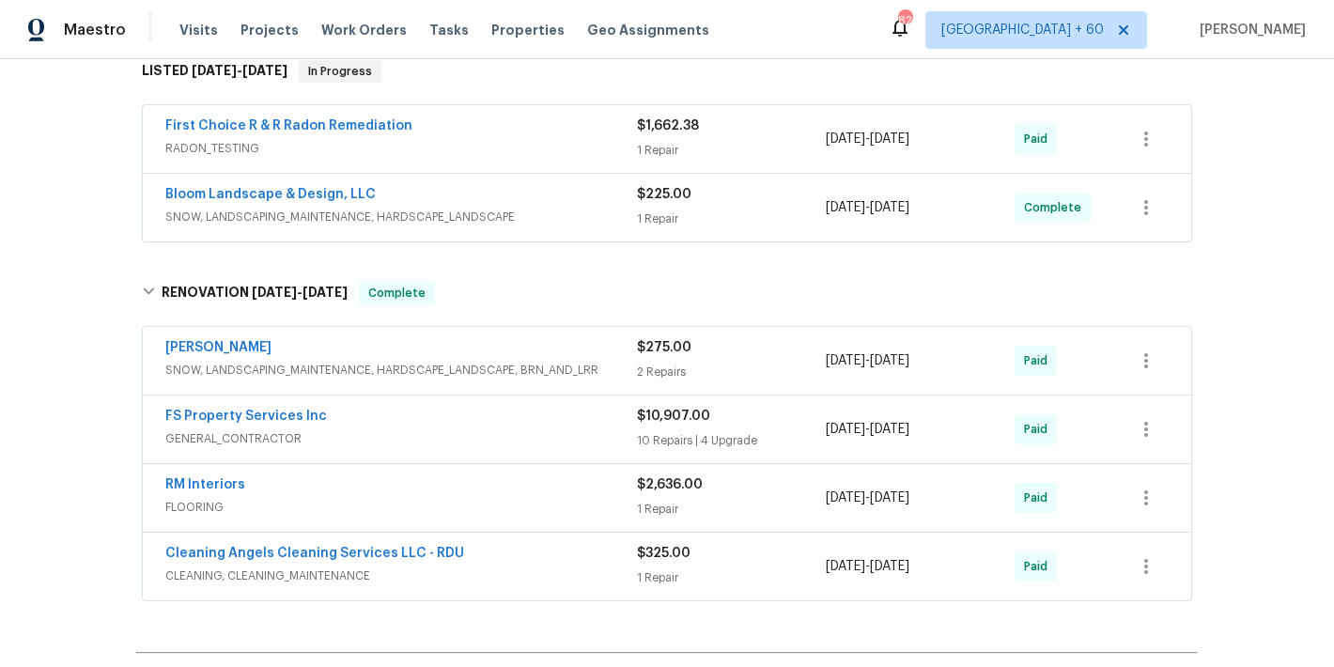
click at [612, 220] on span "SNOW, LANDSCAPING_MAINTENANCE, HARDSCAPE_LANDSCAPE" at bounding box center [401, 217] width 472 height 19
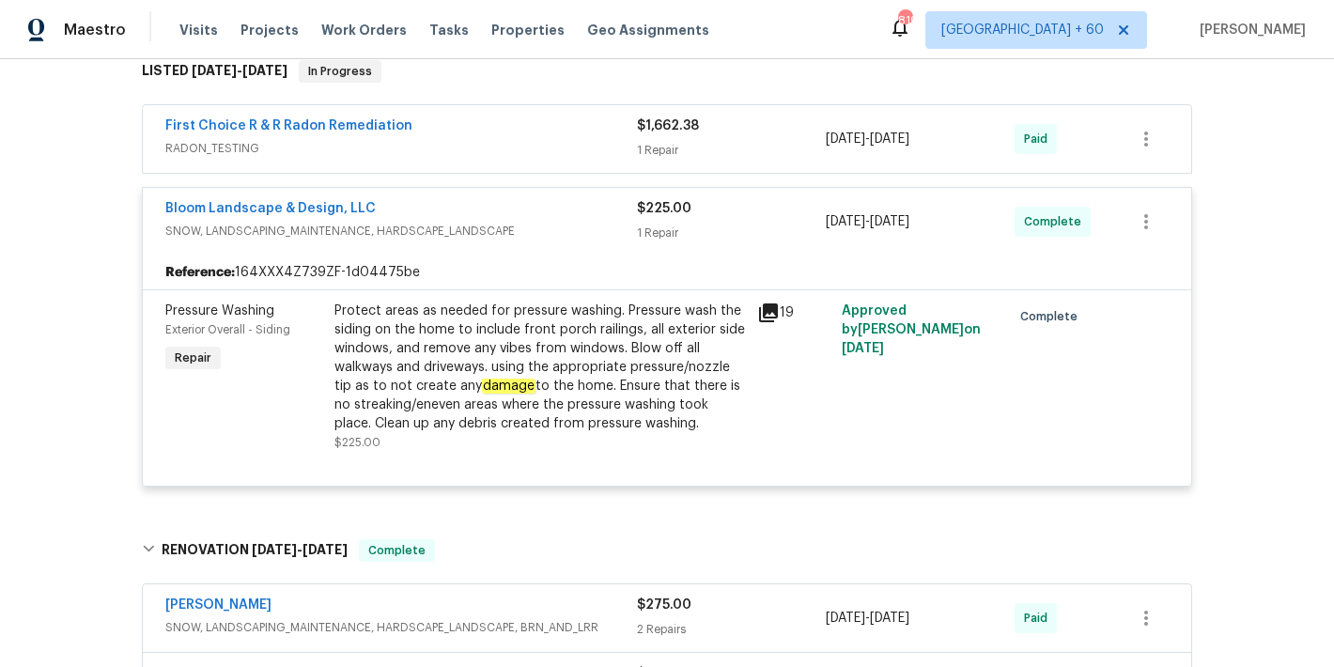
click at [1207, 236] on div "Back to all projects [STREET_ADDRESS] 3 Beds | 2 1/2 Baths | Total: 2460 ft² | …" at bounding box center [667, 363] width 1334 height 608
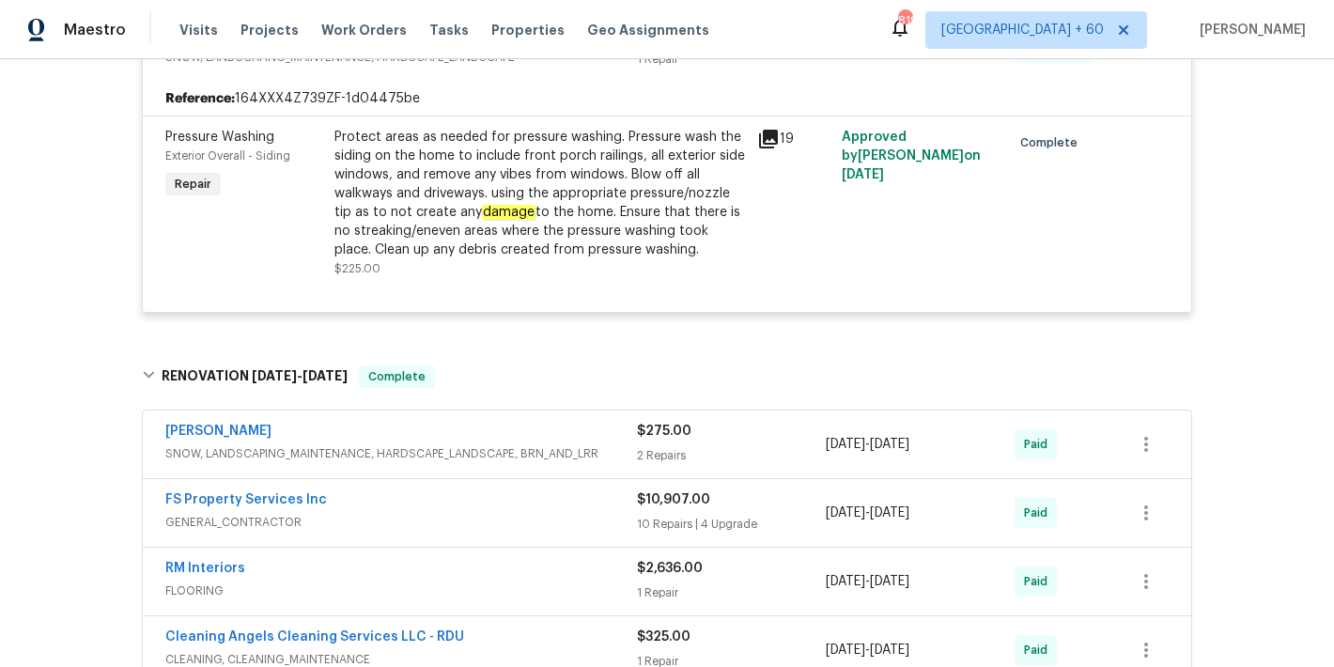
scroll to position [546, 0]
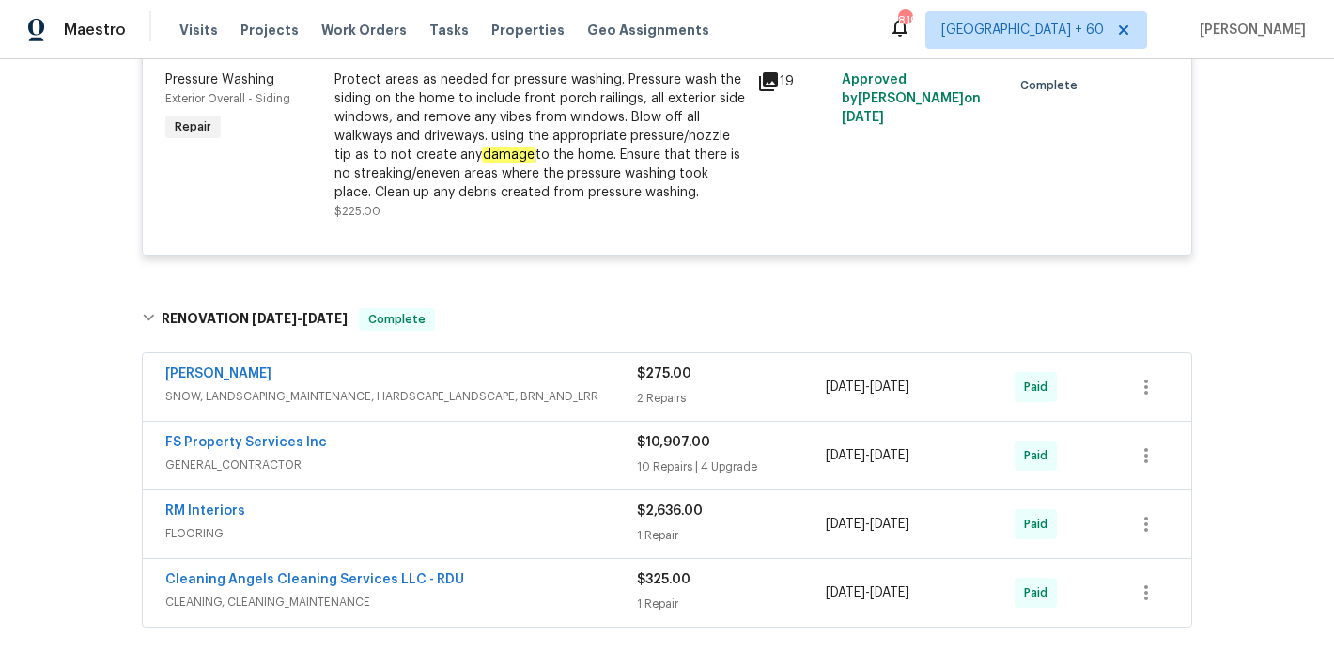
click at [590, 398] on span "SNOW, LANDSCAPING_MAINTENANCE, HARDSCAPE_LANDSCAPE, BRN_AND_LRR" at bounding box center [401, 396] width 472 height 19
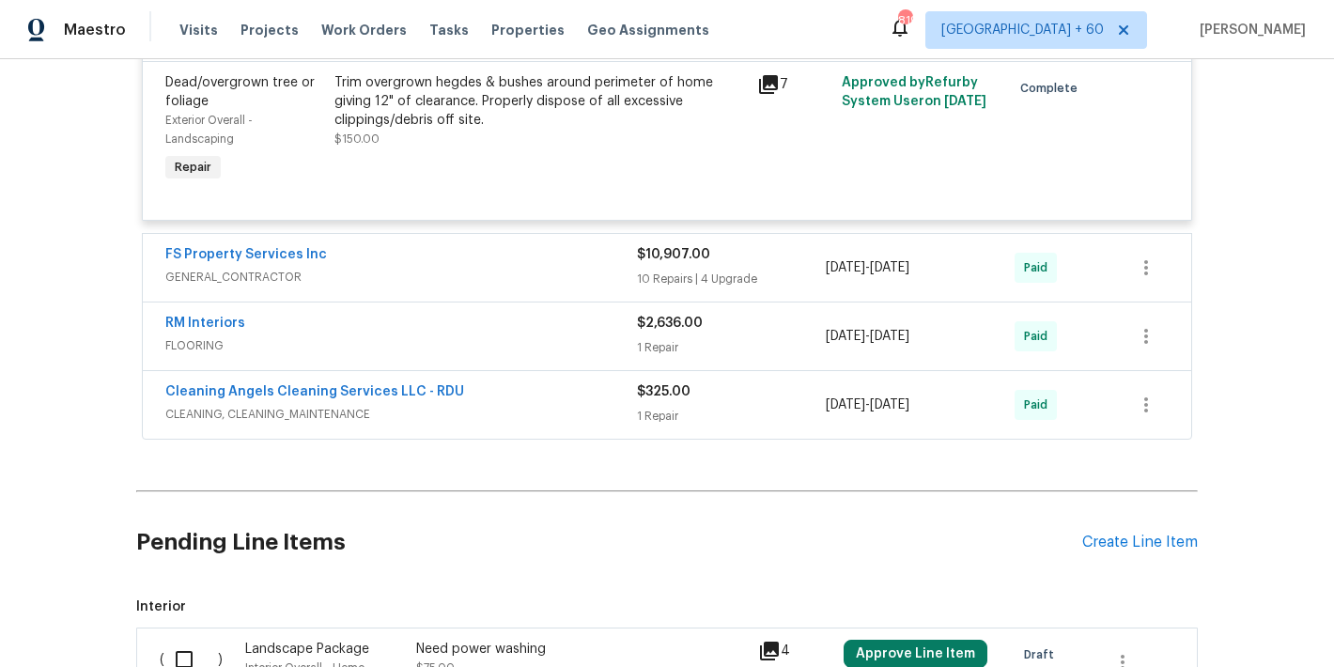
scroll to position [1299, 0]
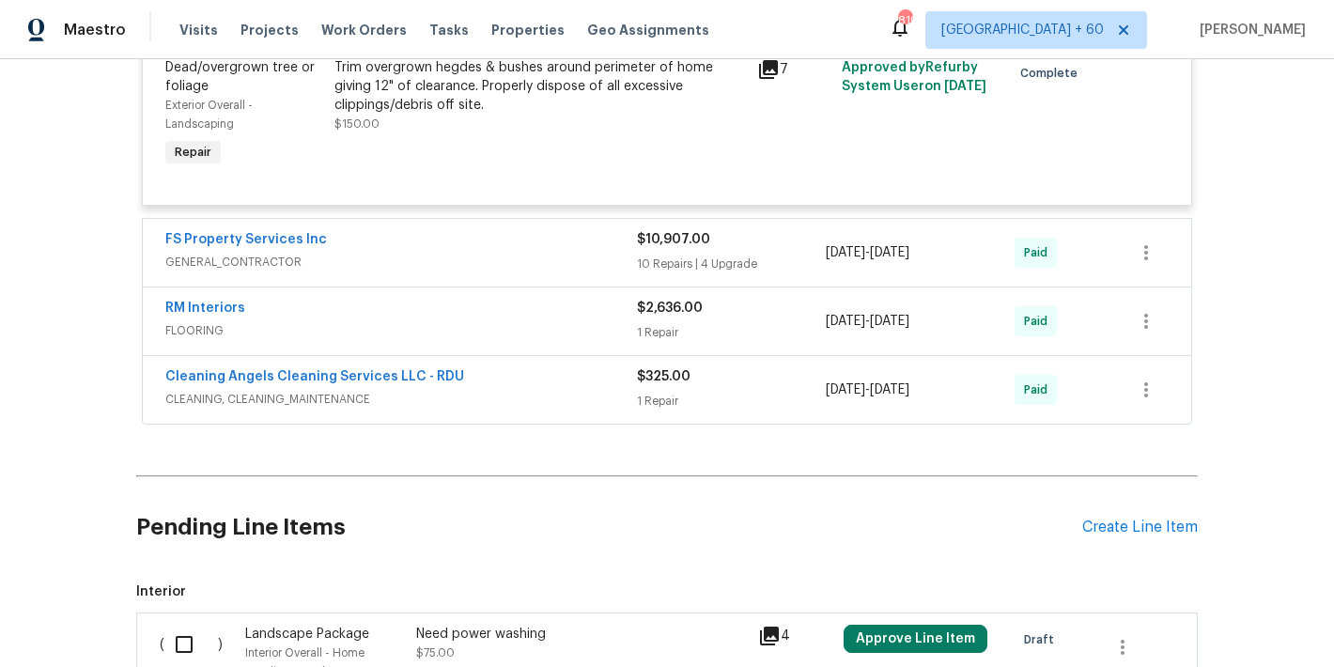
click at [578, 257] on span "GENERAL_CONTRACTOR" at bounding box center [401, 262] width 472 height 19
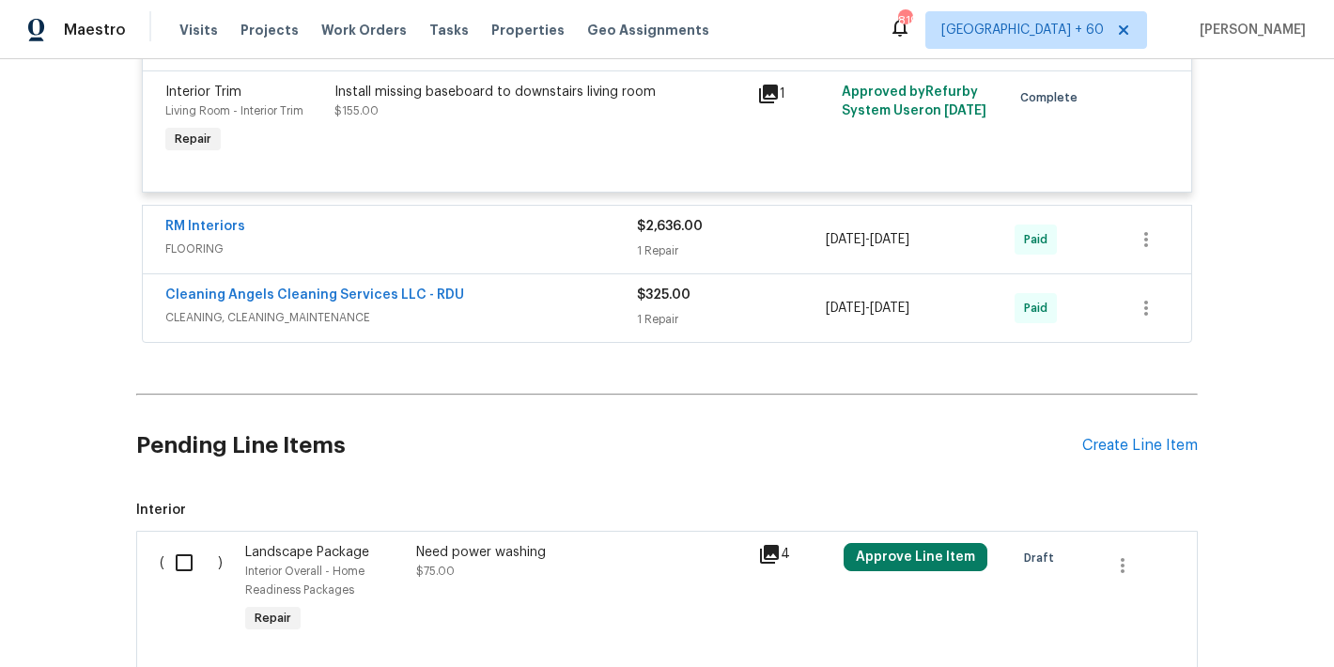
scroll to position [4093, 0]
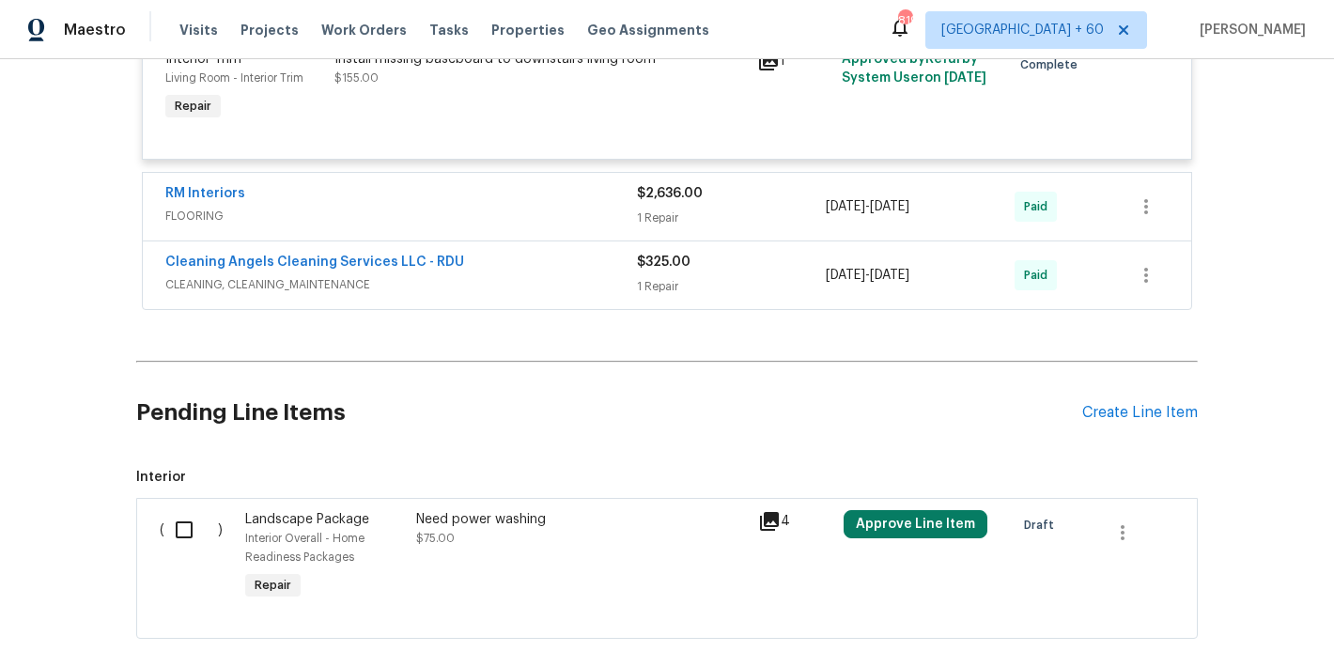
click at [548, 207] on div "RM Interiors" at bounding box center [401, 195] width 472 height 23
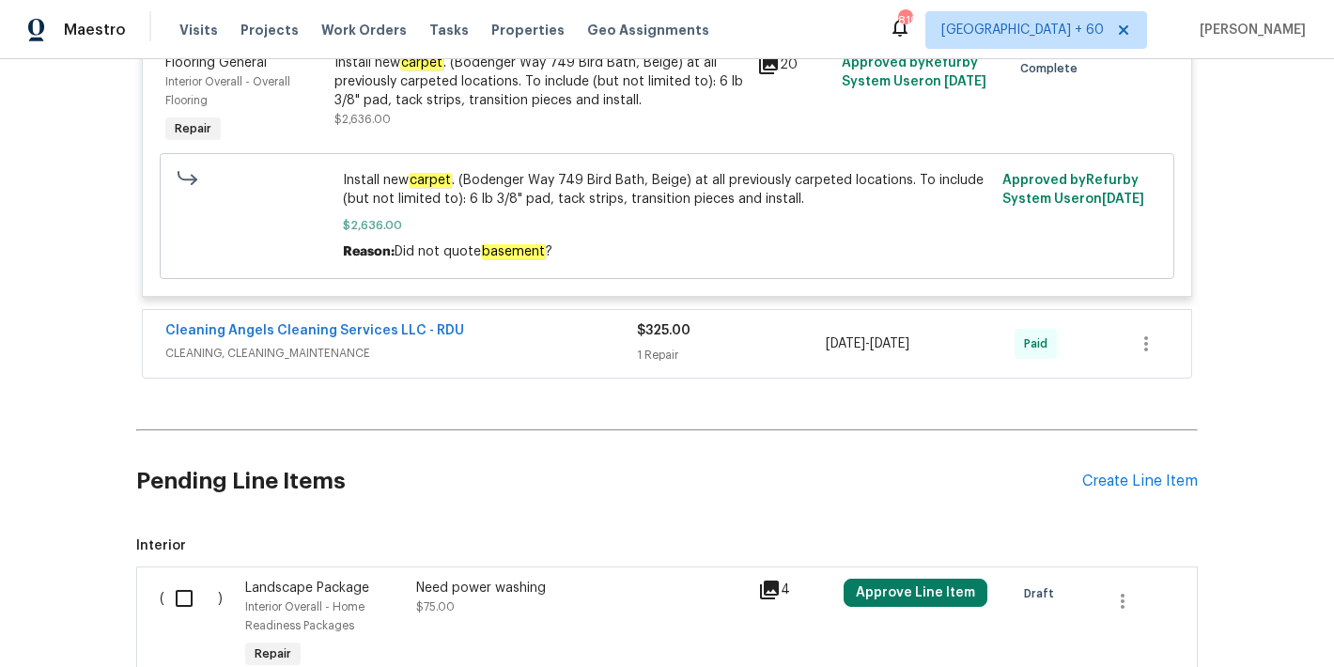
scroll to position [4349, 0]
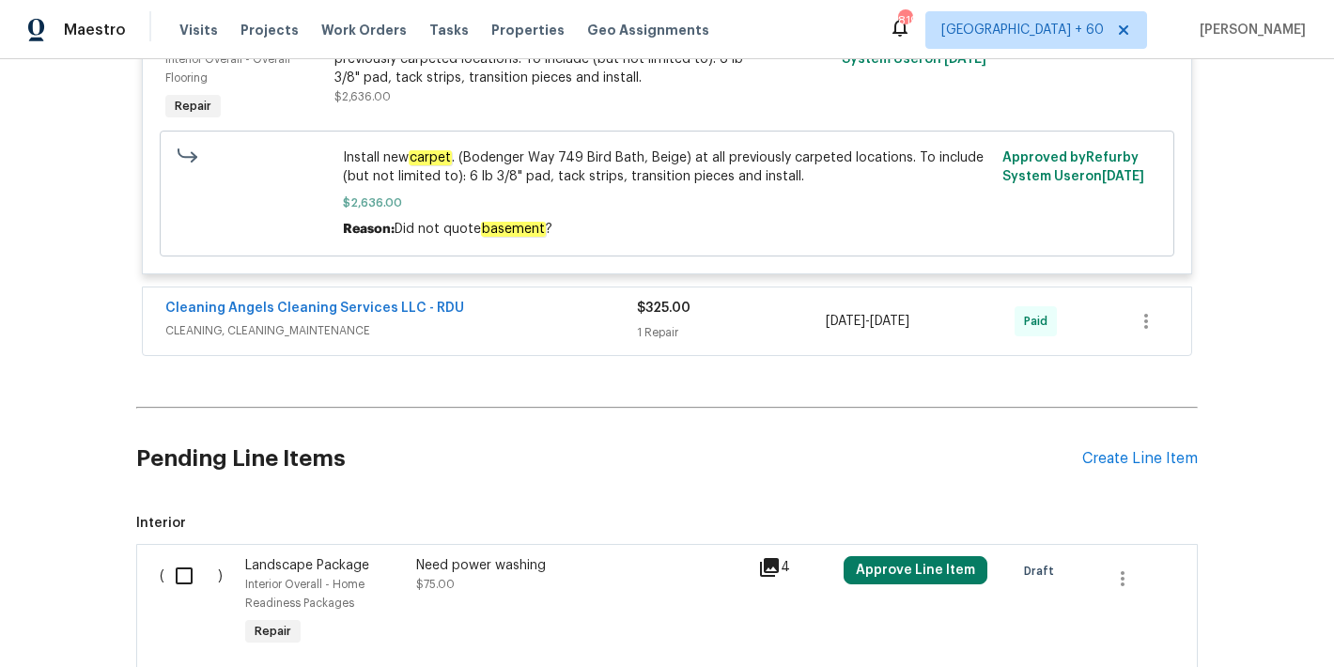
click at [575, 340] on span "CLEANING, CLEANING_MAINTENANCE" at bounding box center [401, 330] width 472 height 19
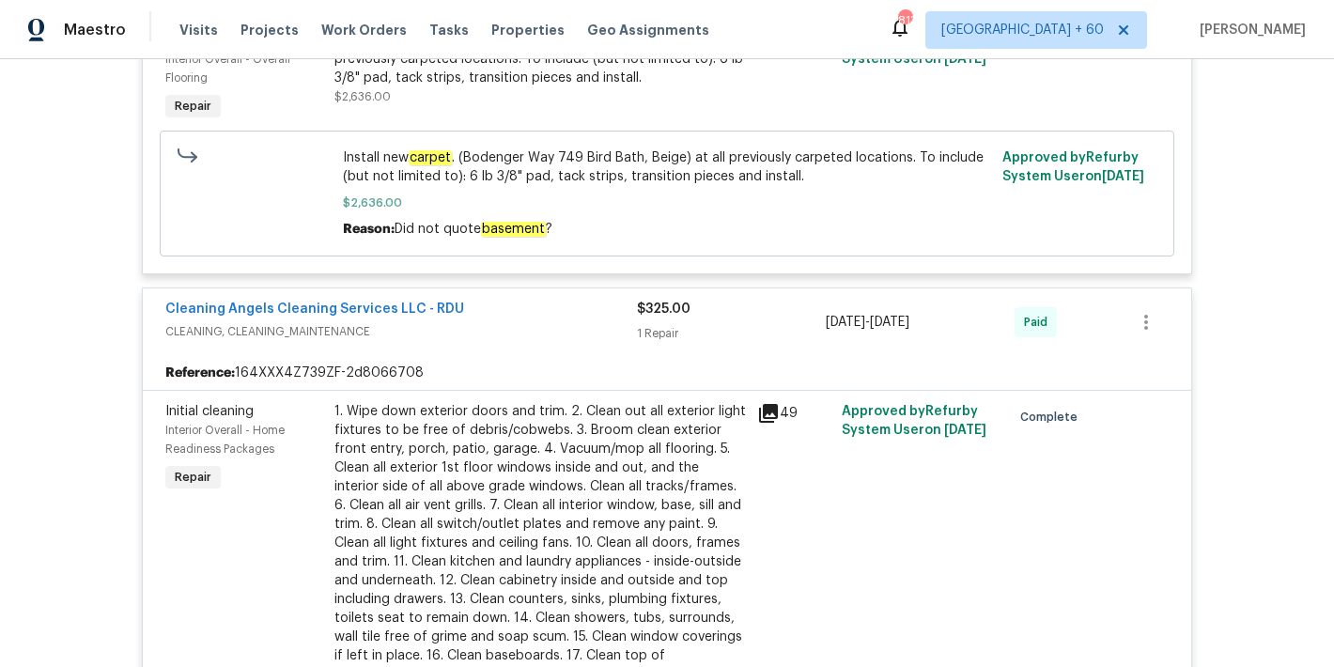
scroll to position [4357, 0]
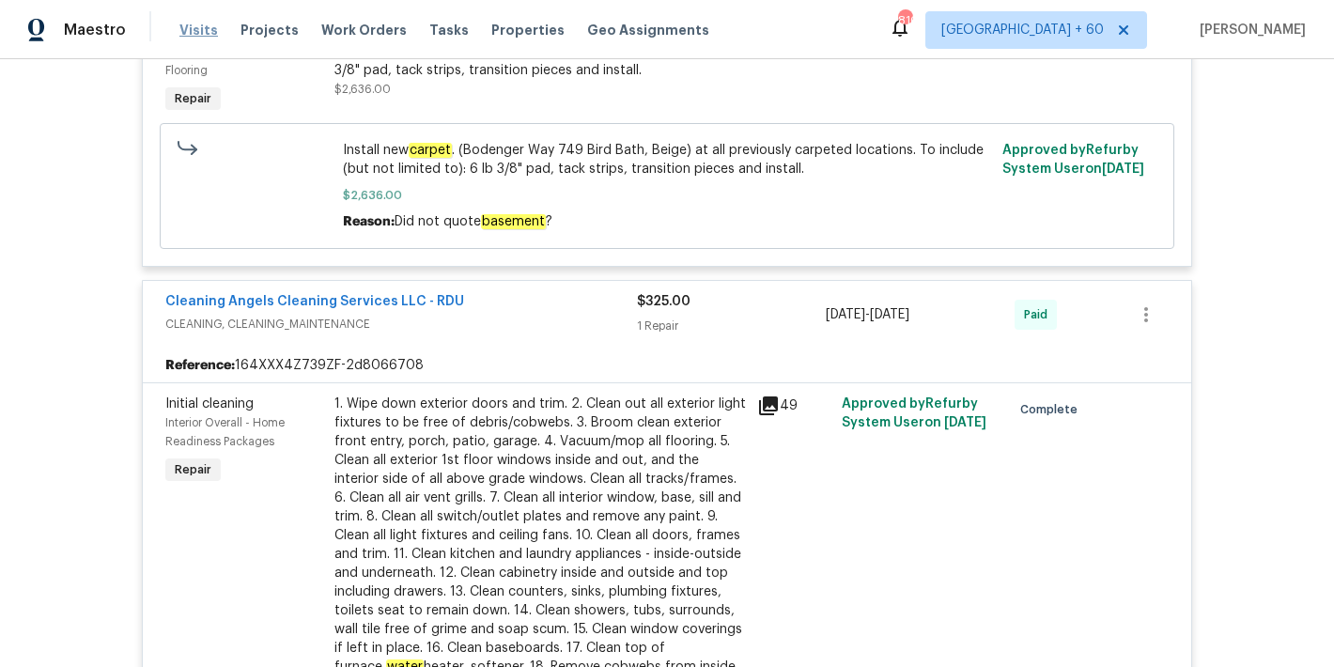
click at [194, 29] on span "Visits" at bounding box center [198, 30] width 39 height 19
